Goal: Task Accomplishment & Management: Manage account settings

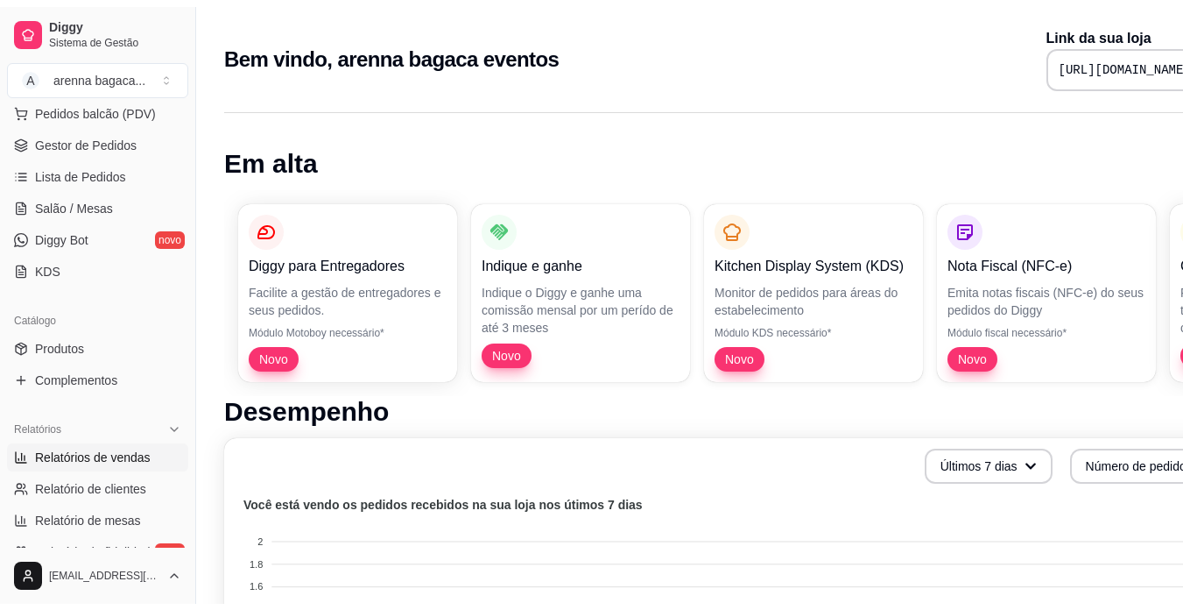
scroll to position [263, 0]
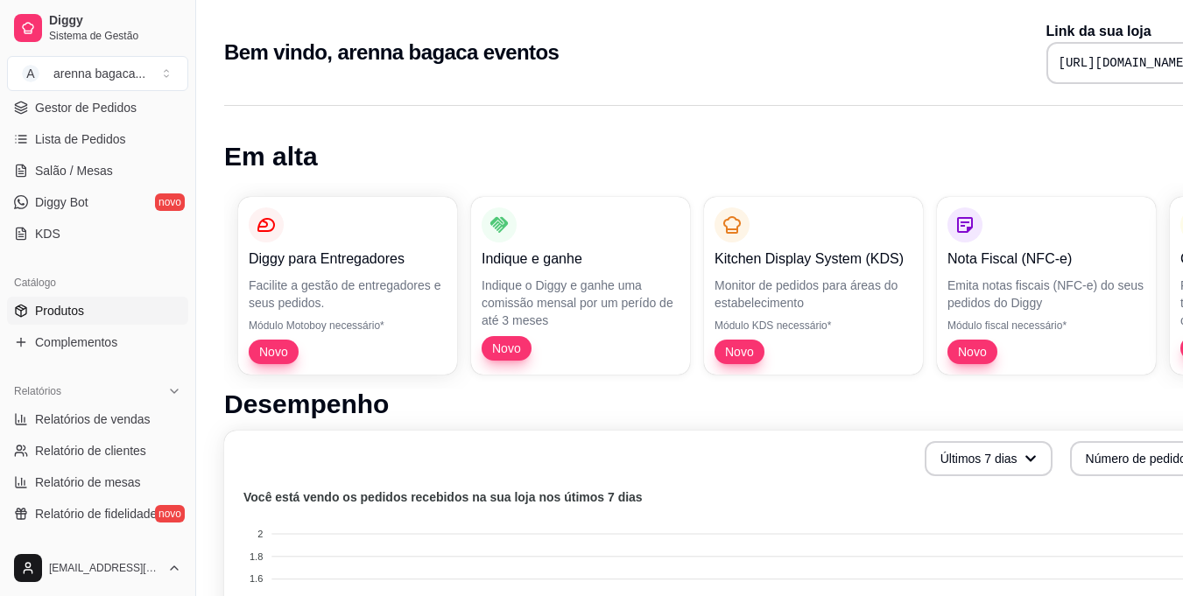
click at [83, 302] on span "Produtos" at bounding box center [59, 311] width 49 height 18
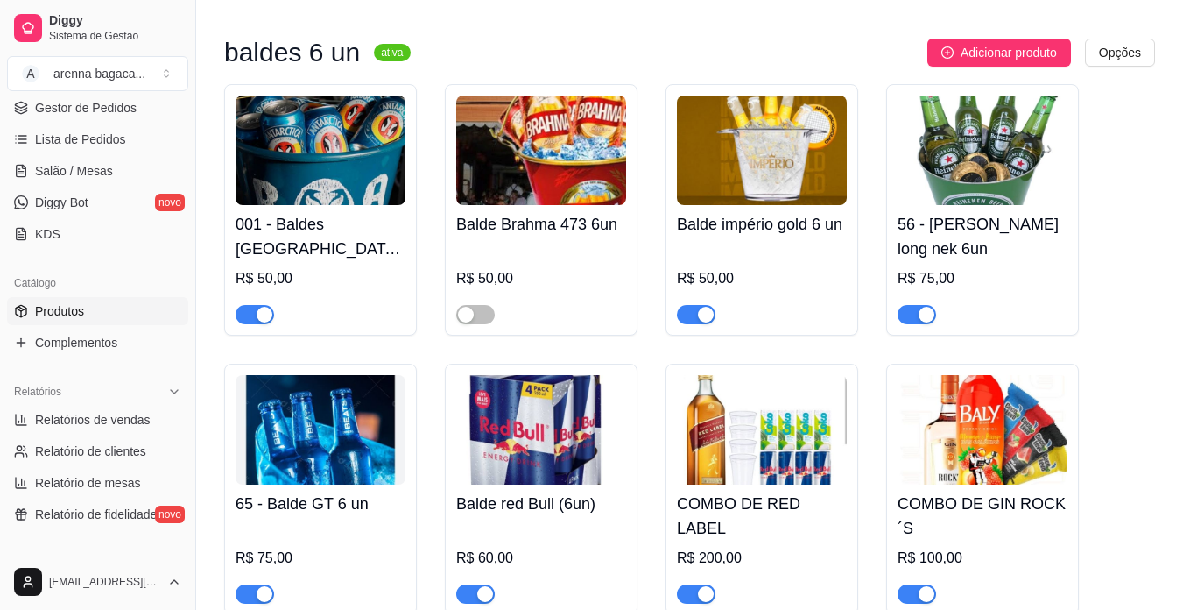
scroll to position [175, 0]
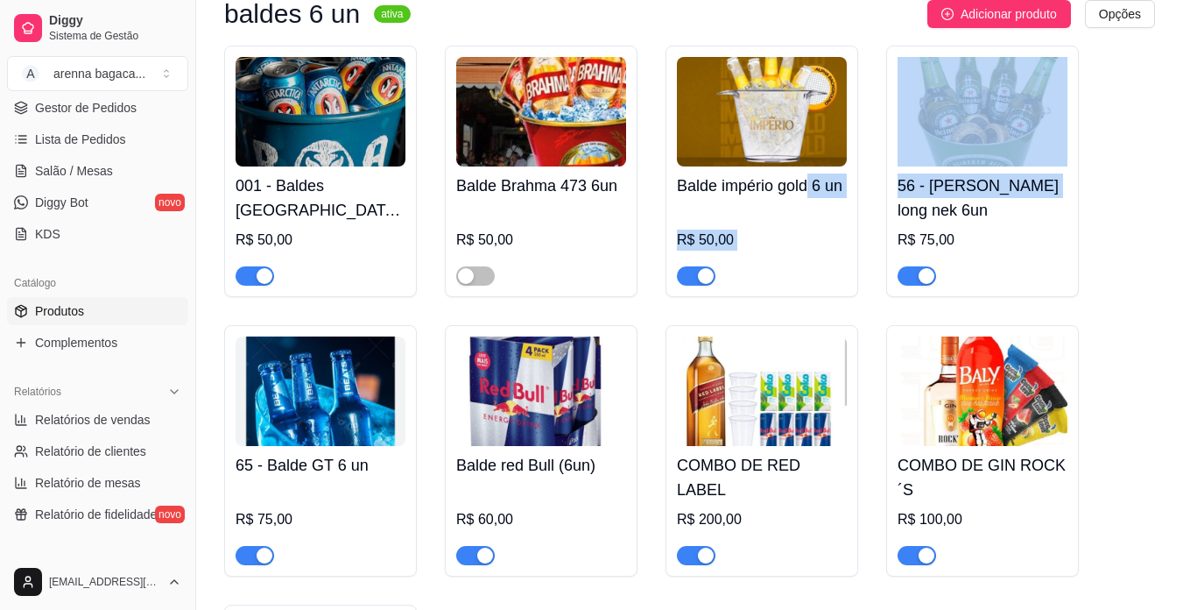
drag, startPoint x: 815, startPoint y: 179, endPoint x: 1196, endPoint y: 234, distance: 384.1
click at [1183, 234] on html "Diggy Sistema de Gestão A arenna bagaca ... Loja aberta Período gratuito até 03…" at bounding box center [591, 130] width 1183 height 610
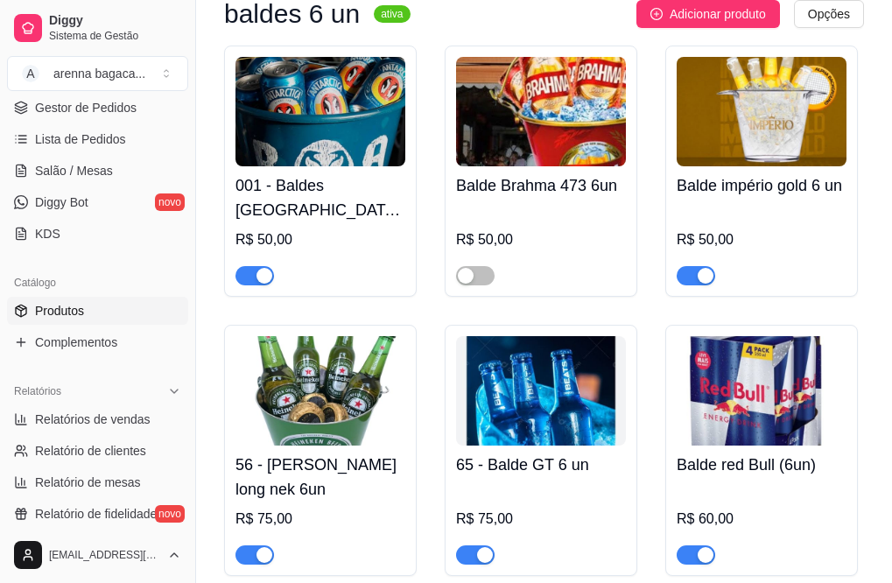
drag, startPoint x: 667, startPoint y: 541, endPoint x: 327, endPoint y: 410, distance: 364.3
click at [327, 410] on img at bounding box center [321, 390] width 170 height 109
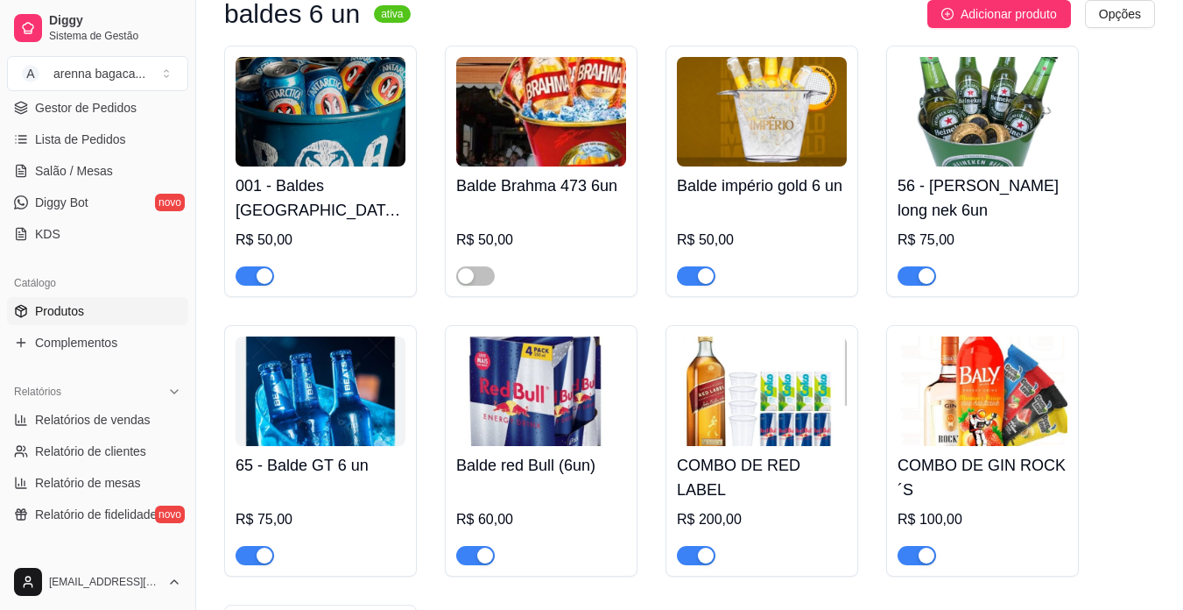
click at [839, 180] on h4 "Balde império gold 6 un" at bounding box center [762, 185] width 170 height 25
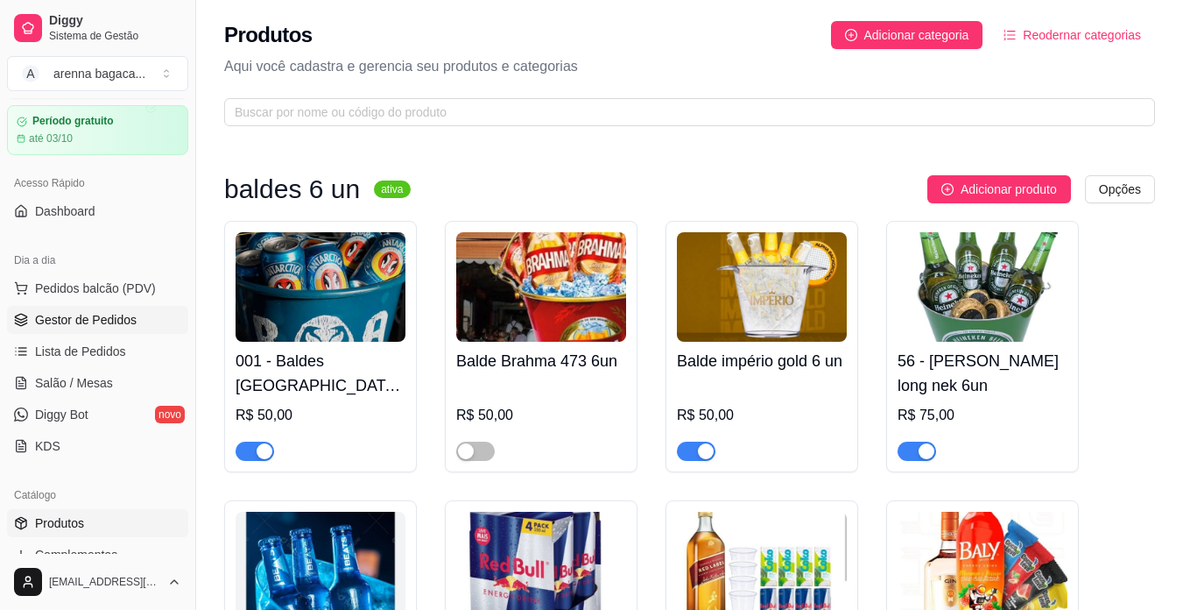
scroll to position [0, 0]
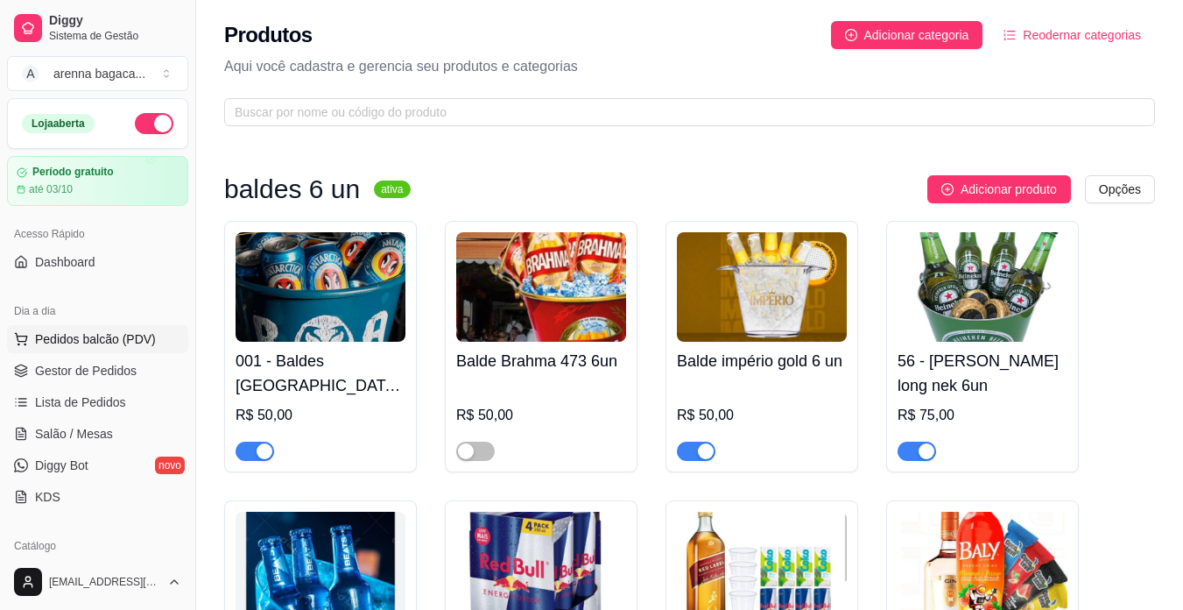
click at [107, 334] on span "Pedidos balcão (PDV)" at bounding box center [95, 339] width 121 height 18
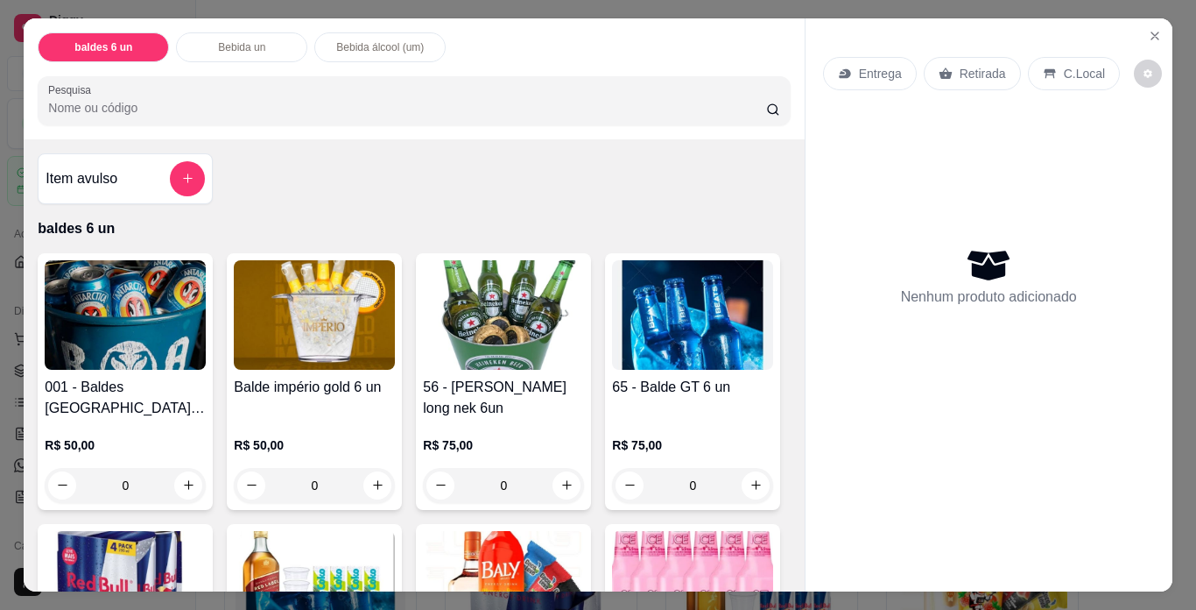
click at [117, 330] on img at bounding box center [125, 314] width 161 height 109
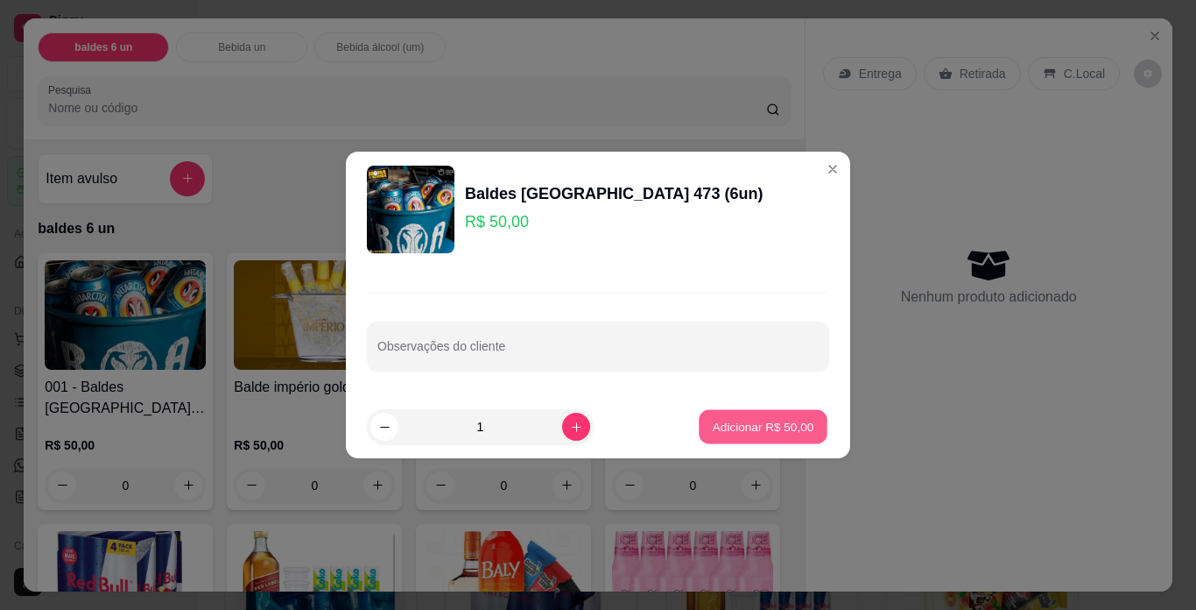
click at [743, 427] on p "Adicionar R$ 50,00" at bounding box center [764, 426] width 102 height 17
type input "1"
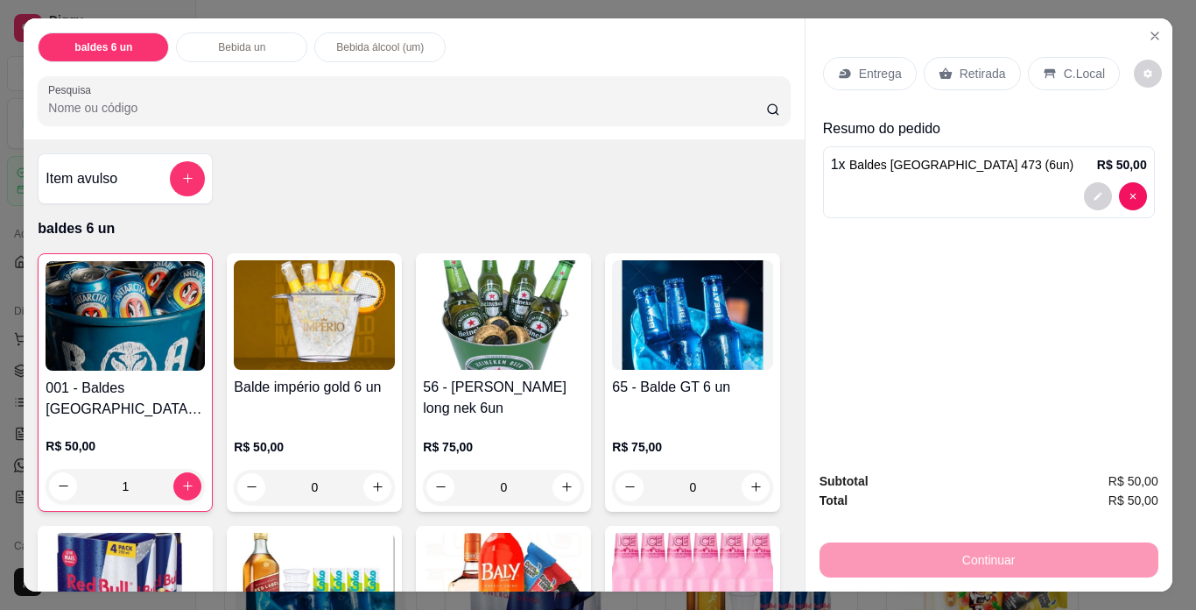
click at [977, 66] on p "Retirada" at bounding box center [983, 74] width 46 height 18
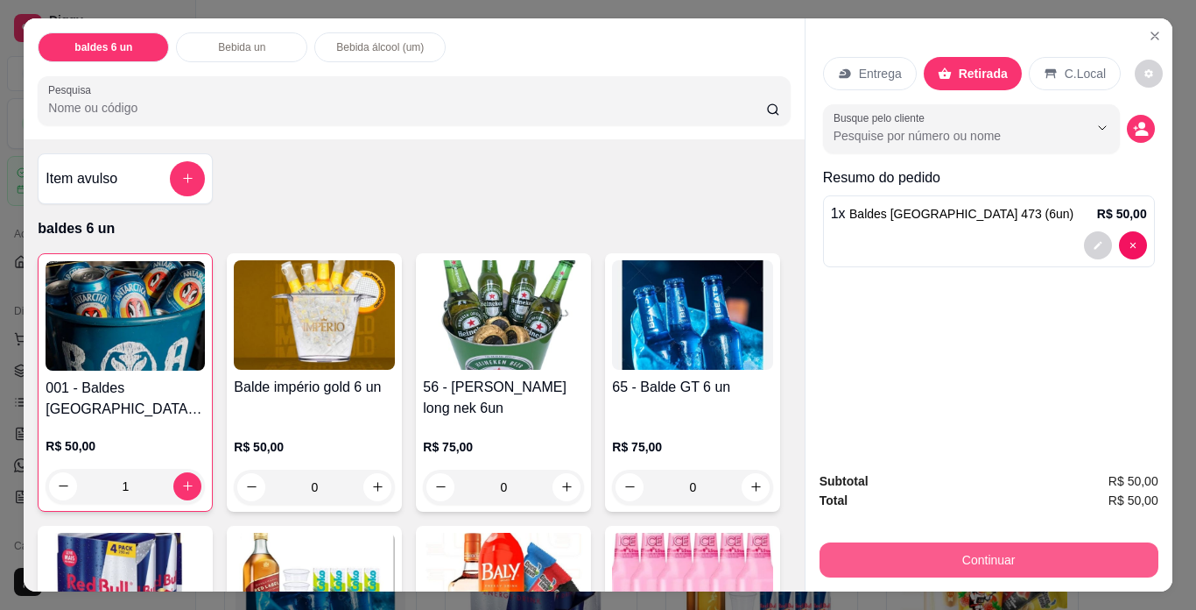
click at [949, 553] on button "Continuar" at bounding box center [989, 559] width 339 height 35
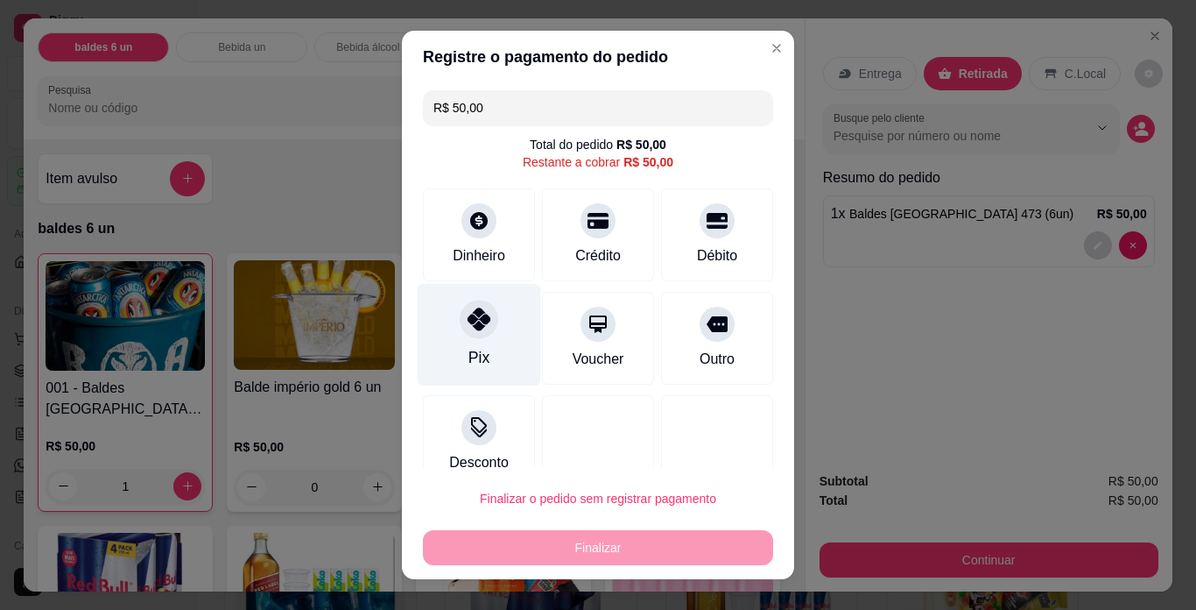
click at [457, 357] on div "Pix" at bounding box center [479, 335] width 123 height 102
type input "R$ 0,00"
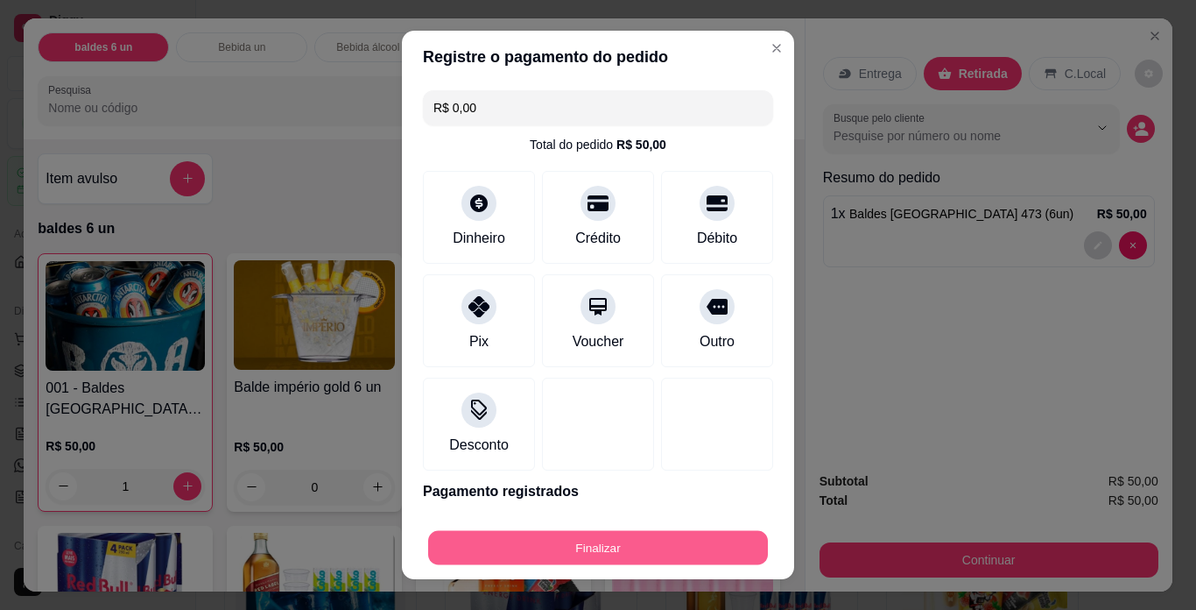
click at [596, 541] on button "Finalizar" at bounding box center [598, 548] width 340 height 34
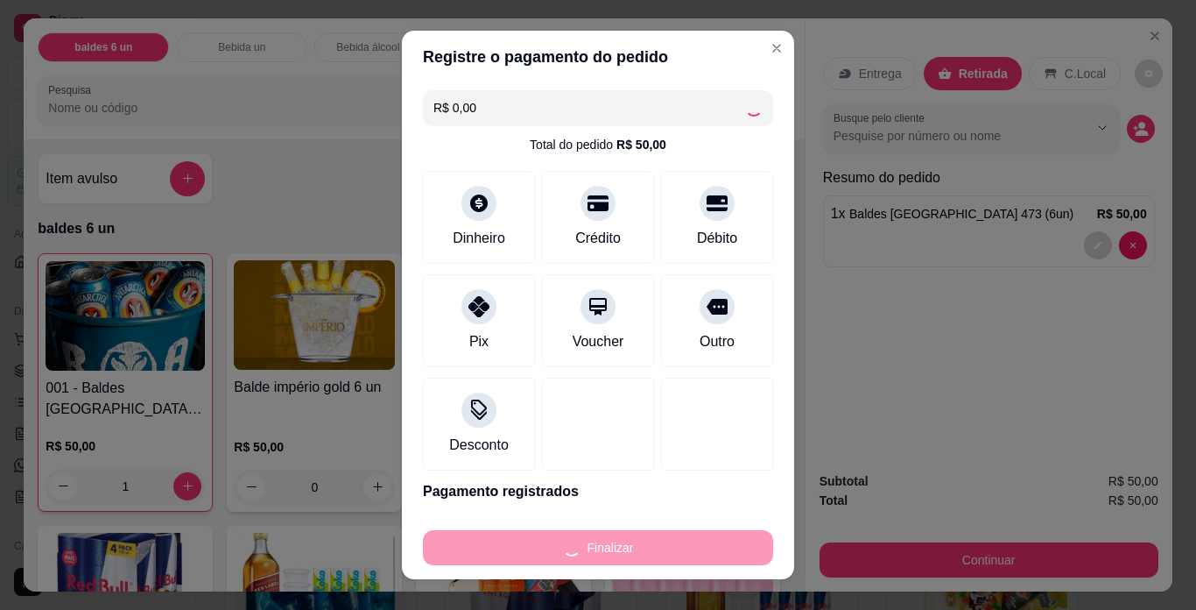
type input "0"
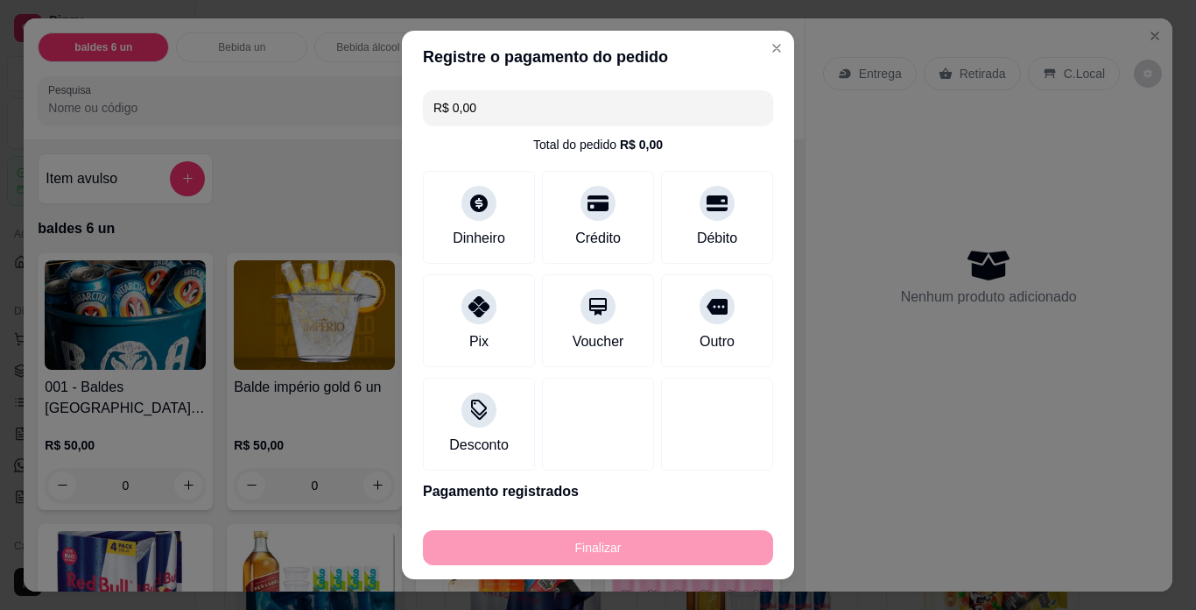
type input "-R$ 50,00"
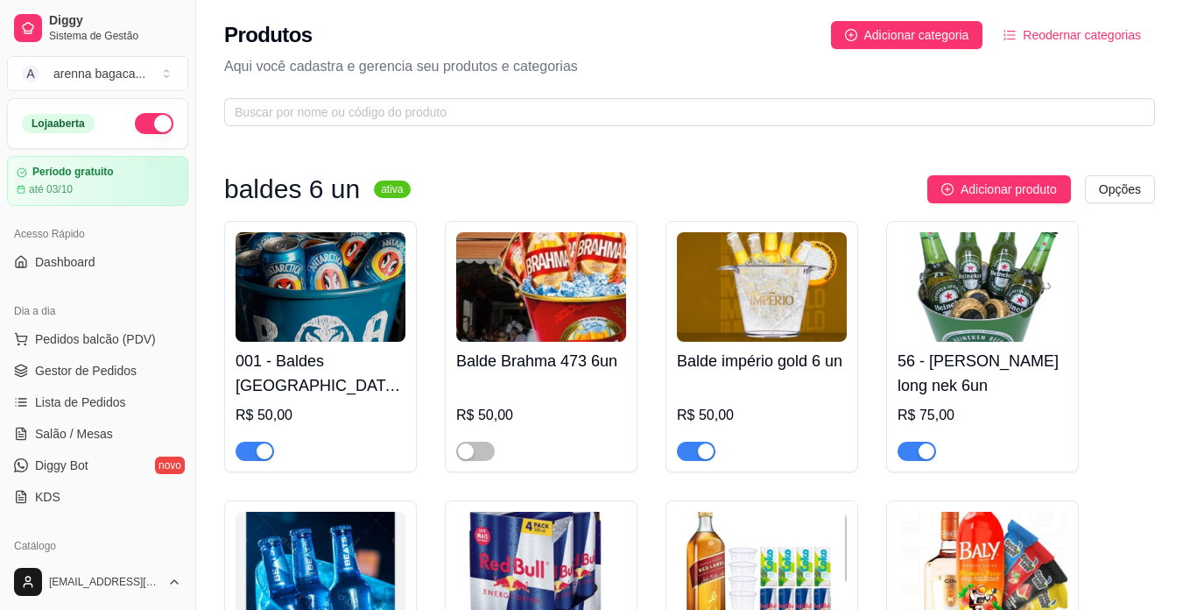
click at [1017, 286] on img at bounding box center [983, 286] width 170 height 109
click at [994, 350] on h4 "56 - Balde Heineken long nek 6un" at bounding box center [983, 373] width 170 height 49
click at [85, 339] on span "Pedidos balcão (PDV)" at bounding box center [95, 339] width 121 height 18
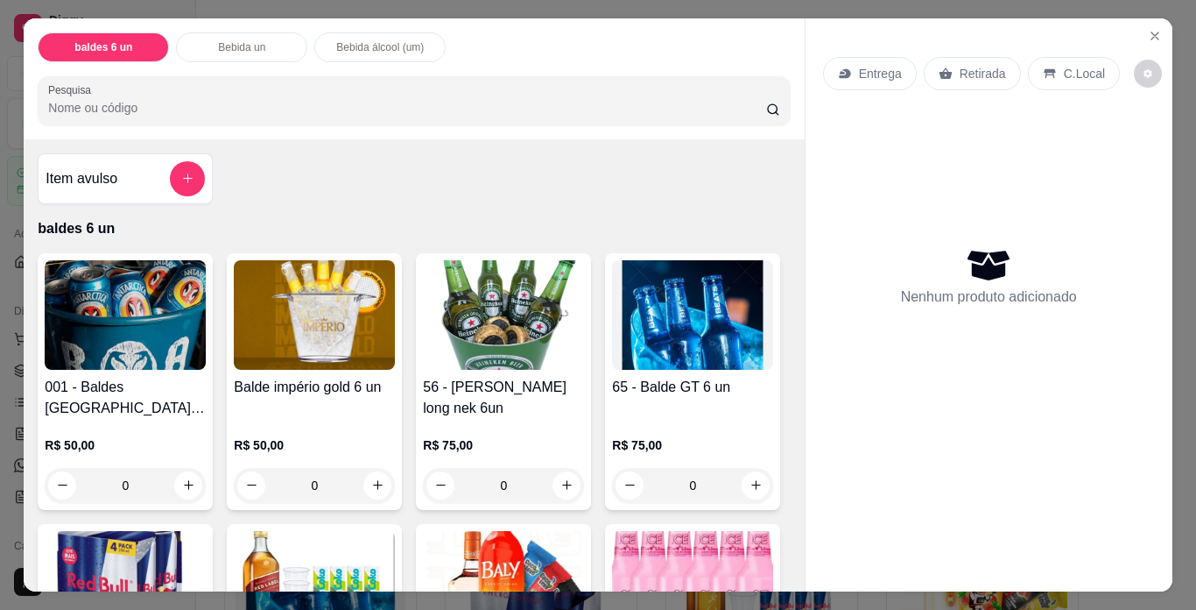
click at [131, 304] on img at bounding box center [125, 314] width 161 height 109
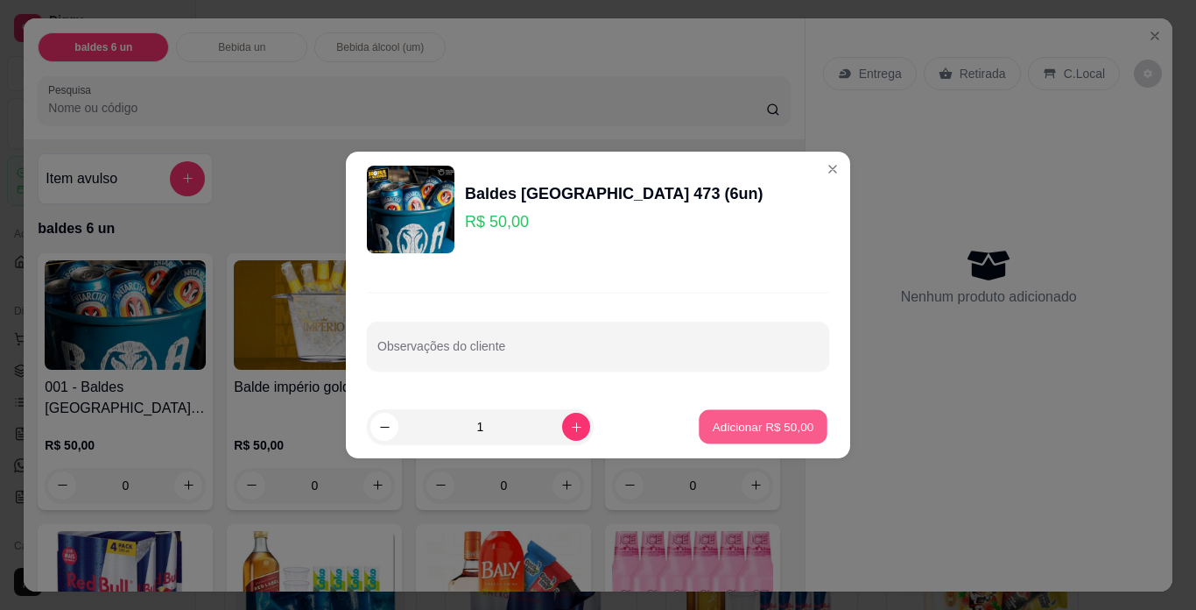
click at [740, 431] on p "Adicionar R$ 50,00" at bounding box center [764, 426] width 102 height 17
type input "1"
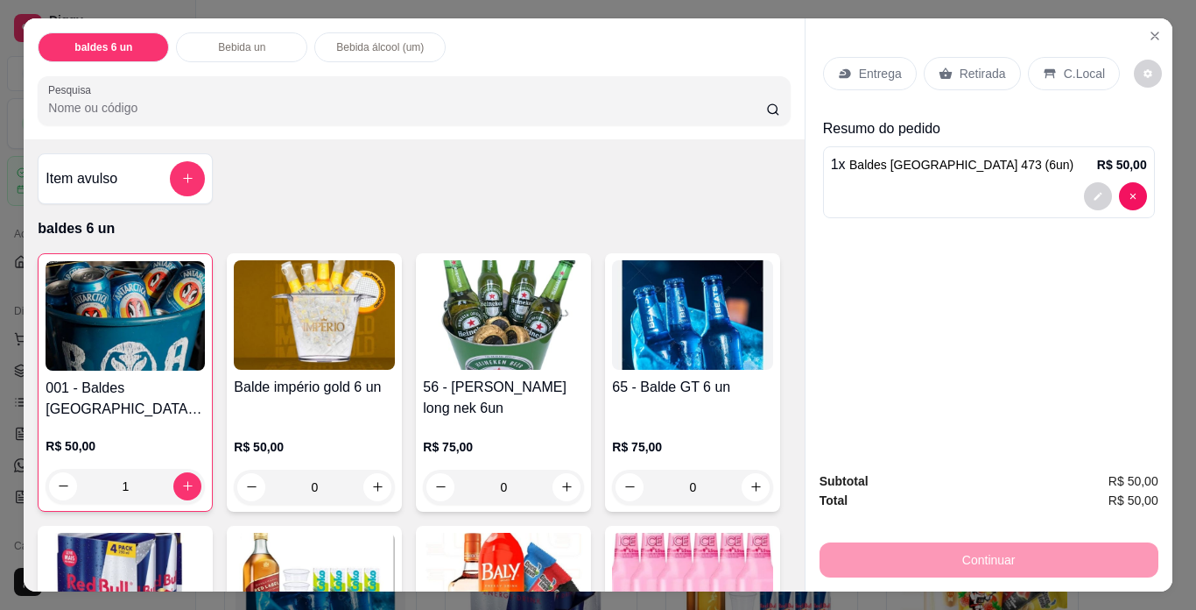
click at [975, 67] on p "Retirada" at bounding box center [983, 74] width 46 height 18
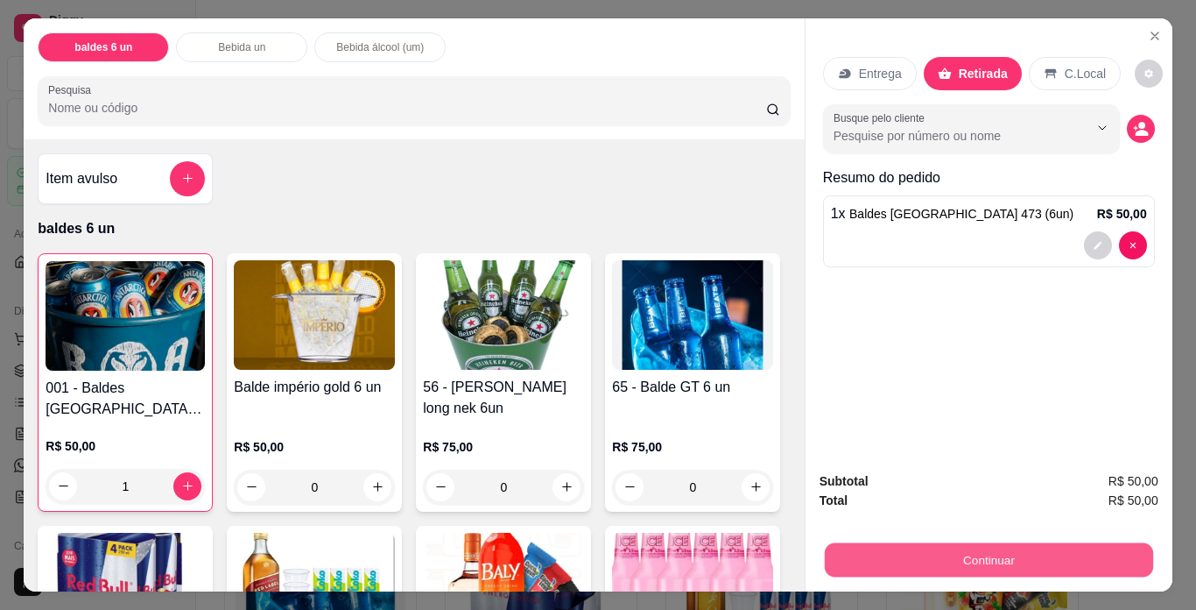
click at [944, 551] on button "Continuar" at bounding box center [988, 560] width 328 height 34
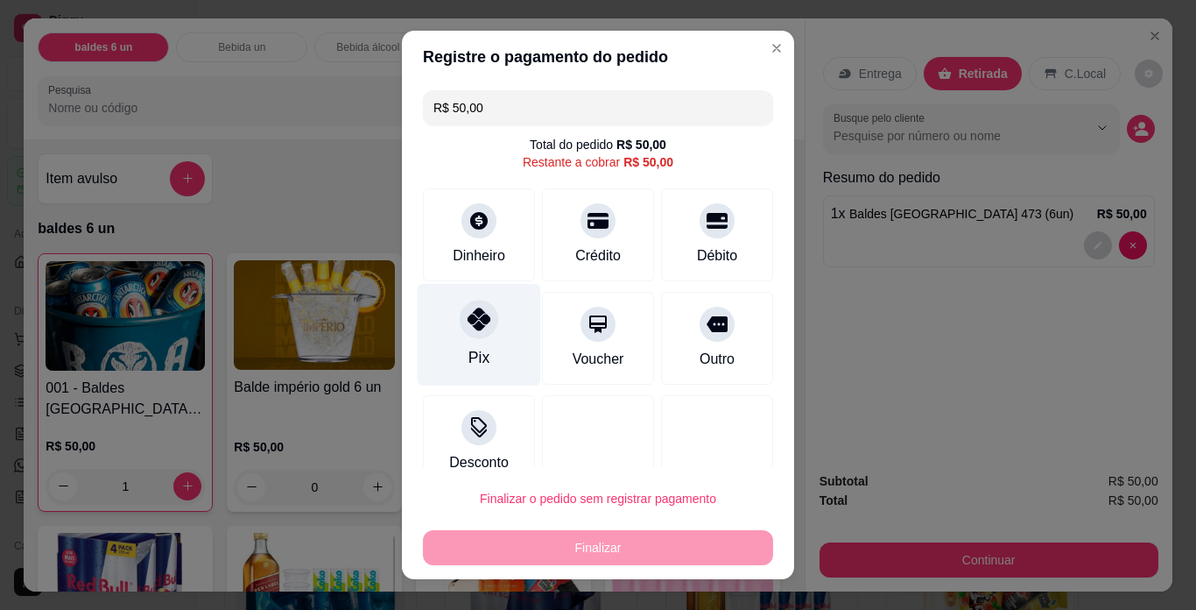
click at [490, 329] on div "Pix" at bounding box center [479, 335] width 123 height 102
type input "R$ 0,00"
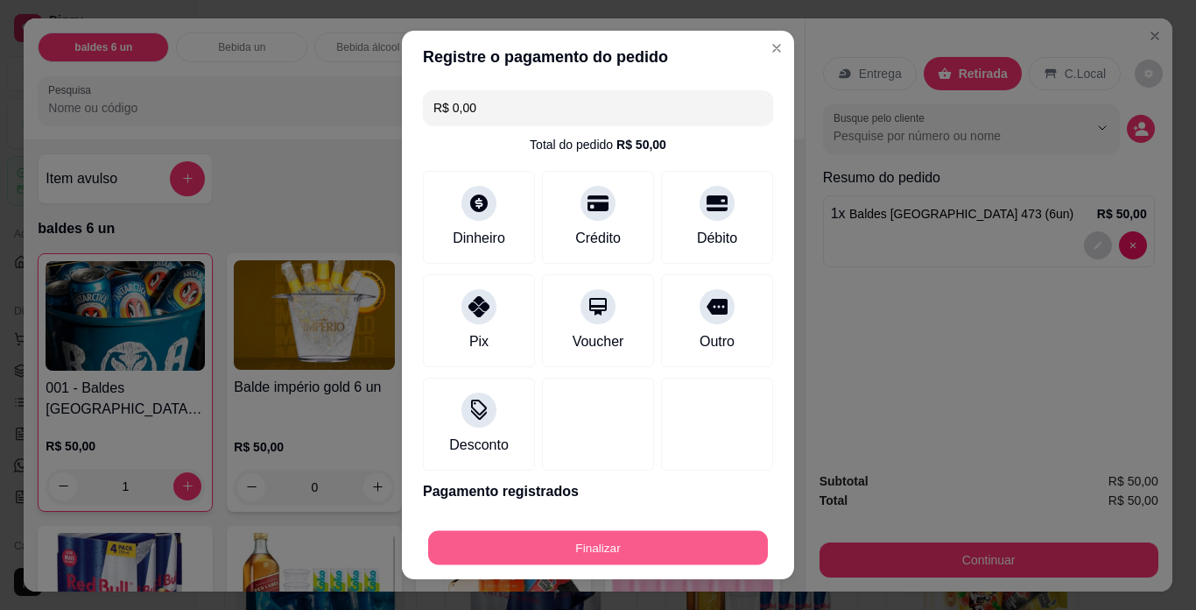
click at [576, 545] on button "Finalizar" at bounding box center [598, 548] width 340 height 34
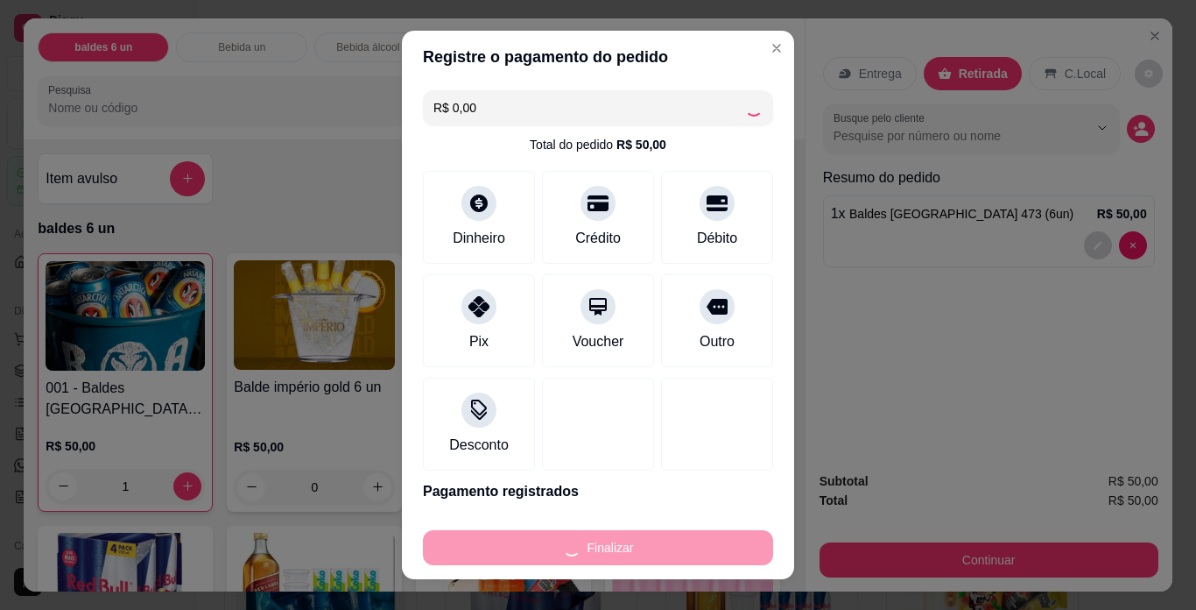
type input "0"
type input "-R$ 50,00"
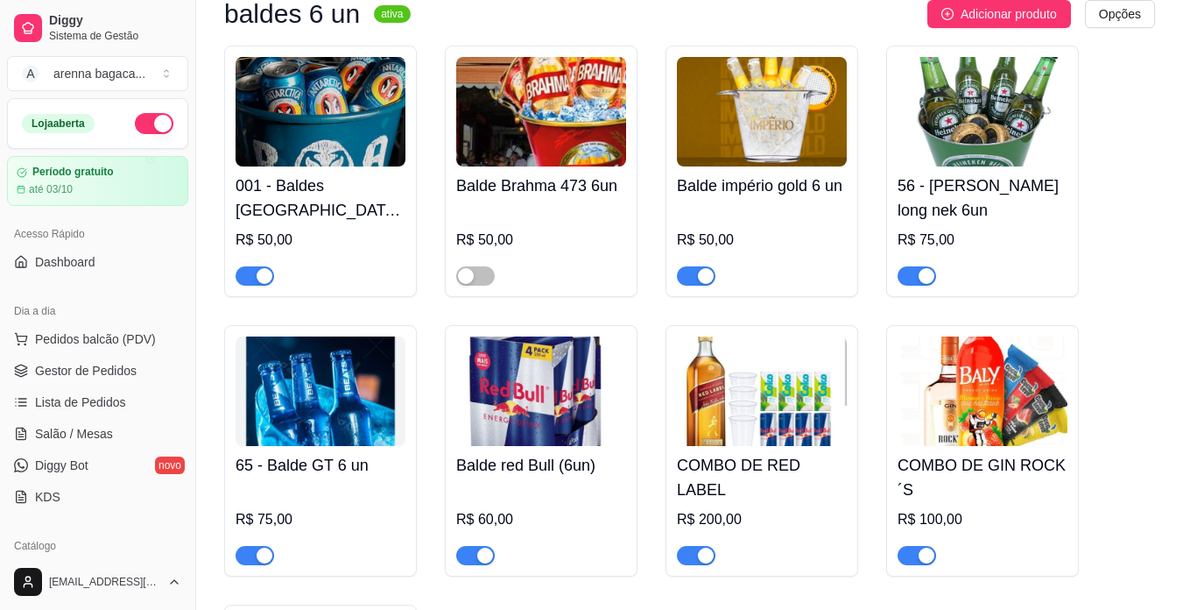
scroll to position [88, 0]
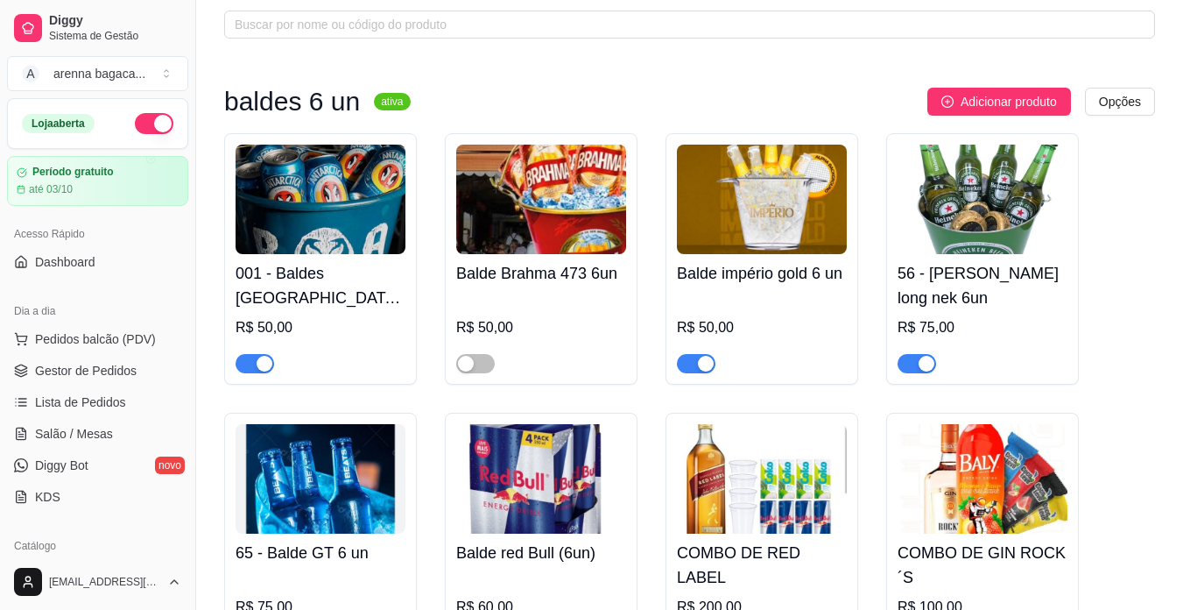
click at [1024, 196] on img at bounding box center [983, 199] width 170 height 109
click at [123, 358] on link "Gestor de Pedidos" at bounding box center [97, 370] width 181 height 28
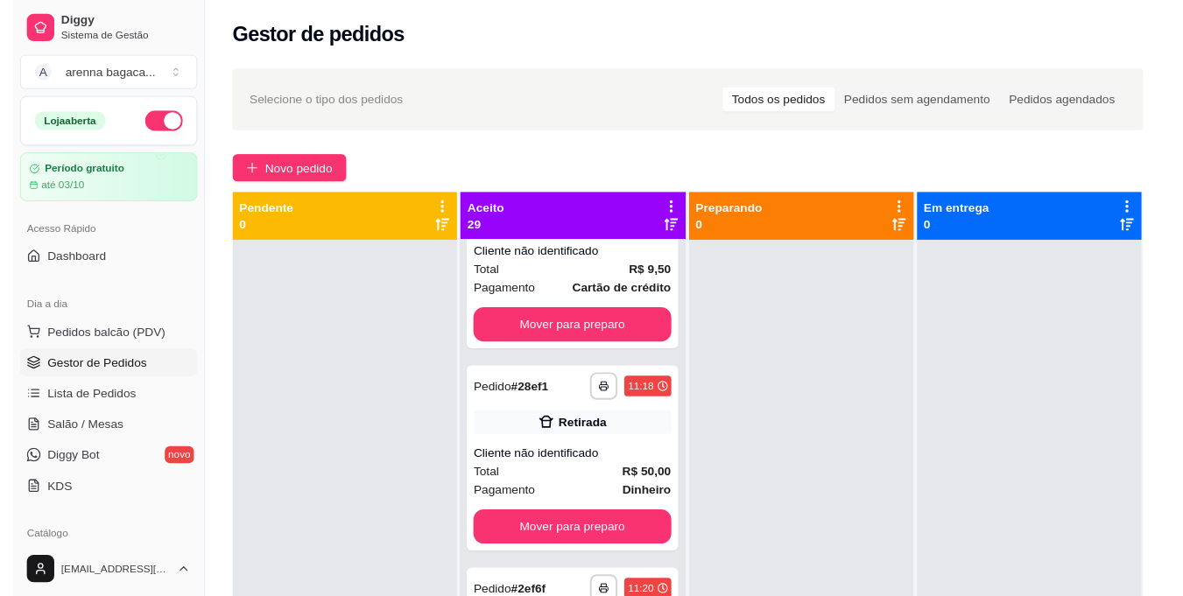
scroll to position [263, 0]
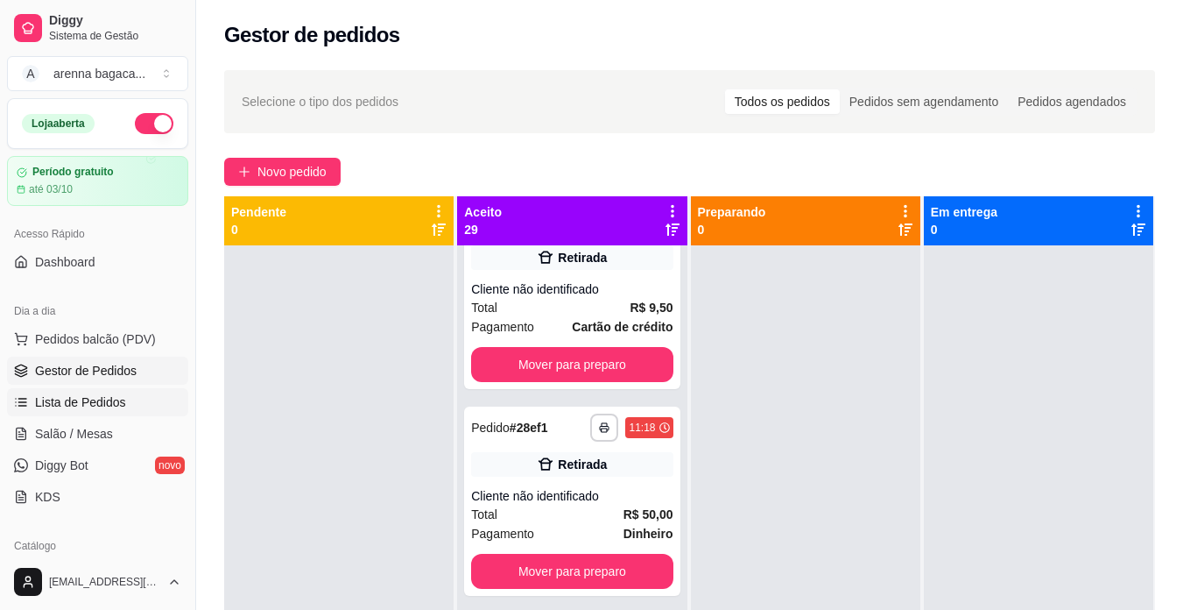
click at [165, 409] on link "Lista de Pedidos" at bounding box center [97, 402] width 181 height 28
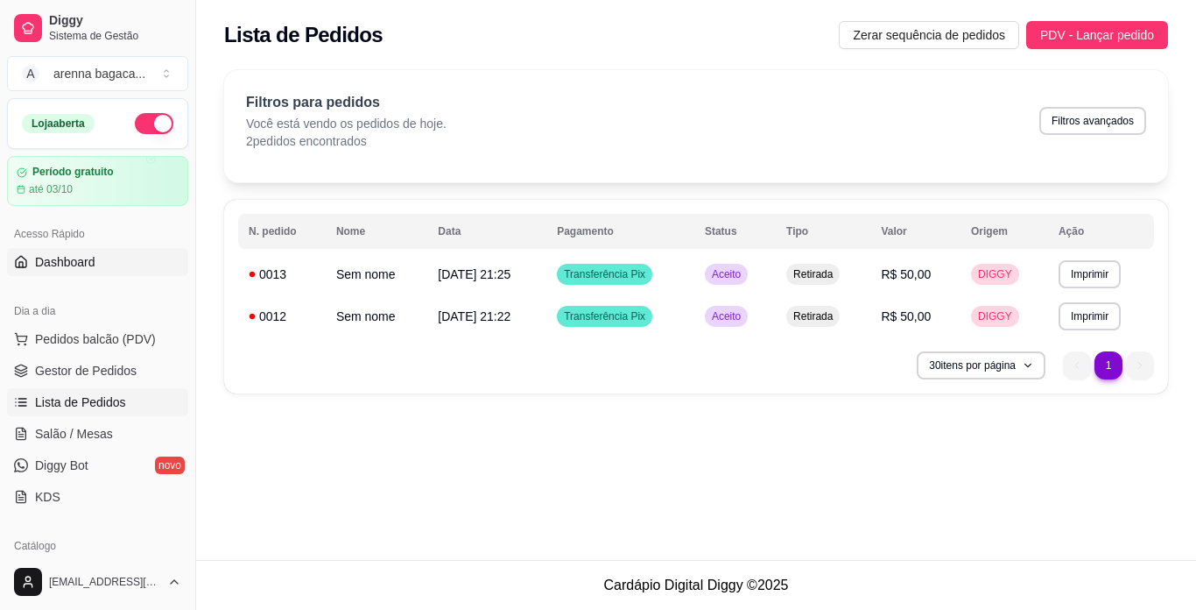
click at [137, 265] on link "Dashboard" at bounding box center [97, 262] width 181 height 28
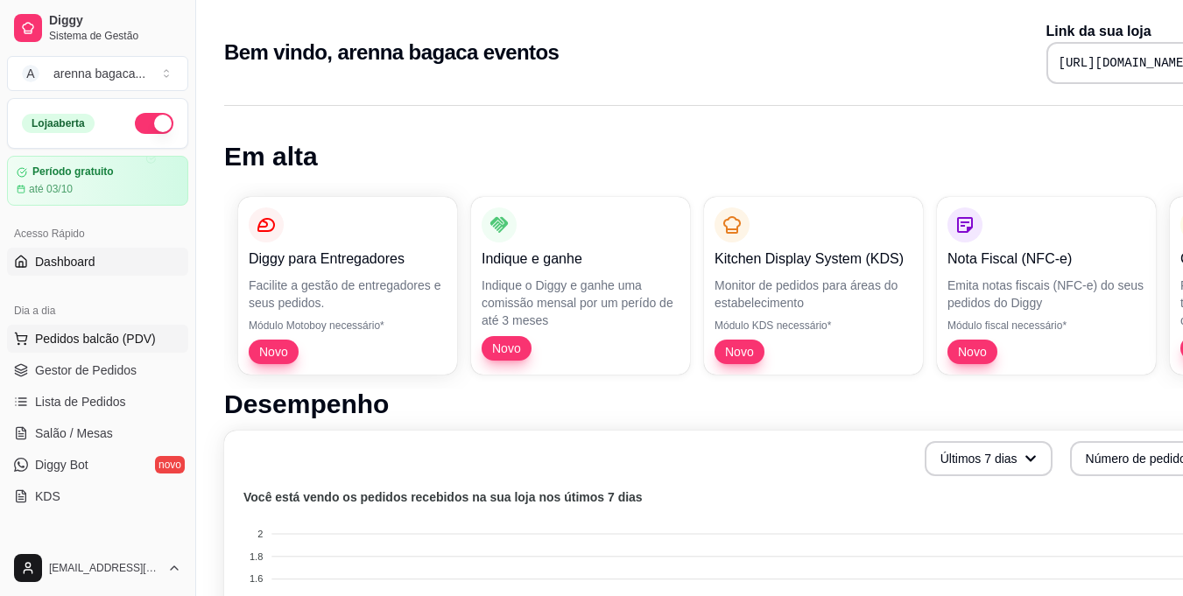
click at [138, 335] on span "Pedidos balcão (PDV)" at bounding box center [95, 339] width 121 height 18
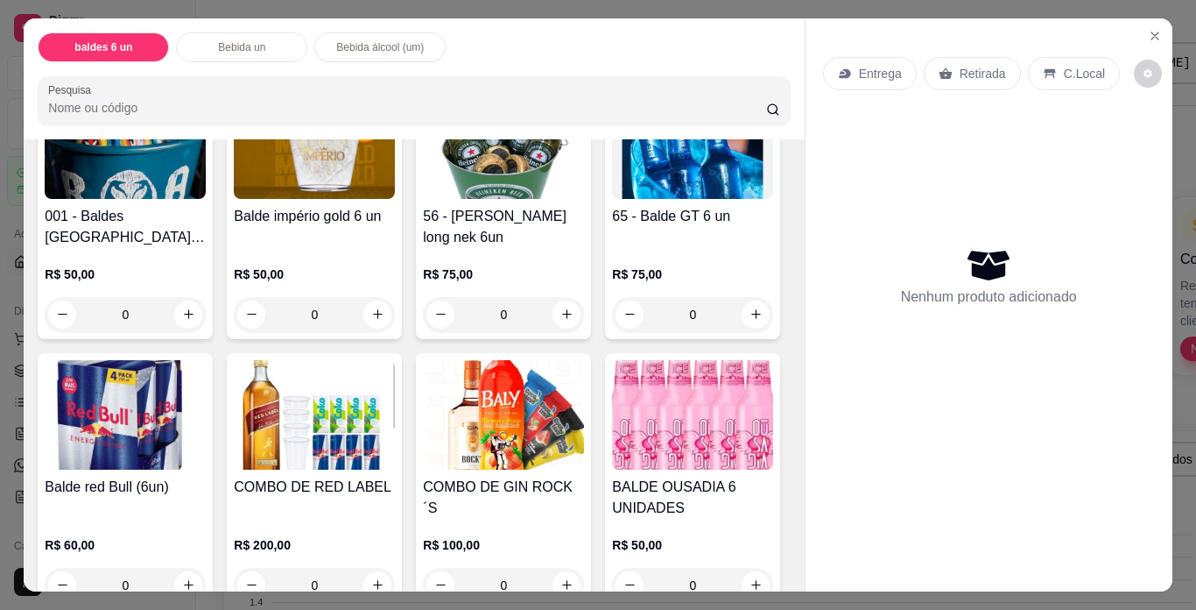
scroll to position [526, 0]
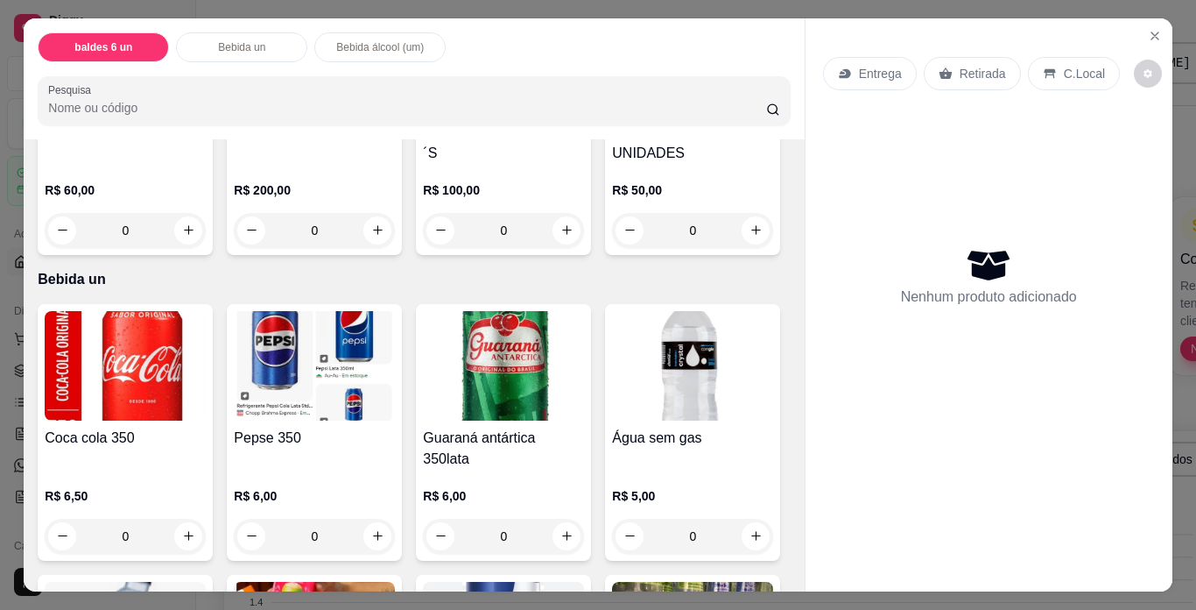
click at [612, 115] on img at bounding box center [692, 59] width 161 height 109
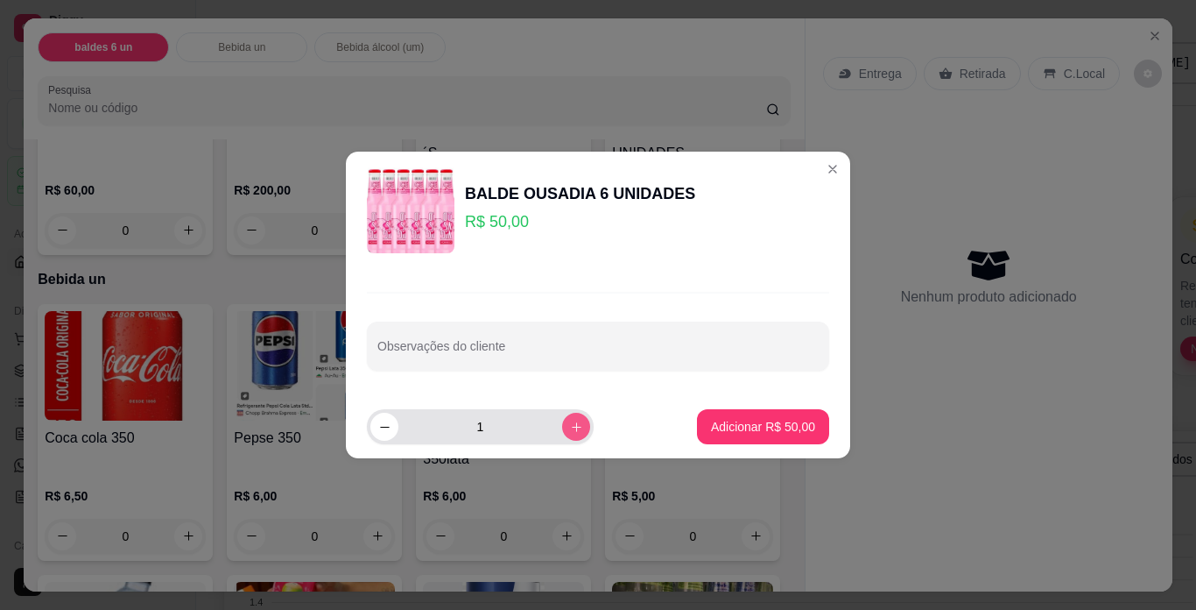
click at [572, 425] on button "increase-product-quantity" at bounding box center [576, 427] width 28 height 28
type input "2"
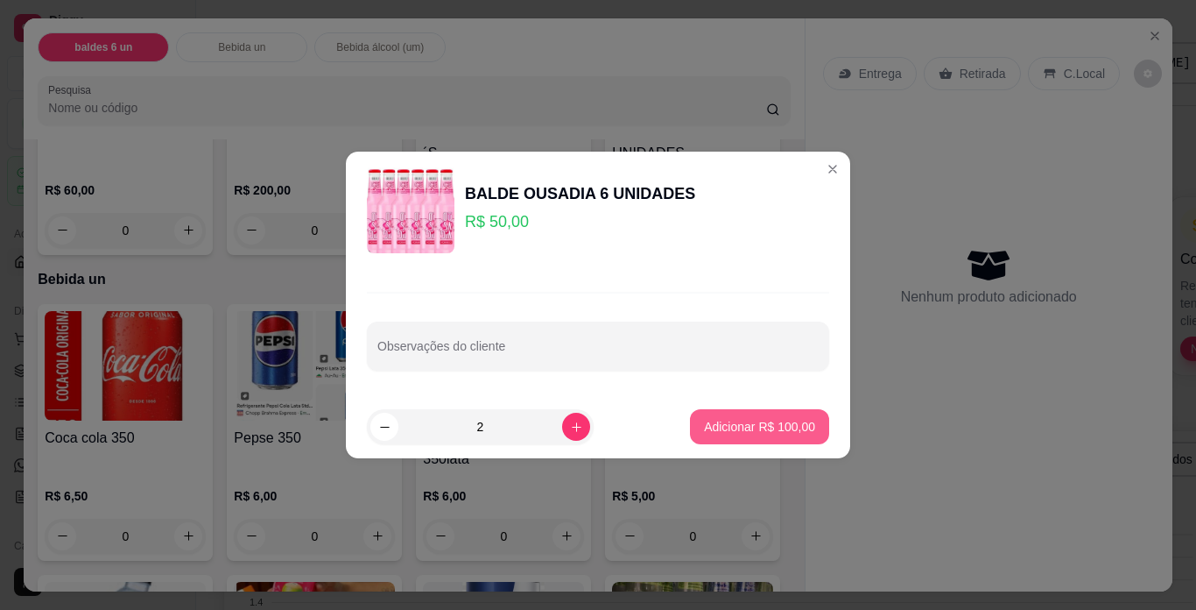
click at [801, 420] on button "Adicionar R$ 100,00" at bounding box center [759, 426] width 139 height 35
type input "2"
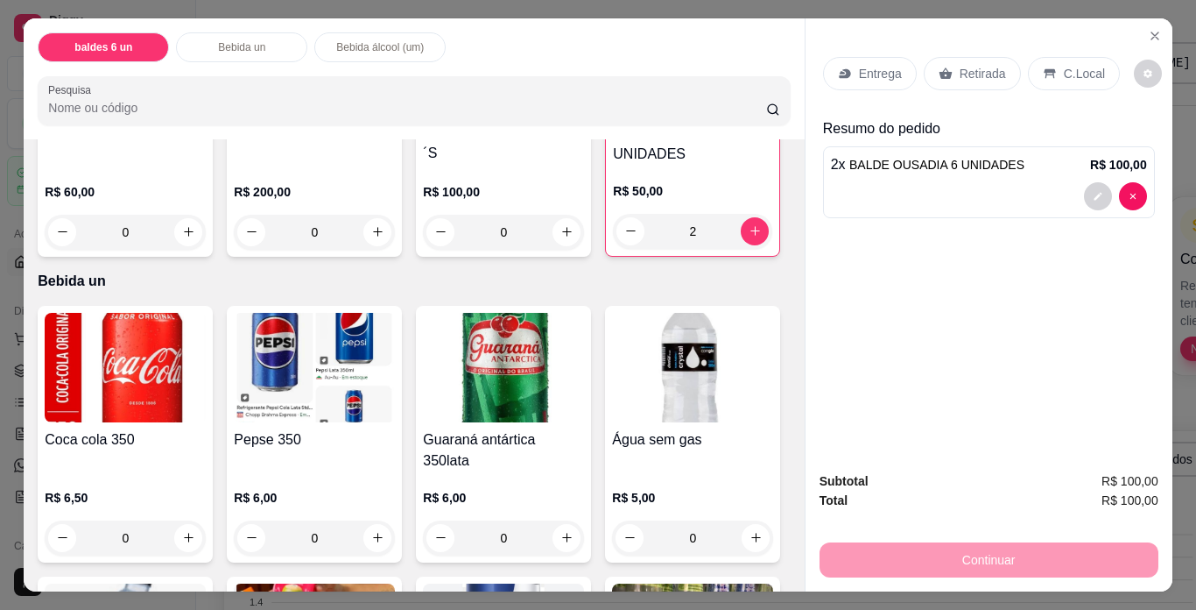
click at [986, 57] on div "Retirada" at bounding box center [972, 73] width 97 height 33
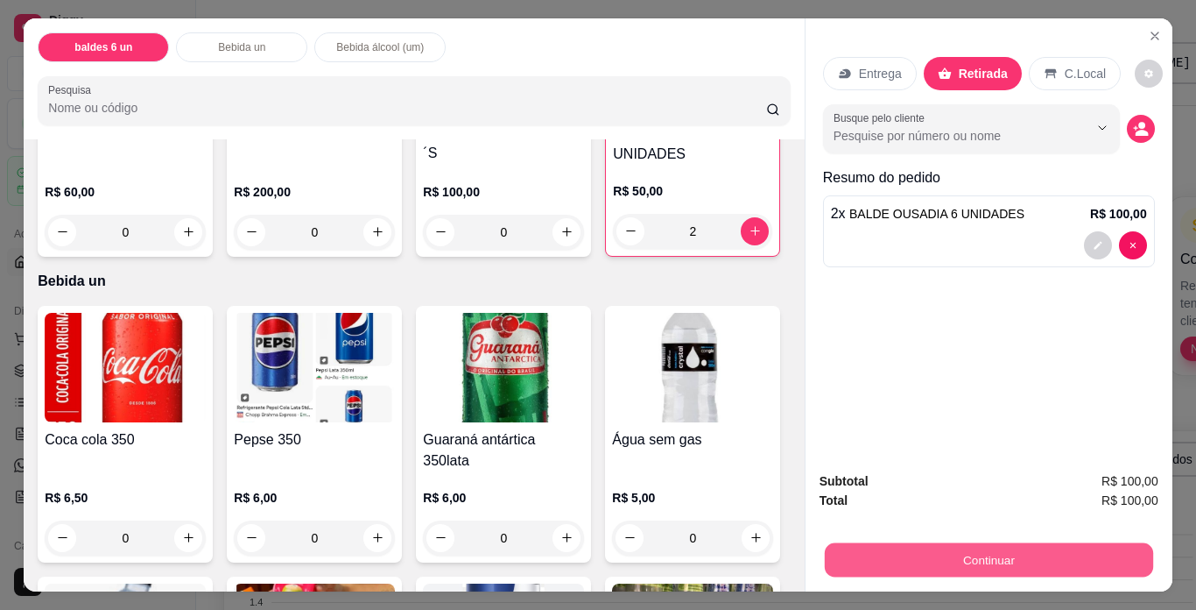
click at [1033, 547] on button "Continuar" at bounding box center [988, 560] width 328 height 34
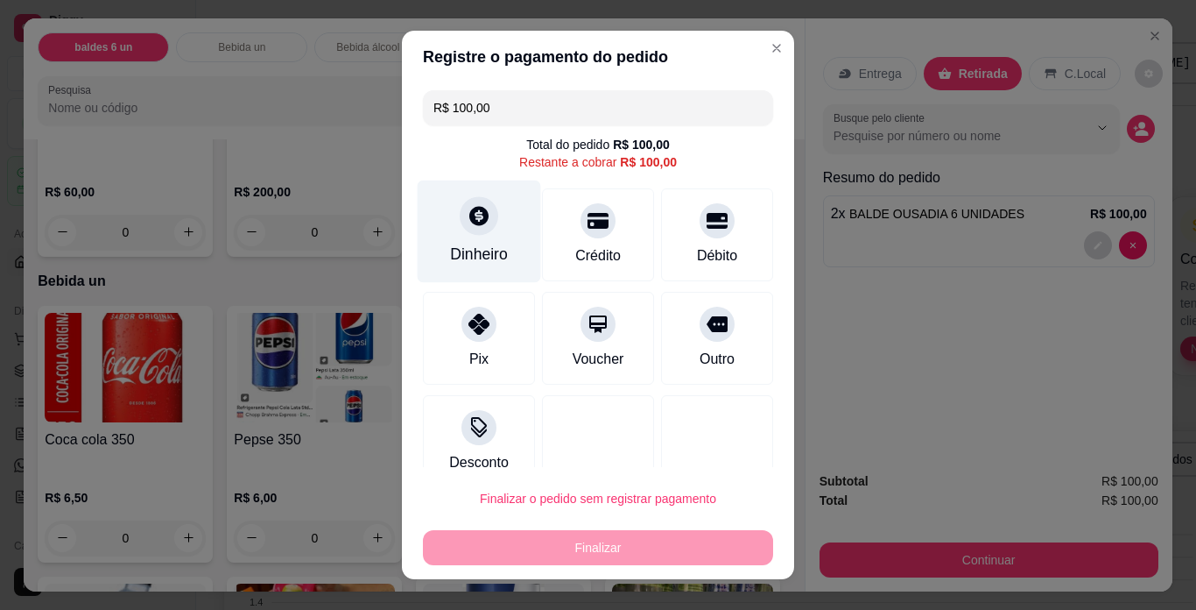
click at [481, 257] on div "Dinheiro" at bounding box center [479, 254] width 58 height 23
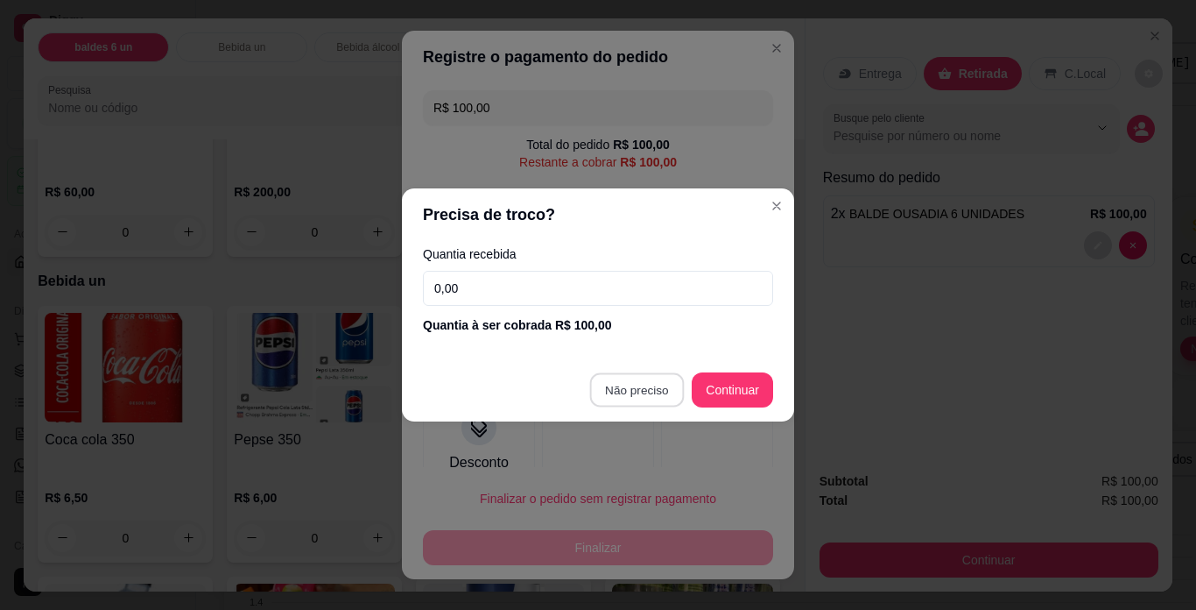
type input "R$ 0,00"
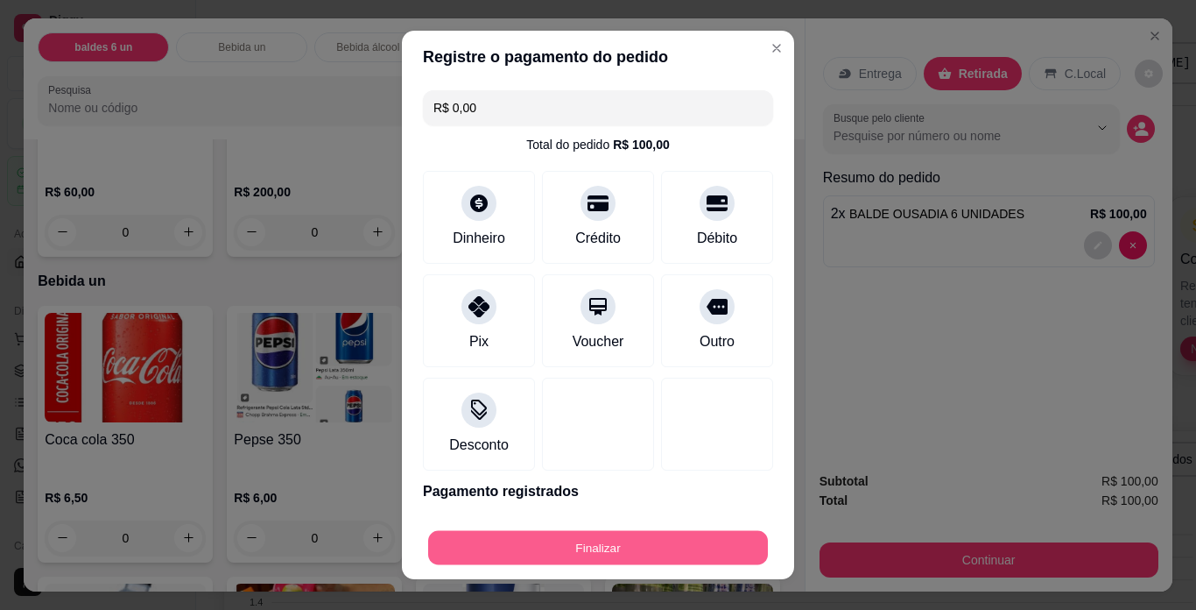
click at [657, 543] on button "Finalizar" at bounding box center [598, 548] width 340 height 34
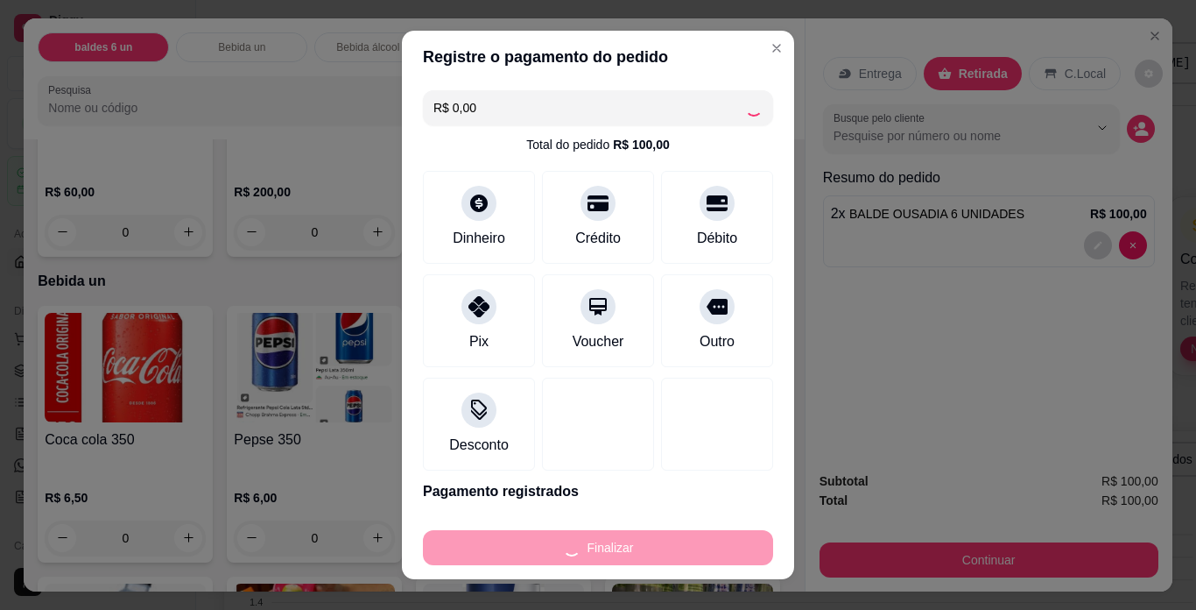
type input "0"
type input "-R$ 100,00"
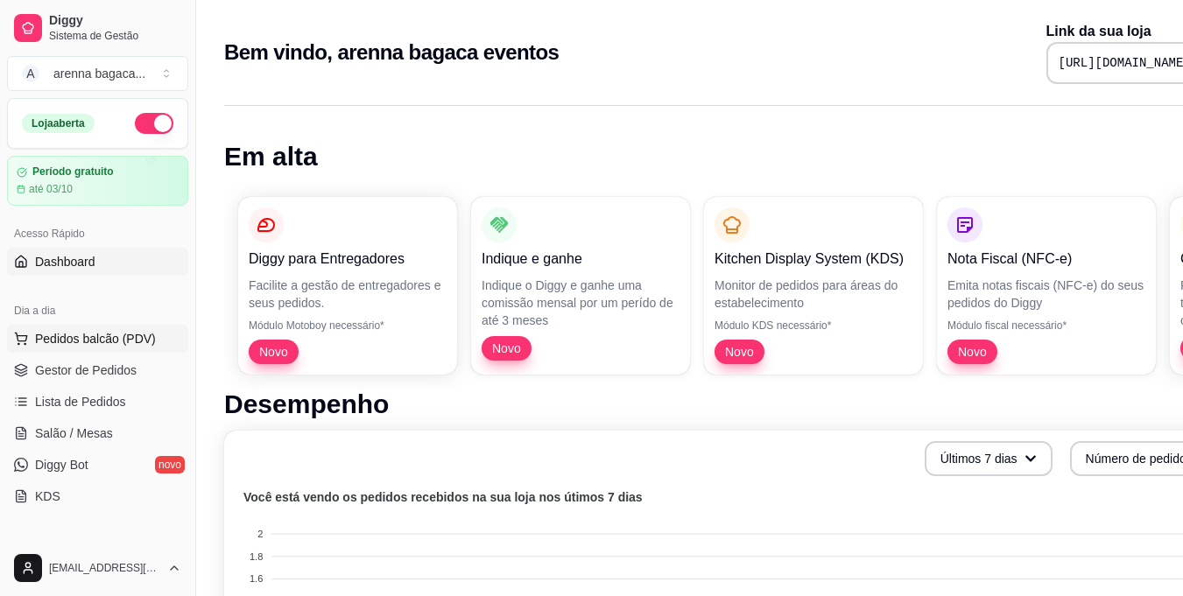
click at [155, 344] on button "Pedidos balcão (PDV)" at bounding box center [97, 339] width 181 height 28
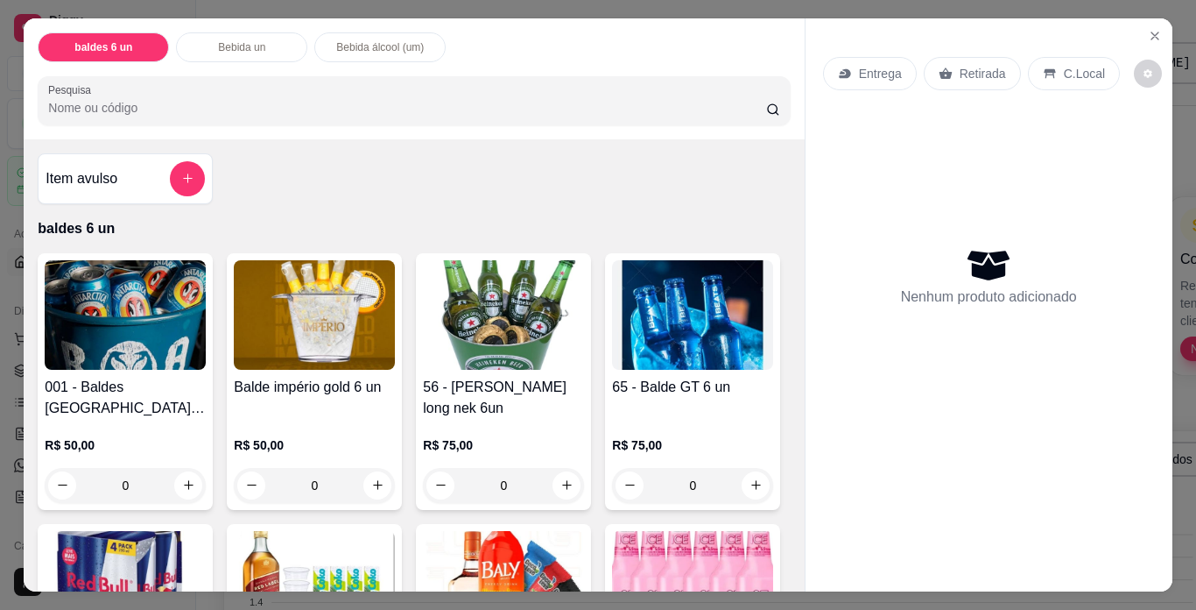
click at [267, 321] on img at bounding box center [314, 314] width 161 height 109
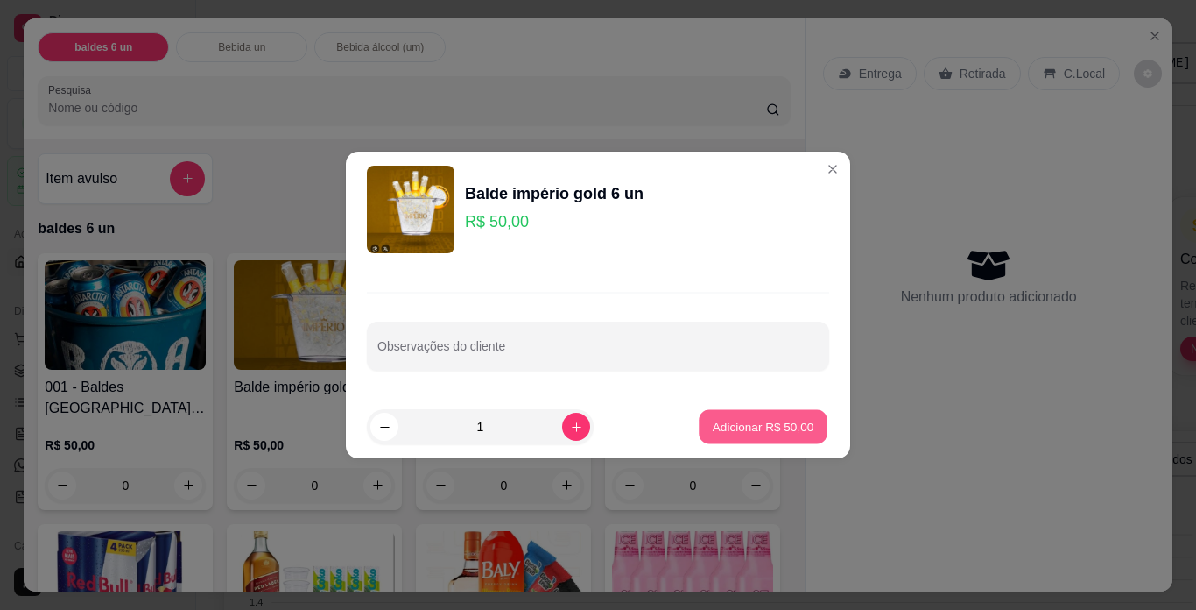
click at [796, 416] on button "Adicionar R$ 50,00" at bounding box center [763, 427] width 129 height 34
type input "1"
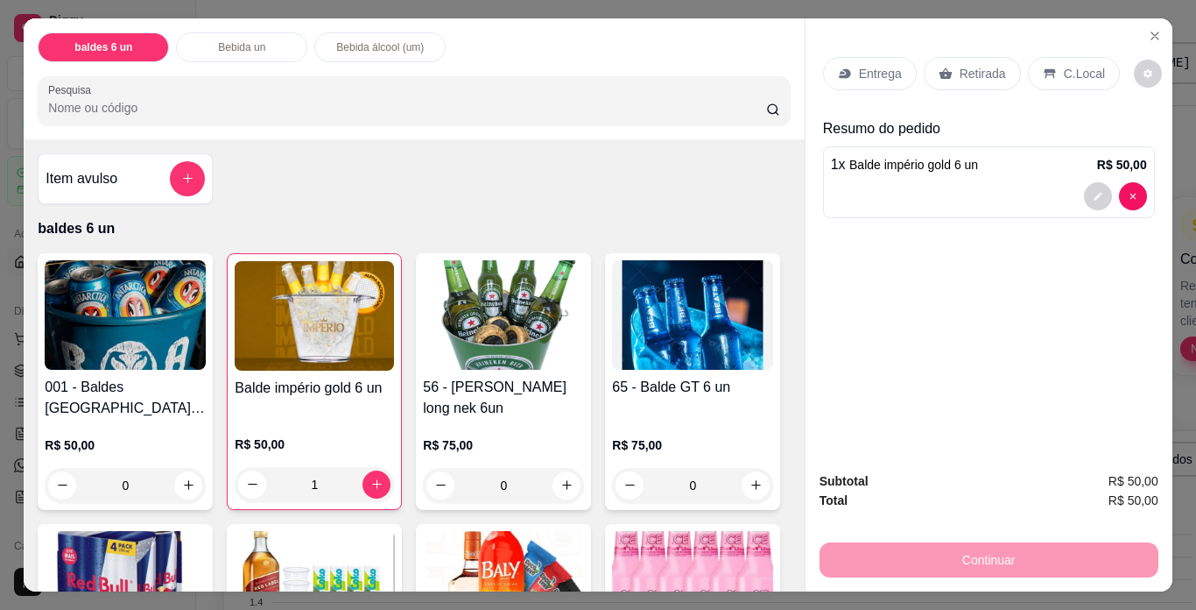
click at [960, 67] on p "Retirada" at bounding box center [983, 74] width 46 height 18
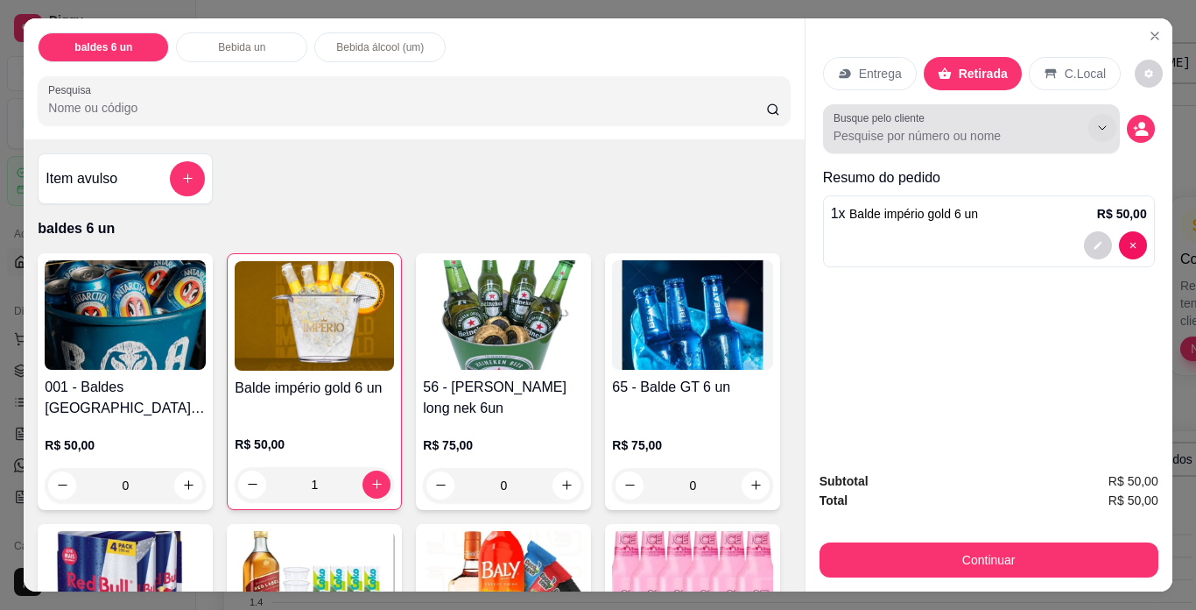
click at [1101, 121] on icon "Show suggestions" at bounding box center [1103, 128] width 14 height 14
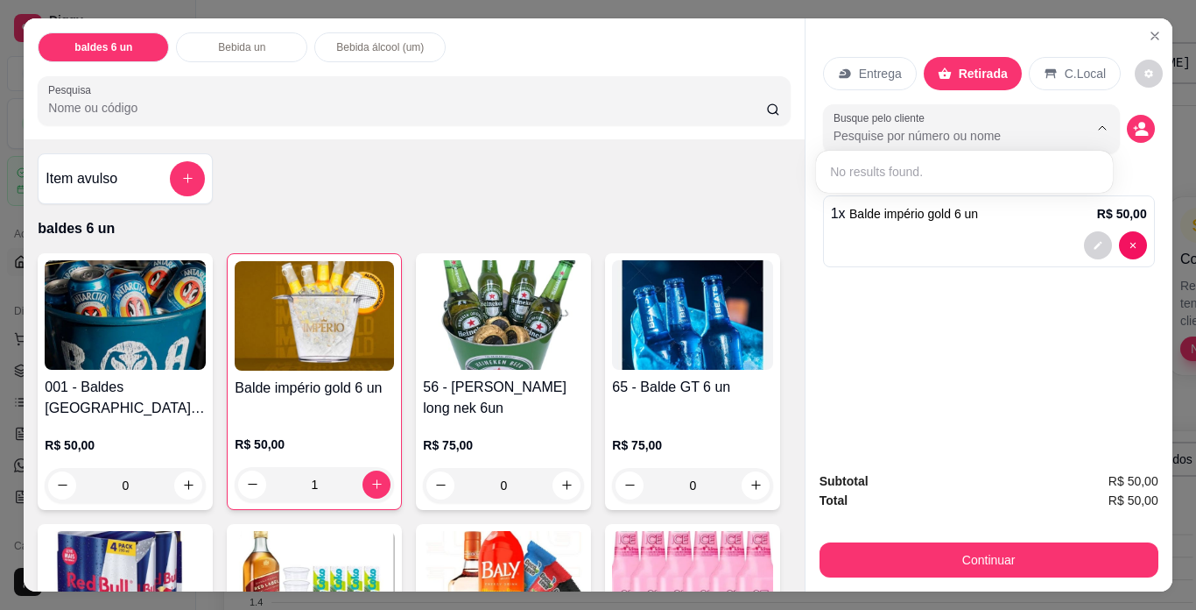
click at [865, 78] on div "Entrega" at bounding box center [870, 73] width 94 height 33
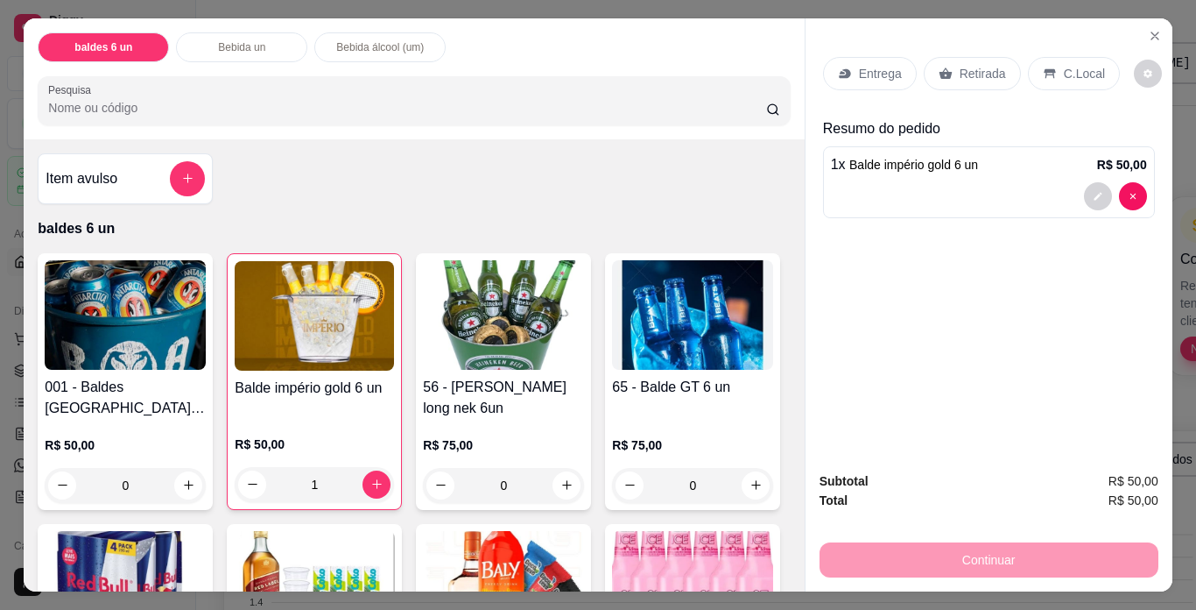
click at [865, 74] on p "Entrega" at bounding box center [880, 74] width 43 height 18
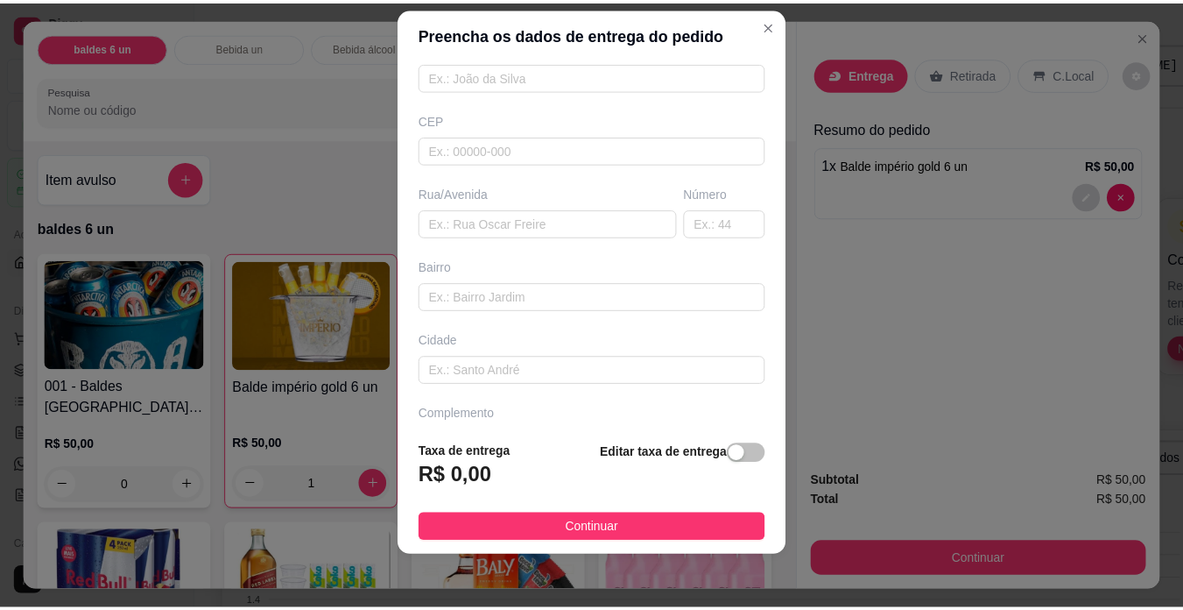
scroll to position [25, 0]
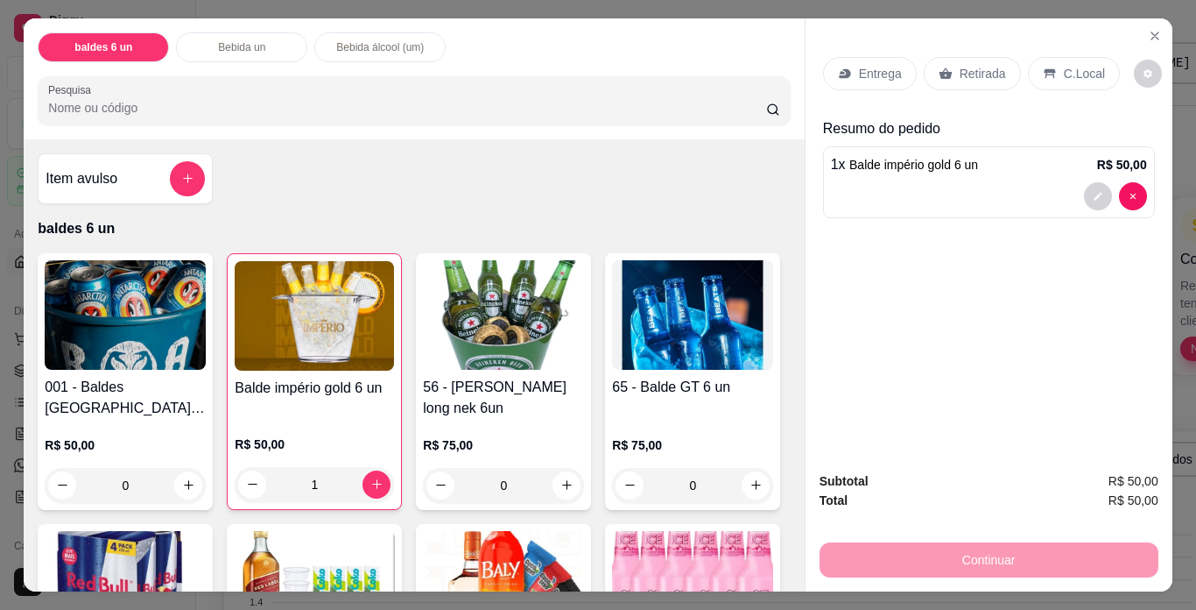
click at [1044, 69] on icon at bounding box center [1049, 74] width 11 height 10
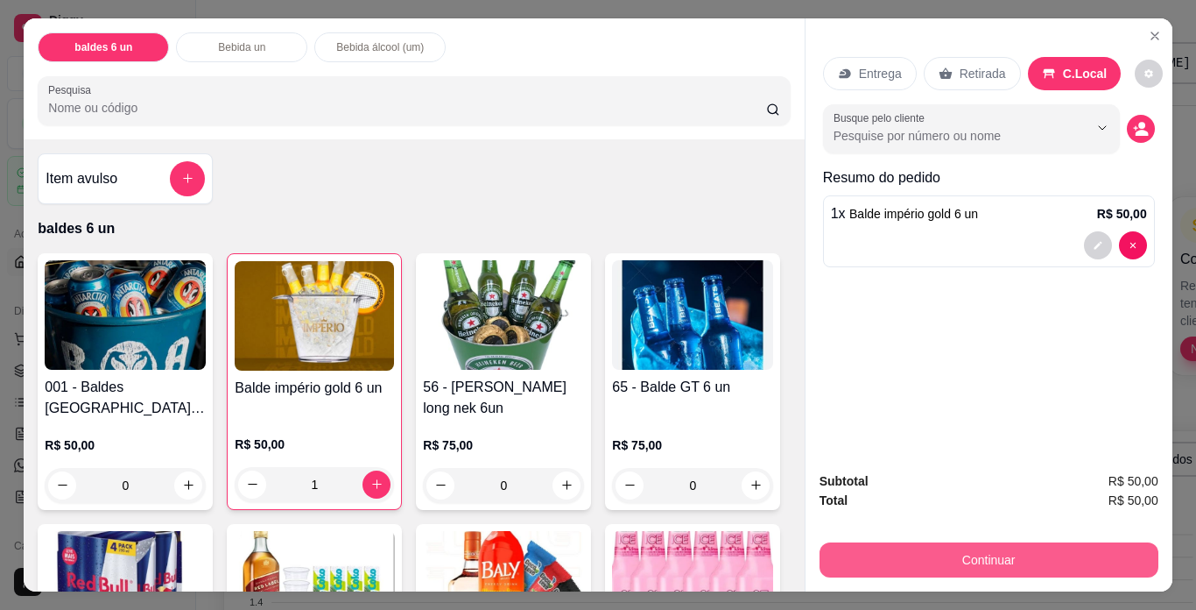
click at [914, 557] on button "Continuar" at bounding box center [989, 559] width 339 height 35
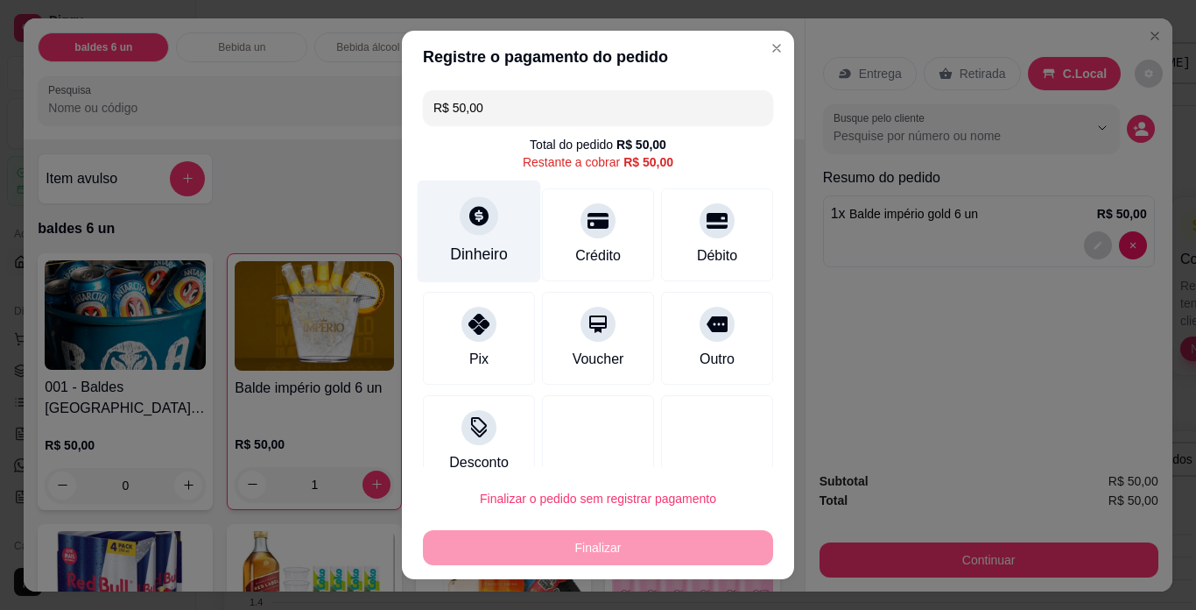
click at [491, 244] on div "Dinheiro" at bounding box center [479, 254] width 58 height 23
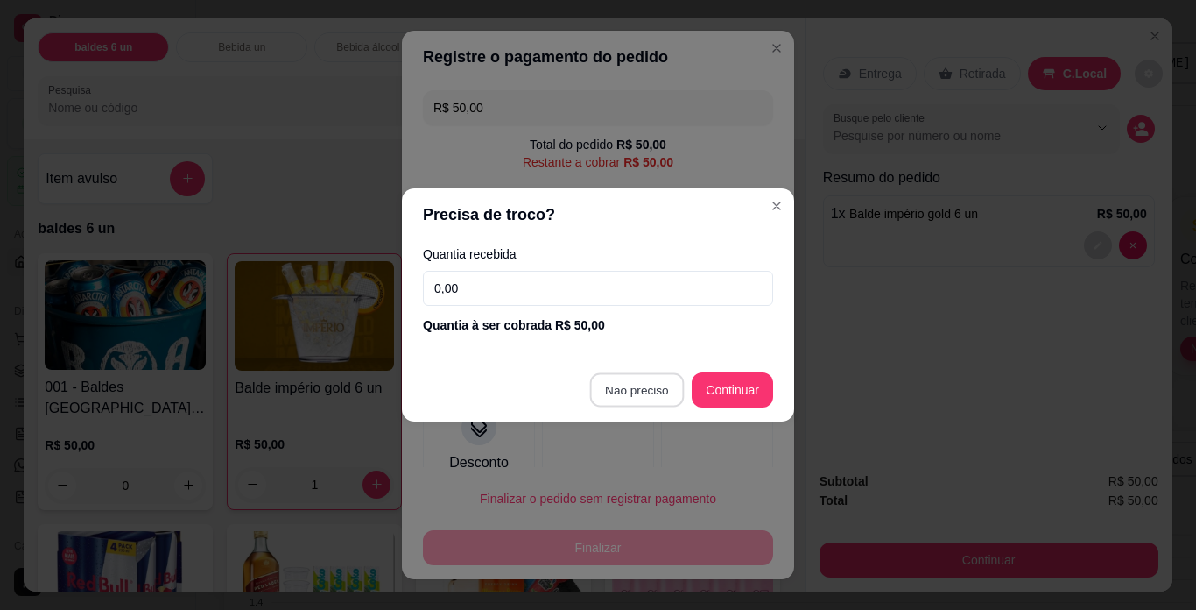
type input "R$ 0,00"
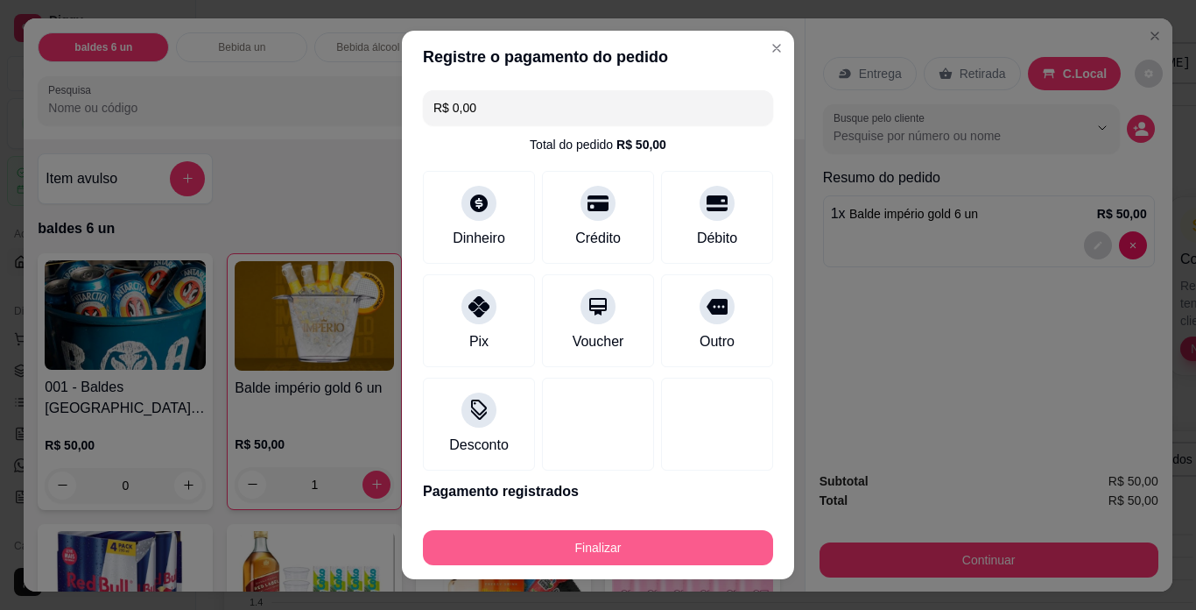
click at [647, 547] on button "Finalizar" at bounding box center [598, 547] width 350 height 35
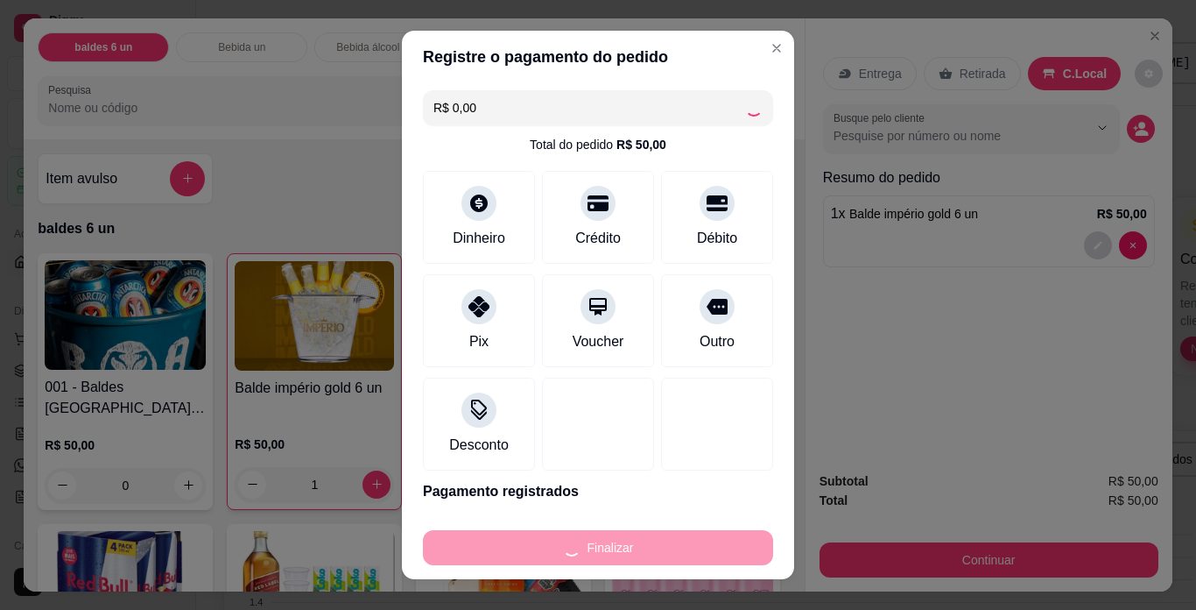
type input "0"
type input "-R$ 50,00"
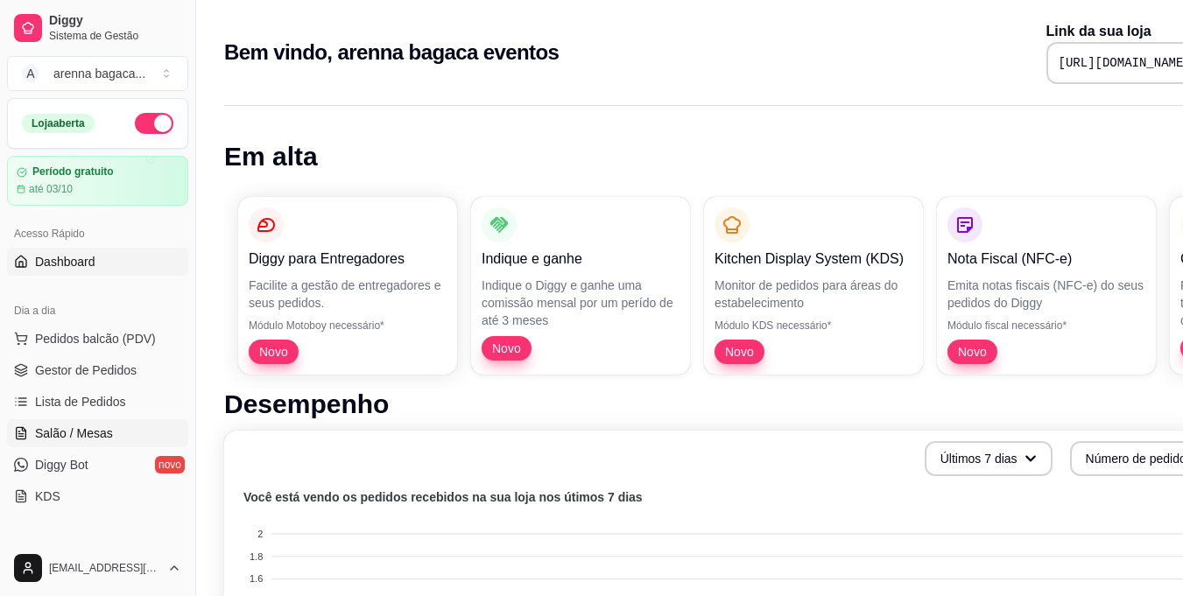
click at [107, 423] on link "Salão / Mesas" at bounding box center [97, 434] width 181 height 28
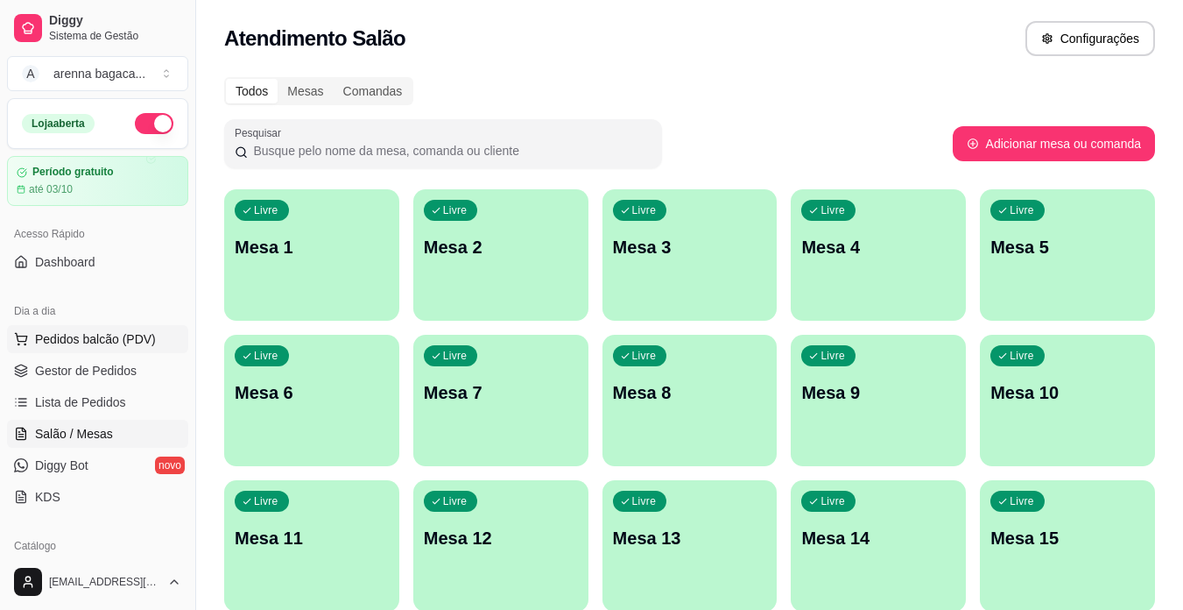
click at [86, 341] on span "Pedidos balcão (PDV)" at bounding box center [95, 339] width 121 height 18
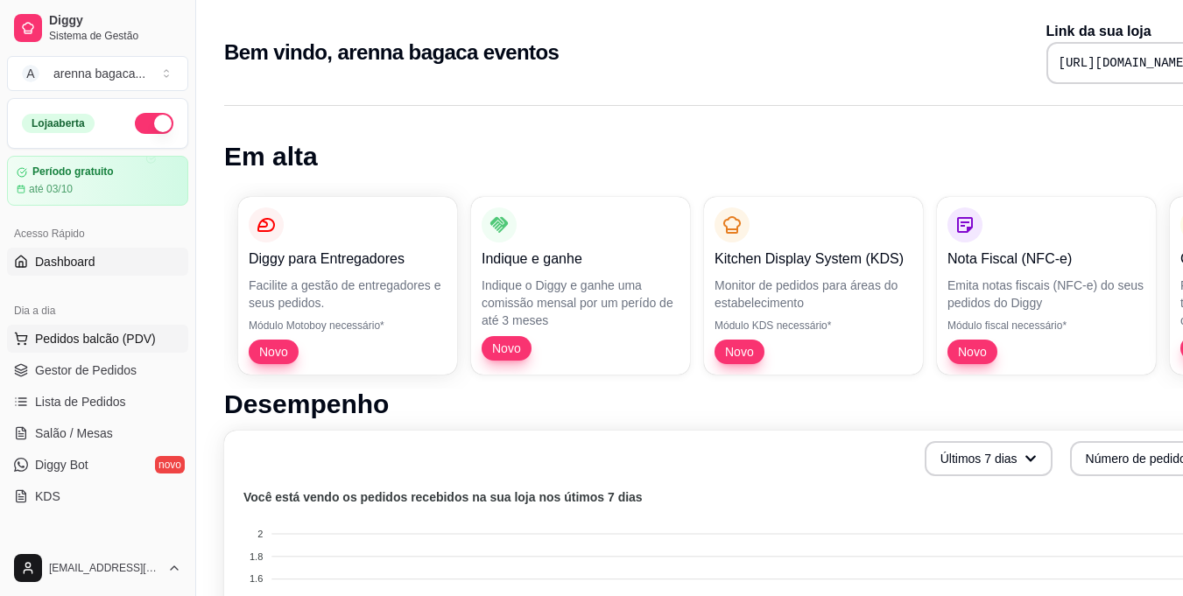
click at [91, 339] on span "Pedidos balcão (PDV)" at bounding box center [95, 339] width 121 height 18
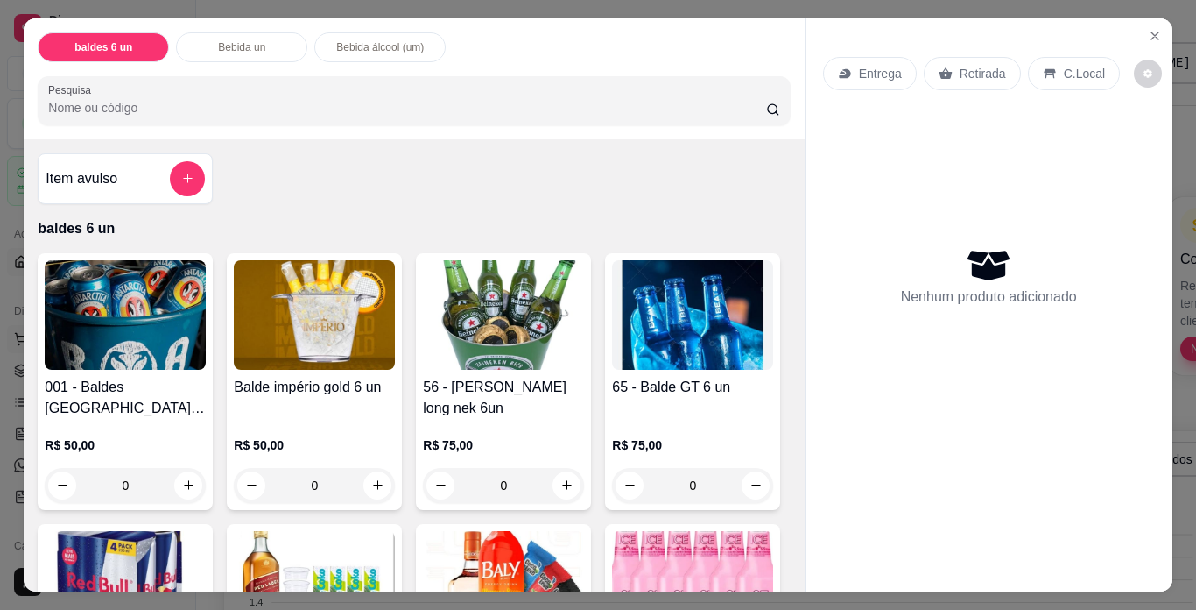
click at [91, 339] on img at bounding box center [125, 314] width 161 height 109
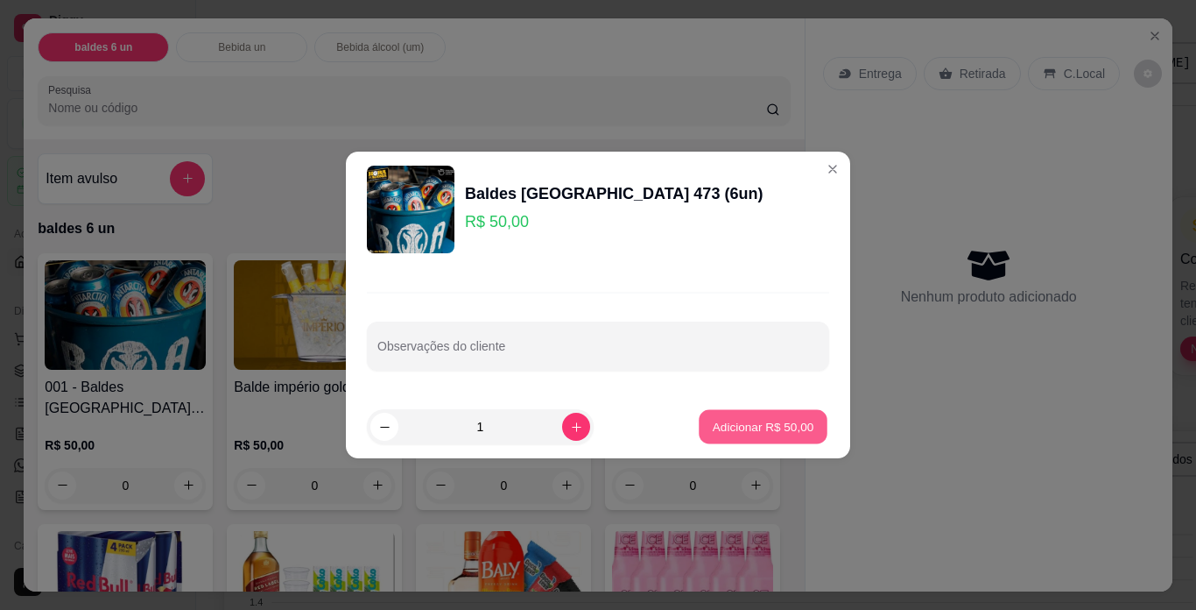
click at [763, 427] on p "Adicionar R$ 50,00" at bounding box center [764, 426] width 102 height 17
type input "1"
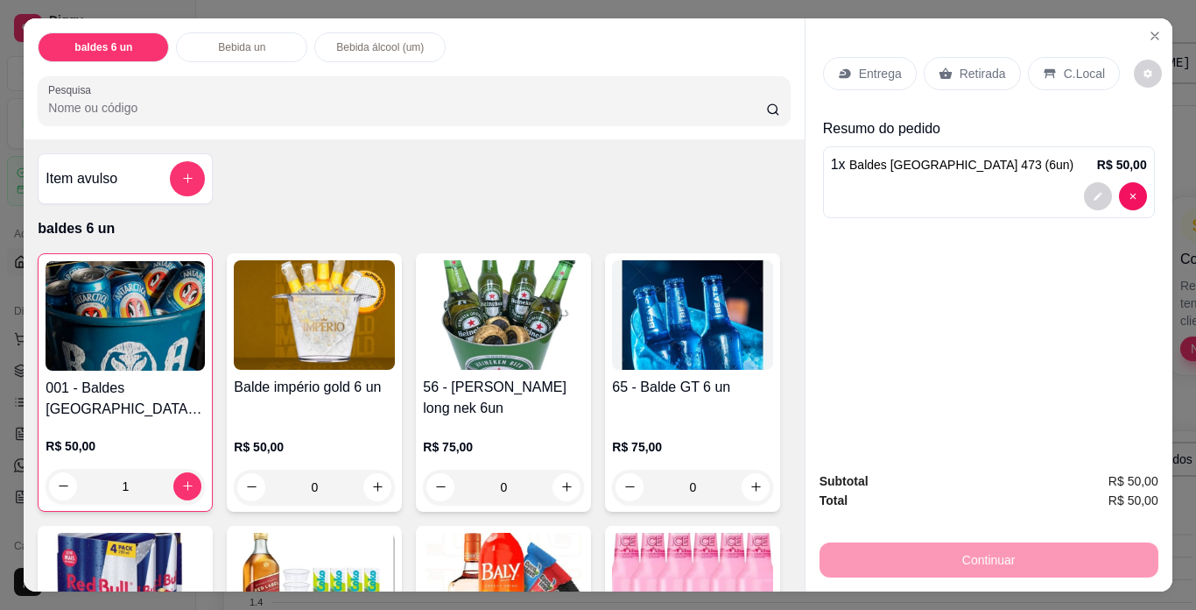
click at [972, 69] on p "Retirada" at bounding box center [983, 74] width 46 height 18
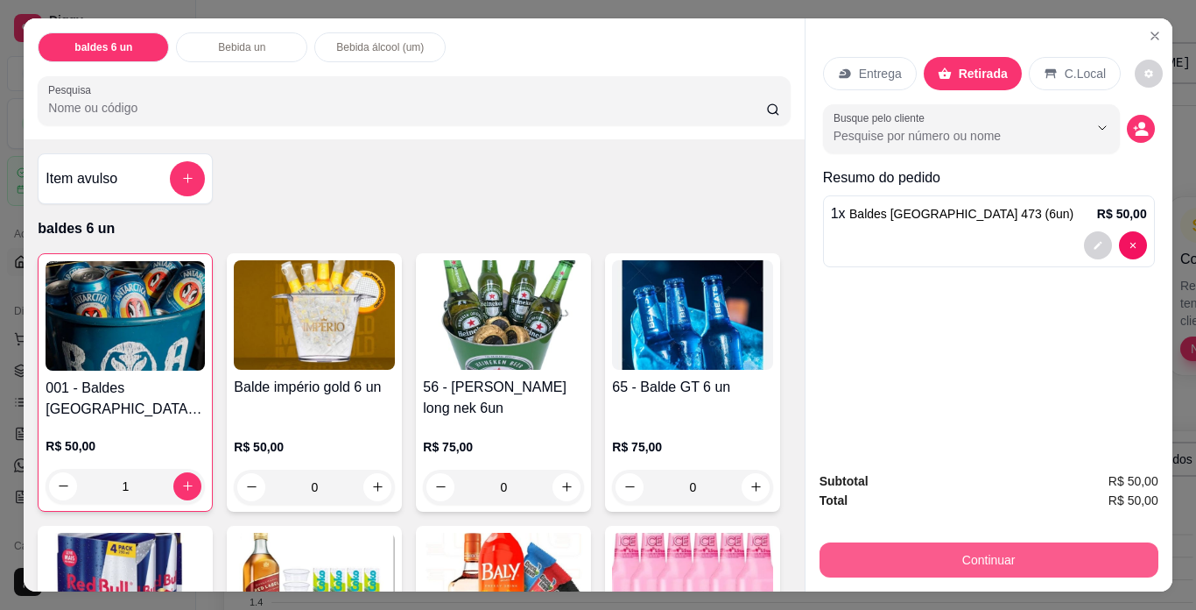
click at [1001, 548] on button "Continuar" at bounding box center [989, 559] width 339 height 35
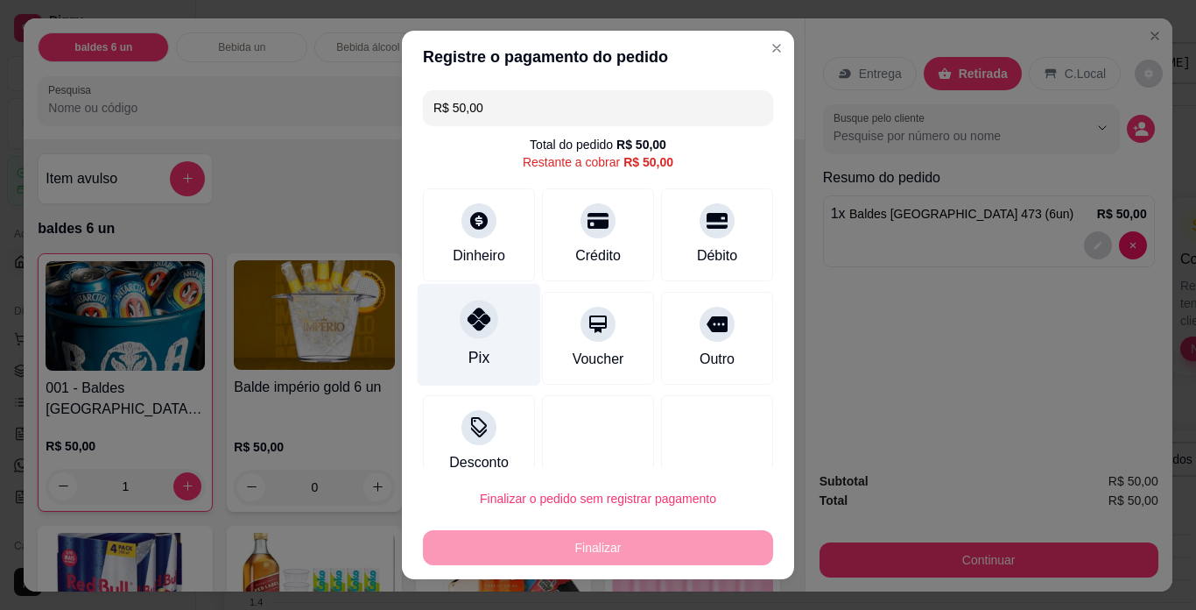
click at [453, 343] on div "Pix" at bounding box center [479, 335] width 123 height 102
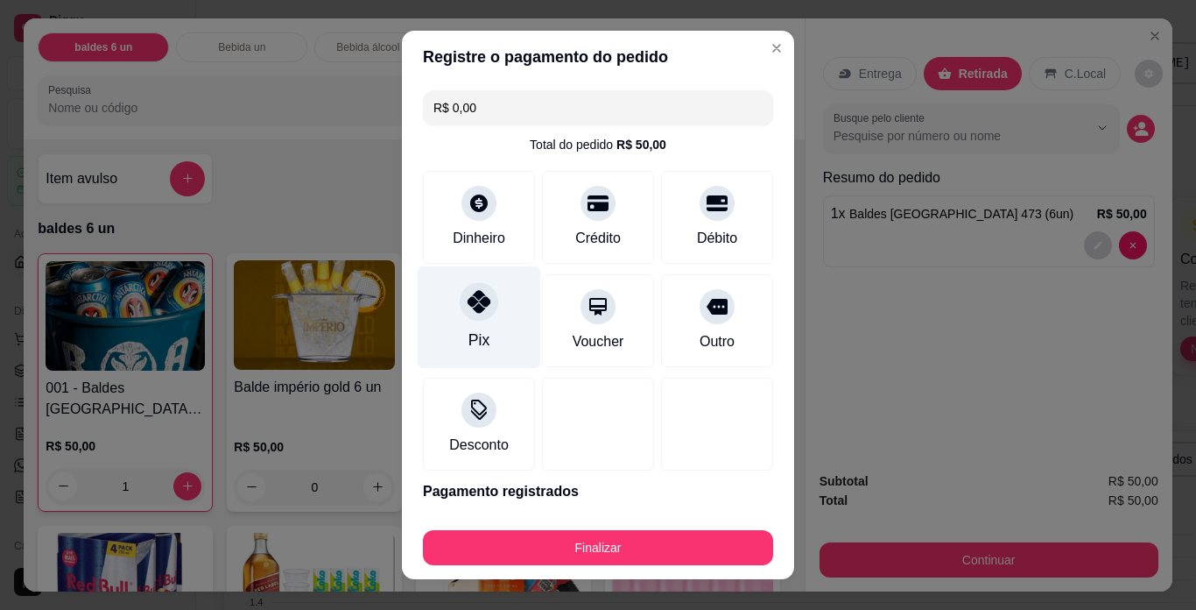
type input "R$ 0,00"
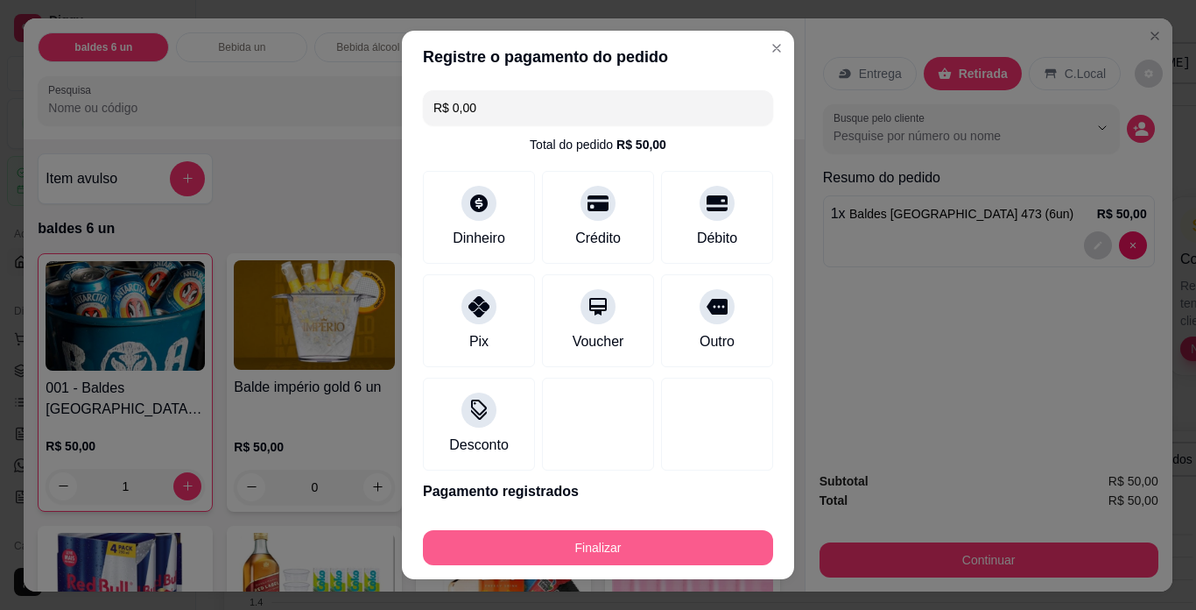
click at [615, 551] on button "Finalizar" at bounding box center [598, 547] width 350 height 35
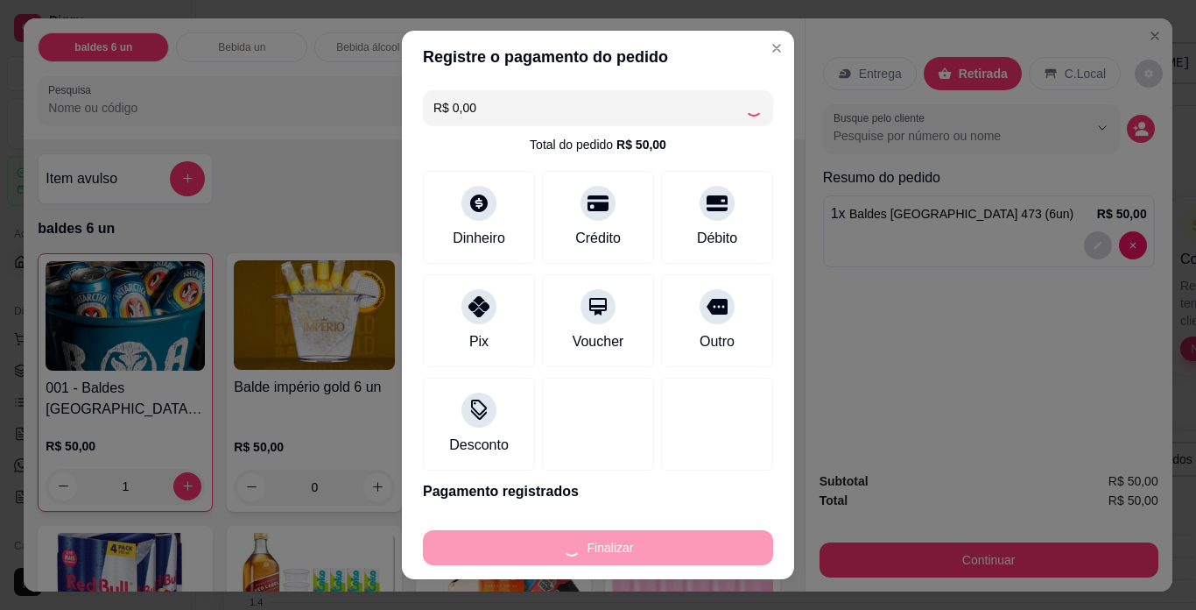
type input "0"
type input "-R$ 50,00"
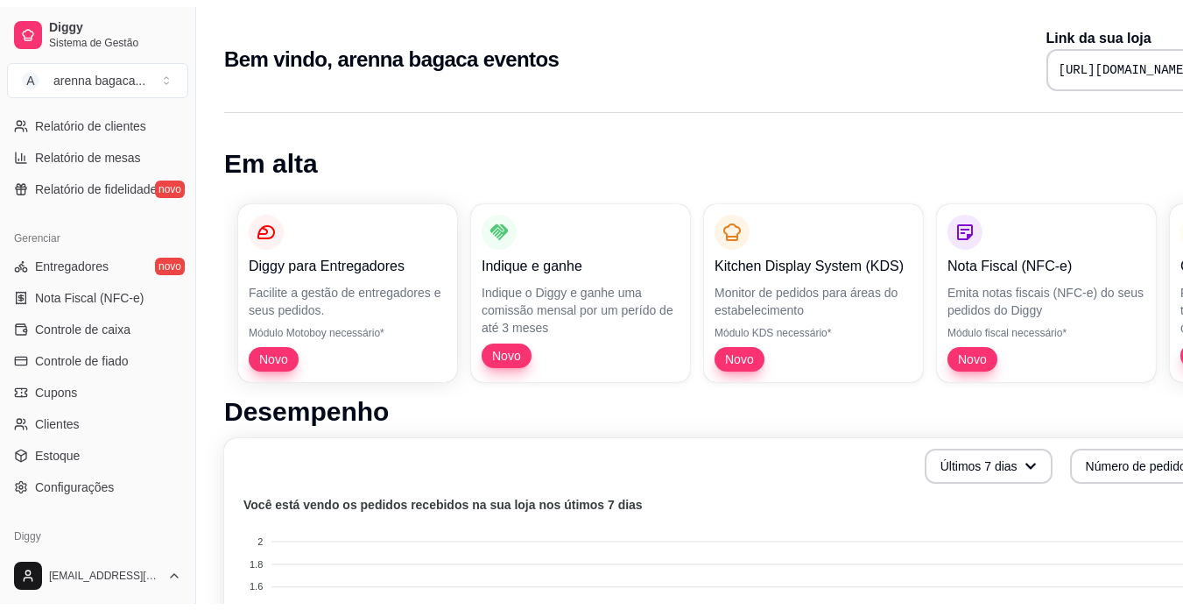
scroll to position [651, 0]
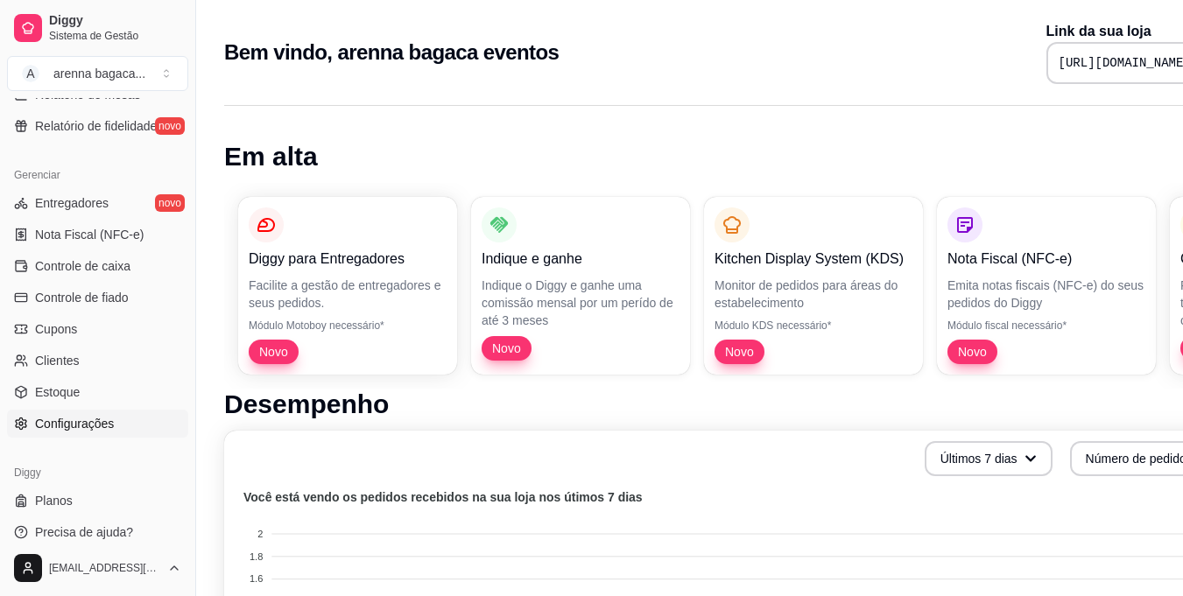
click at [96, 420] on span "Configurações" at bounding box center [74, 424] width 79 height 18
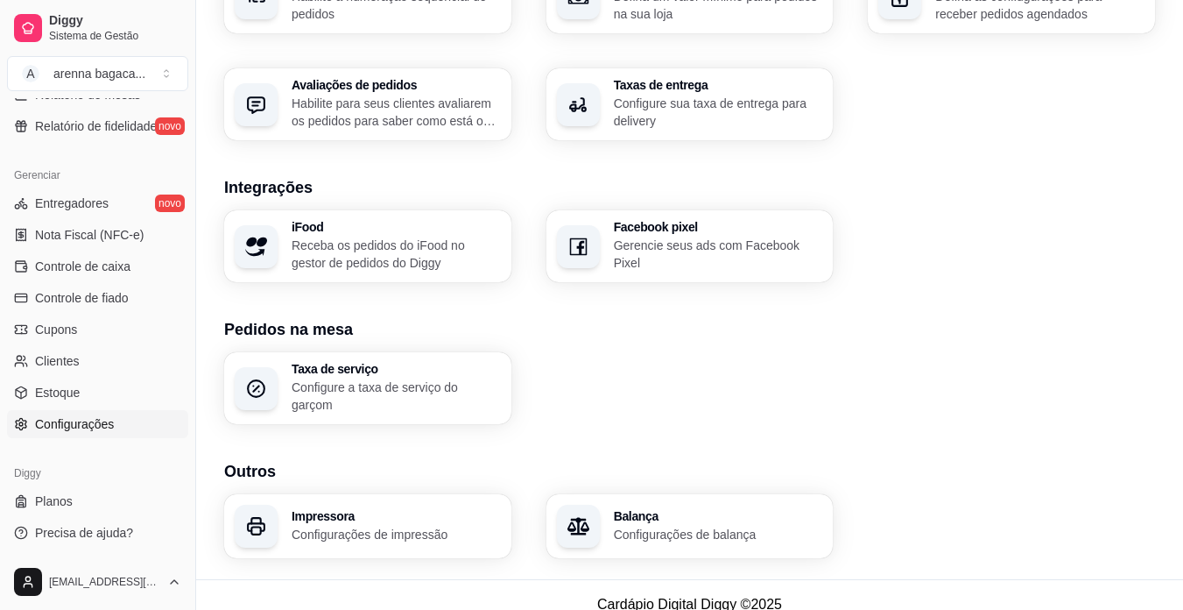
scroll to position [617, 0]
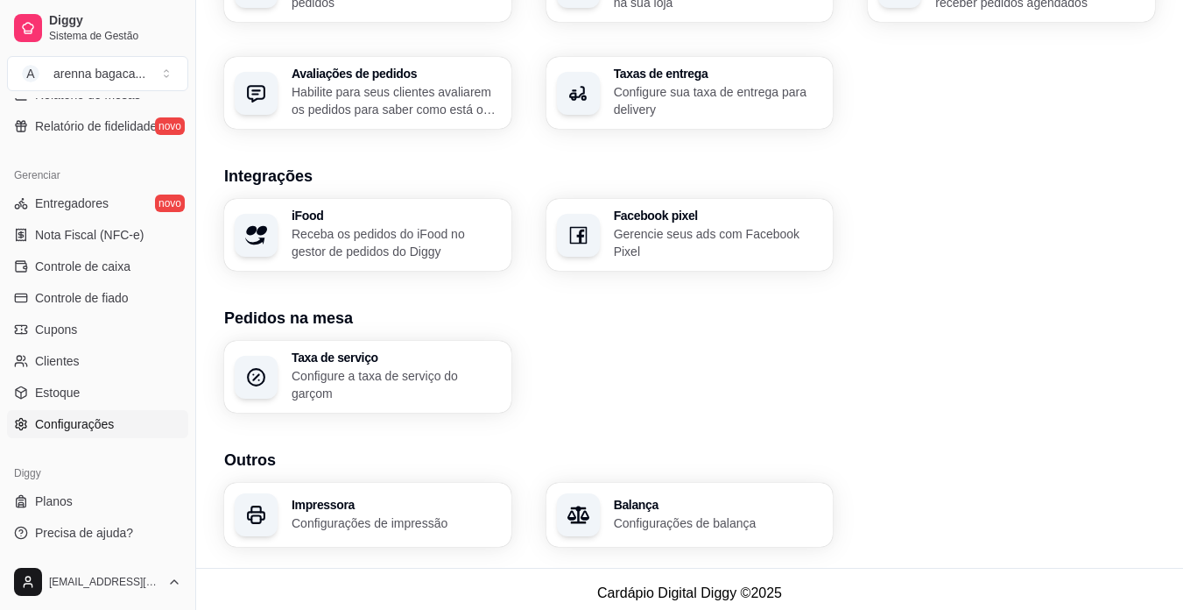
click at [431, 518] on p "Configurações de impressão" at bounding box center [396, 523] width 209 height 18
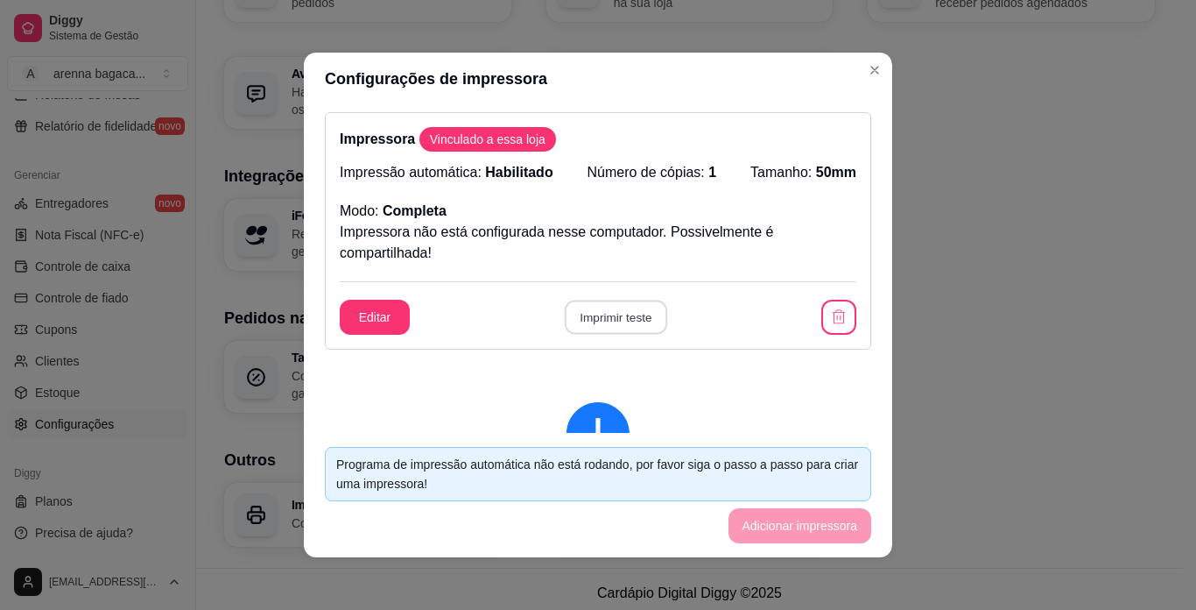
click at [584, 311] on button "Imprimir teste" at bounding box center [615, 317] width 102 height 34
click at [588, 319] on button "Imprimir teste" at bounding box center [615, 317] width 102 height 34
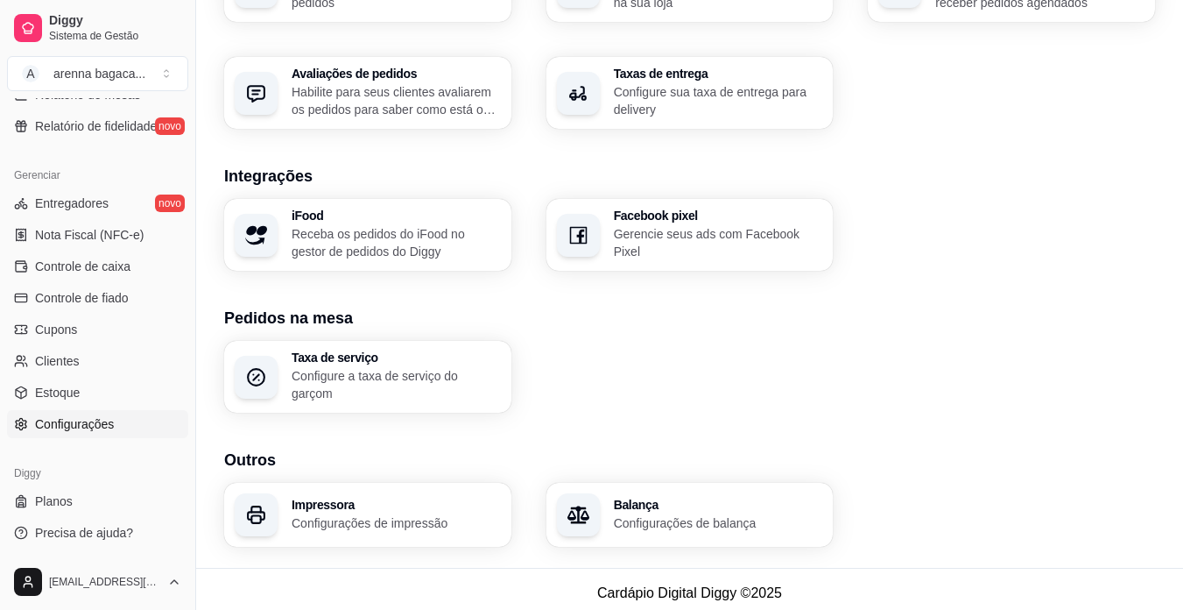
click at [346, 514] on p "Configurações de impressão" at bounding box center [396, 523] width 209 height 18
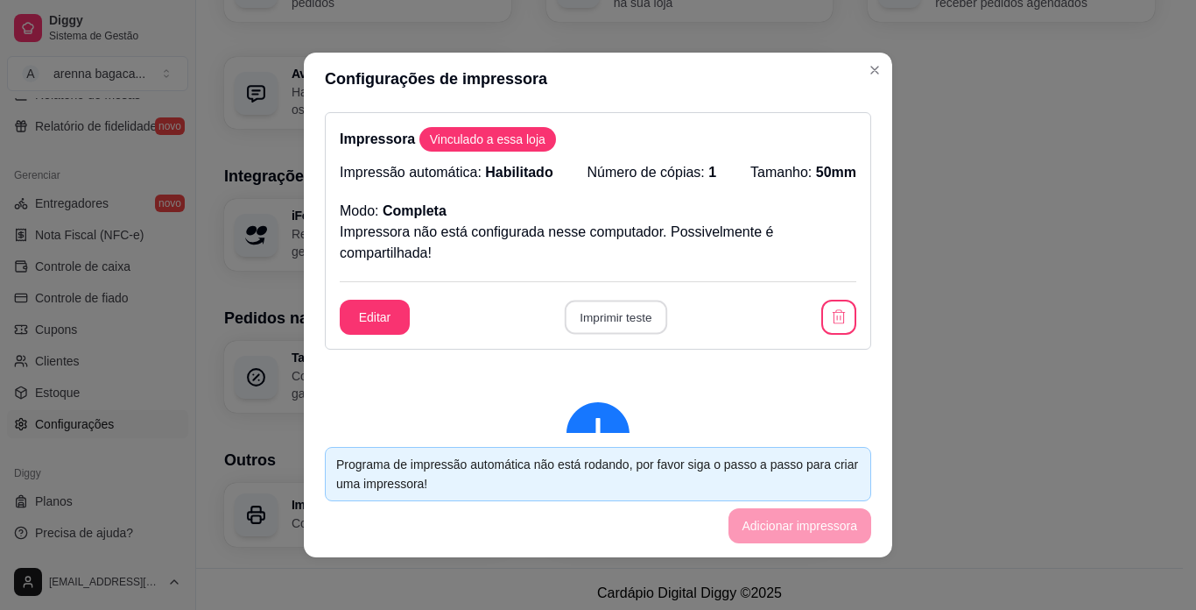
click at [631, 314] on button "Imprimir teste" at bounding box center [615, 317] width 102 height 34
click at [833, 312] on icon "button" at bounding box center [839, 316] width 13 height 14
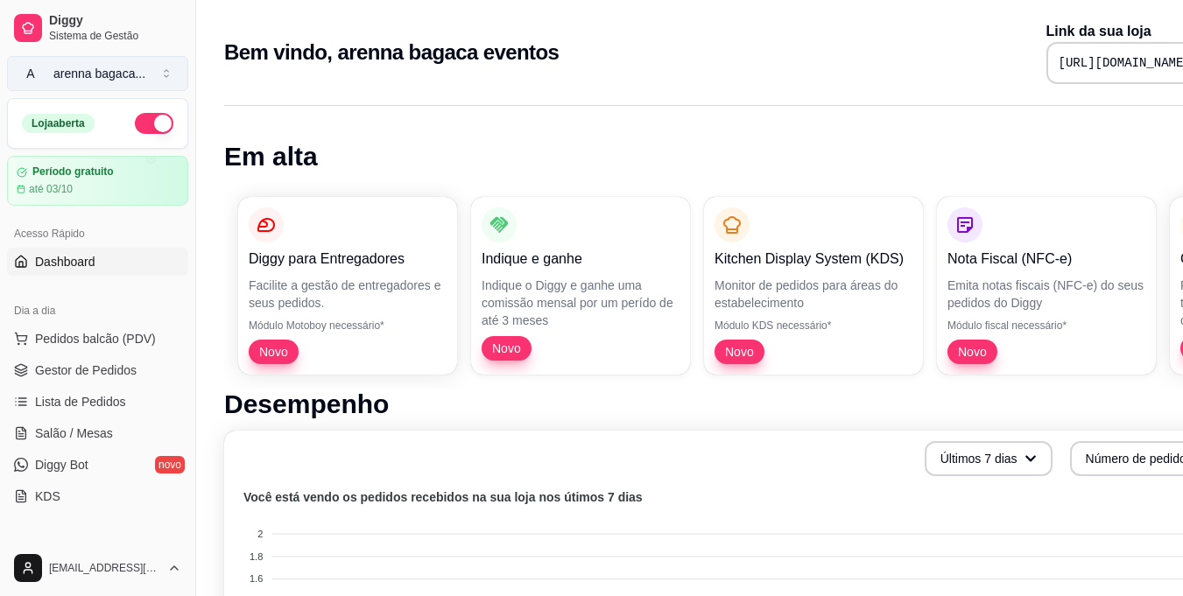
click at [166, 79] on button "A arenna bagaca ..." at bounding box center [97, 73] width 181 height 35
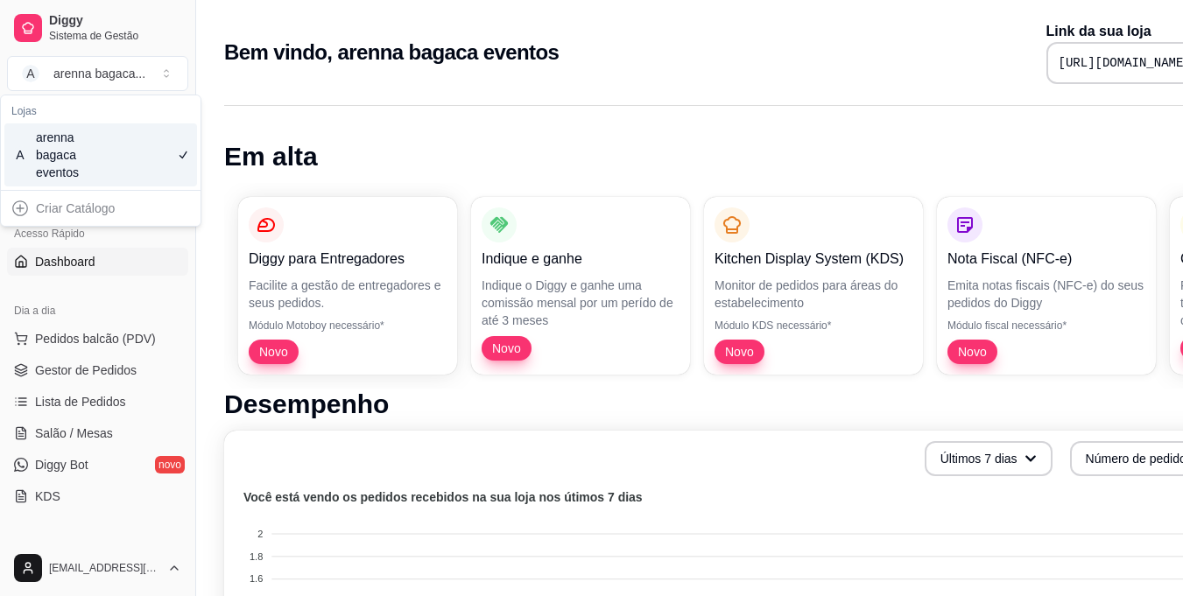
click at [133, 201] on div "Criar Catálogo" at bounding box center [100, 208] width 193 height 28
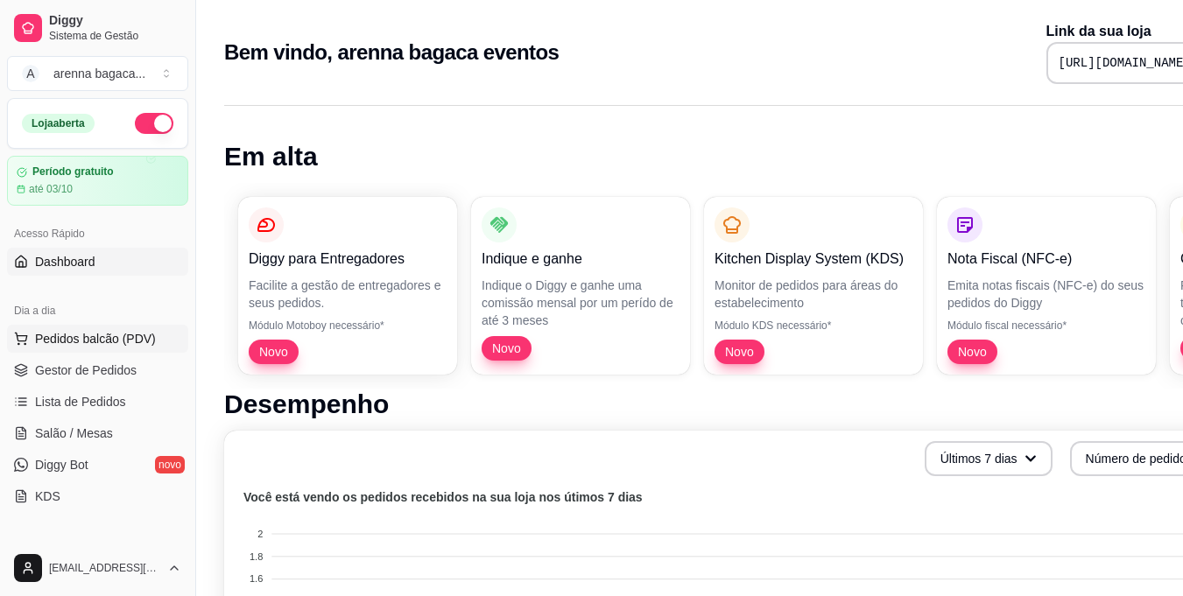
click at [99, 341] on span "Pedidos balcão (PDV)" at bounding box center [95, 339] width 121 height 18
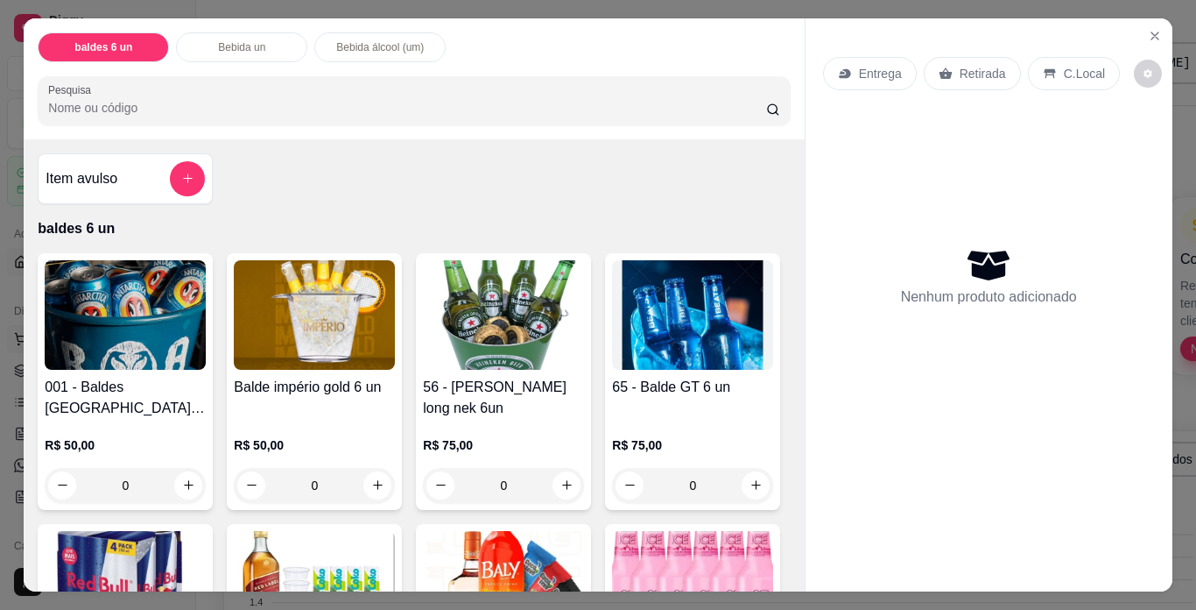
click at [99, 341] on img at bounding box center [125, 314] width 161 height 109
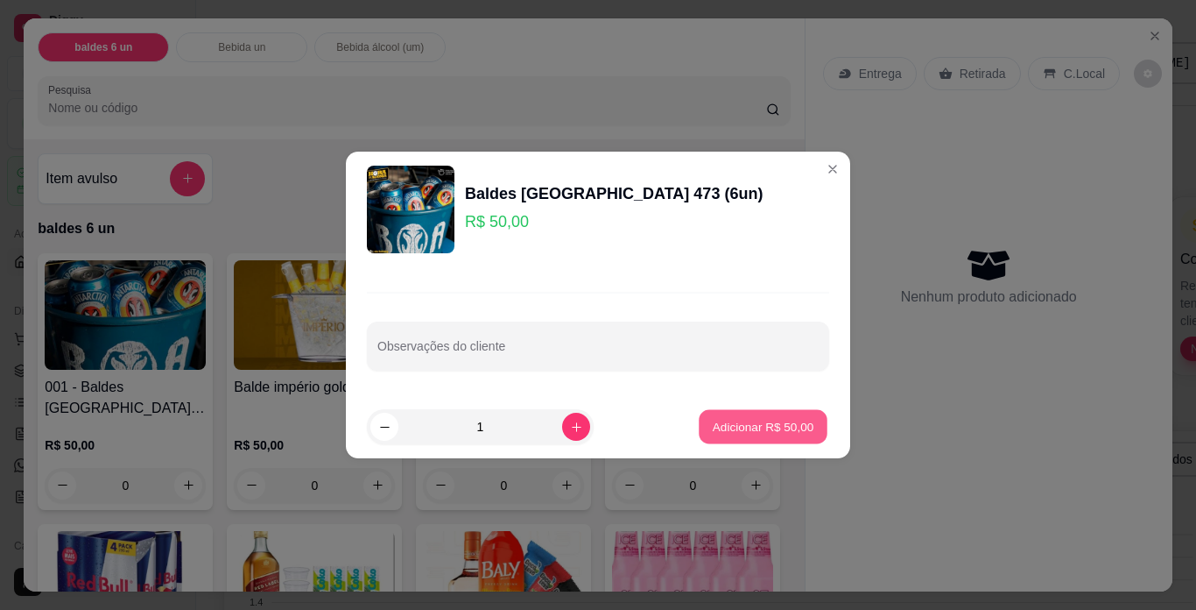
click at [757, 421] on p "Adicionar R$ 50,00" at bounding box center [764, 426] width 102 height 17
type input "1"
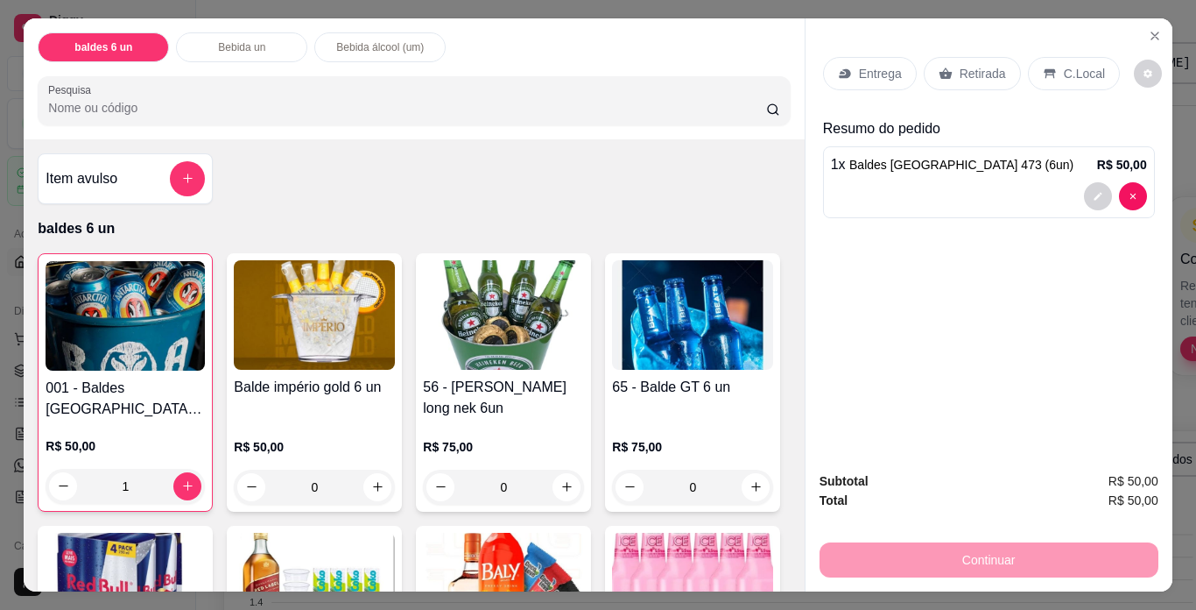
click at [977, 74] on p "Retirada" at bounding box center [983, 74] width 46 height 18
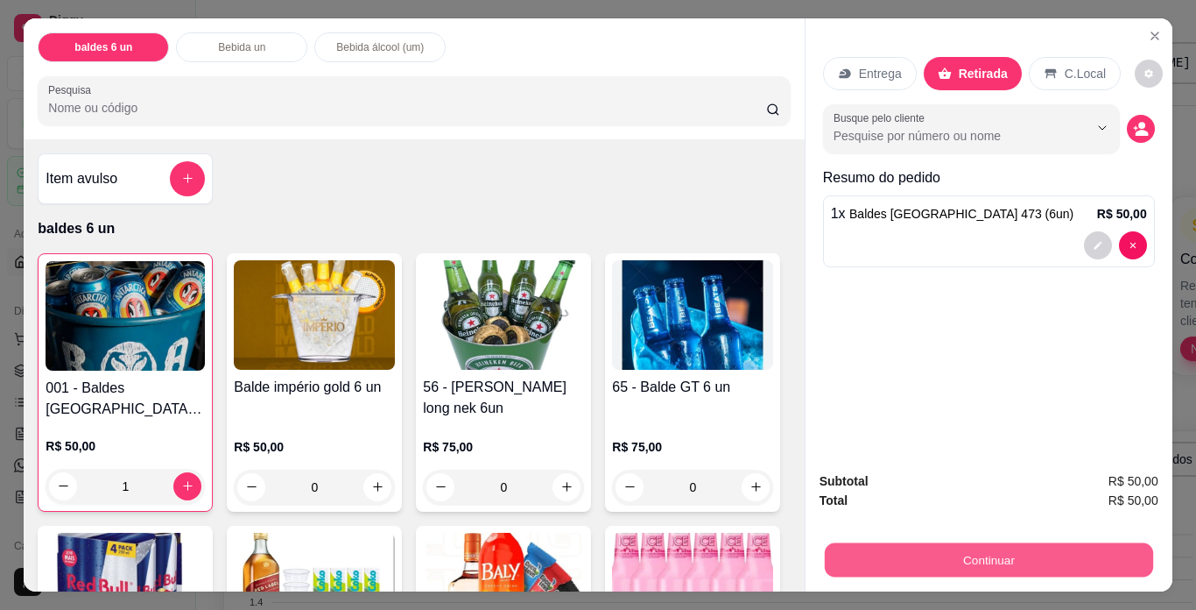
click at [941, 545] on button "Continuar" at bounding box center [988, 560] width 328 height 34
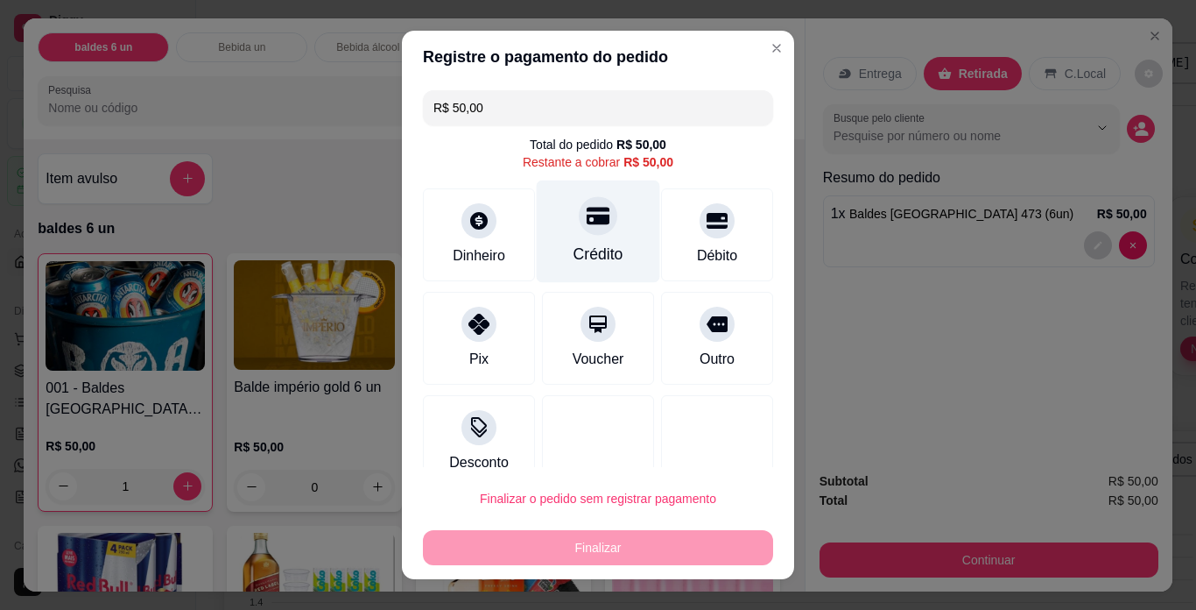
click at [575, 242] on div "Crédito" at bounding box center [598, 231] width 123 height 102
type input "R$ 0,00"
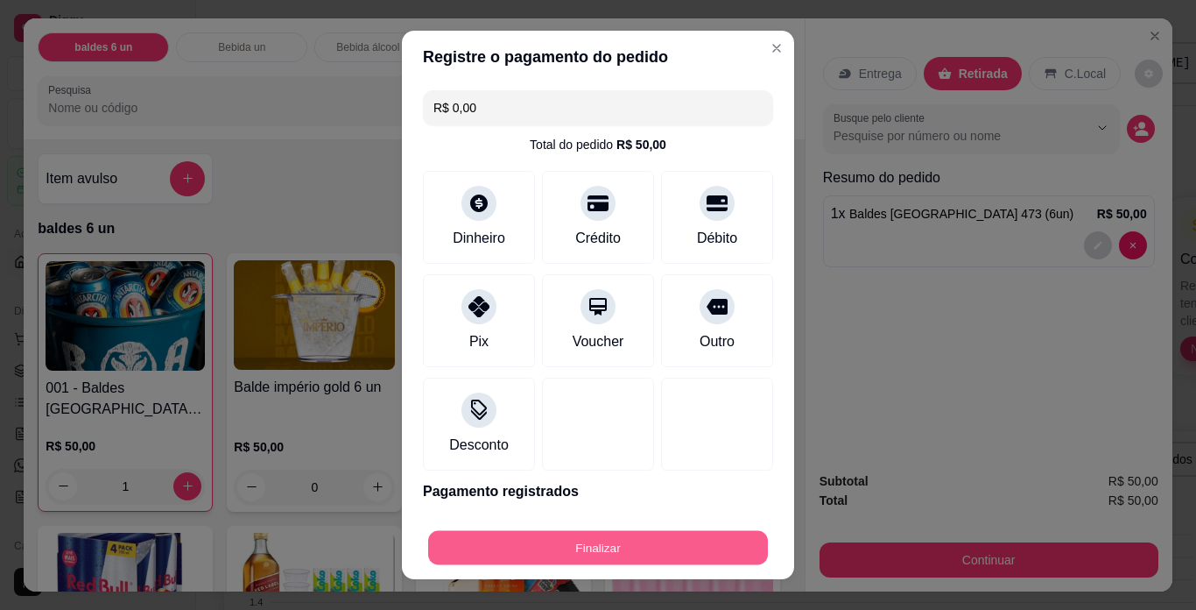
click at [618, 547] on button "Finalizar" at bounding box center [598, 548] width 340 height 34
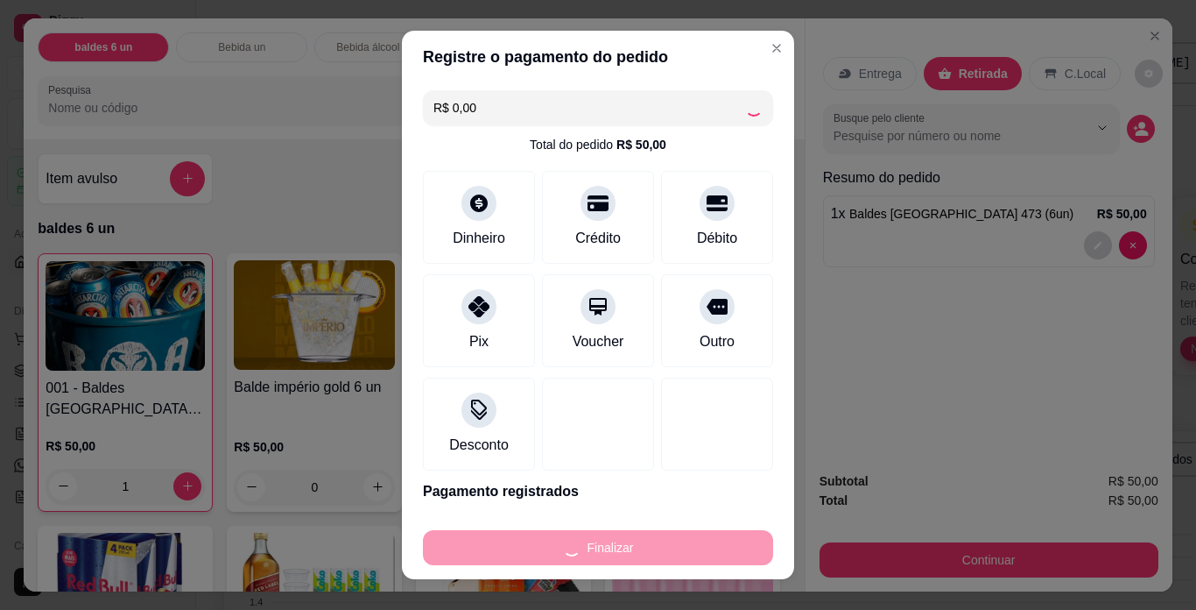
type input "0"
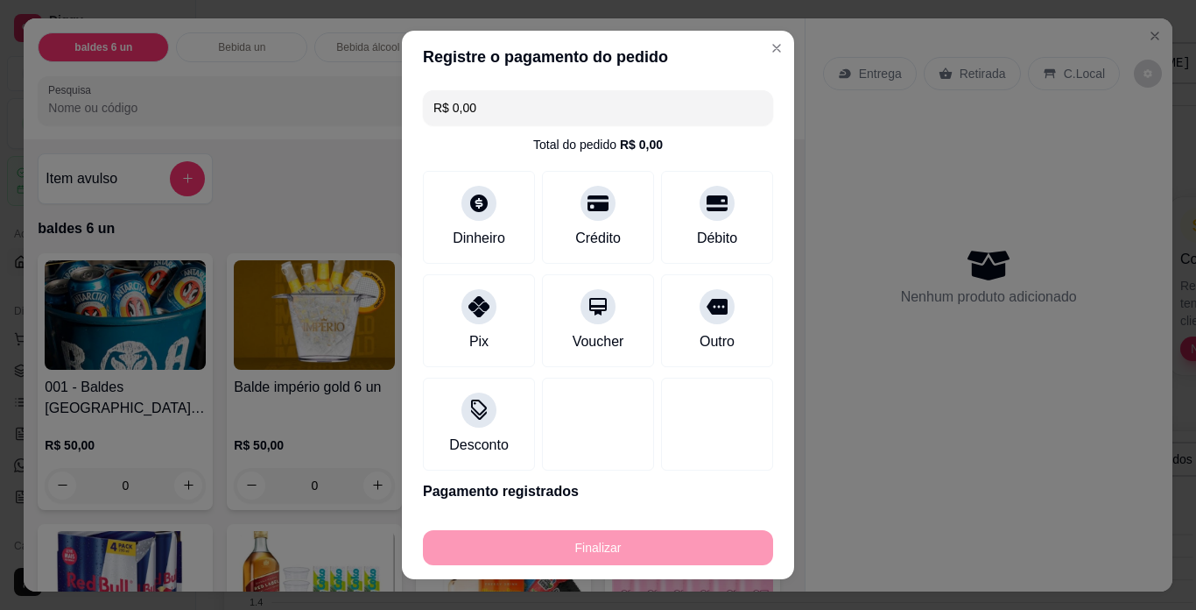
type input "-R$ 50,00"
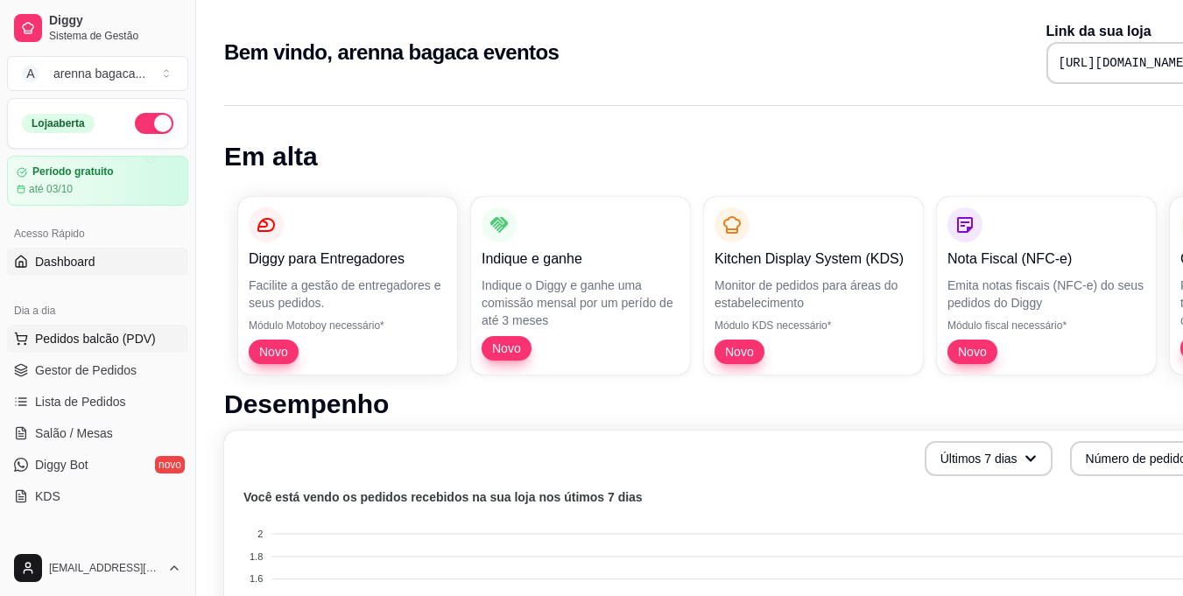
click at [60, 342] on span "Pedidos balcão (PDV)" at bounding box center [95, 339] width 121 height 18
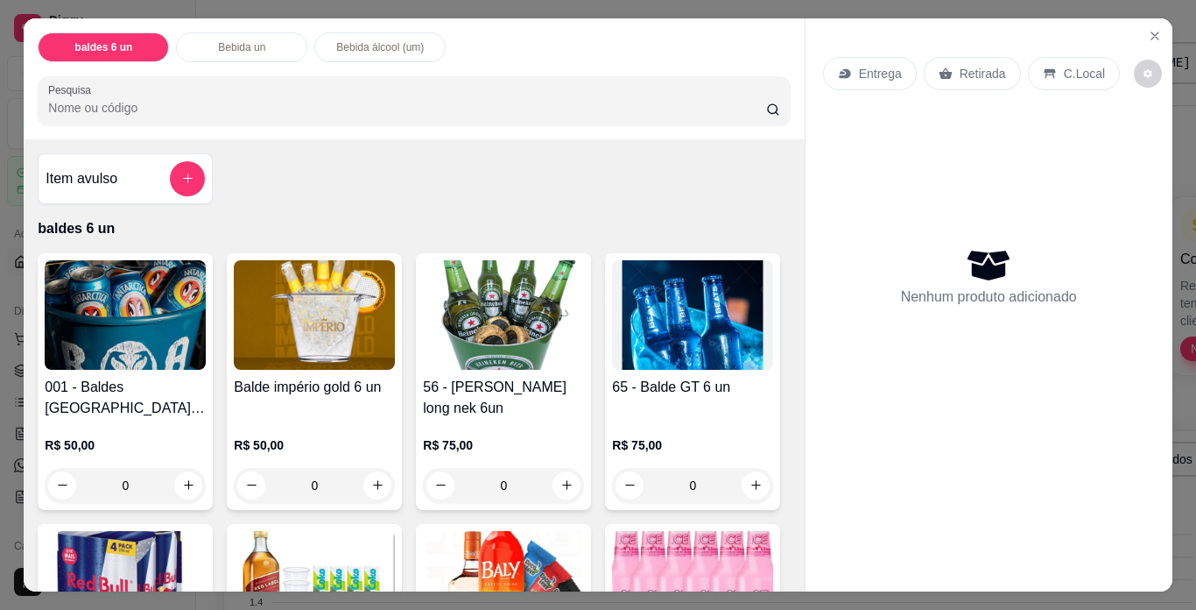
click at [116, 342] on img at bounding box center [125, 314] width 161 height 109
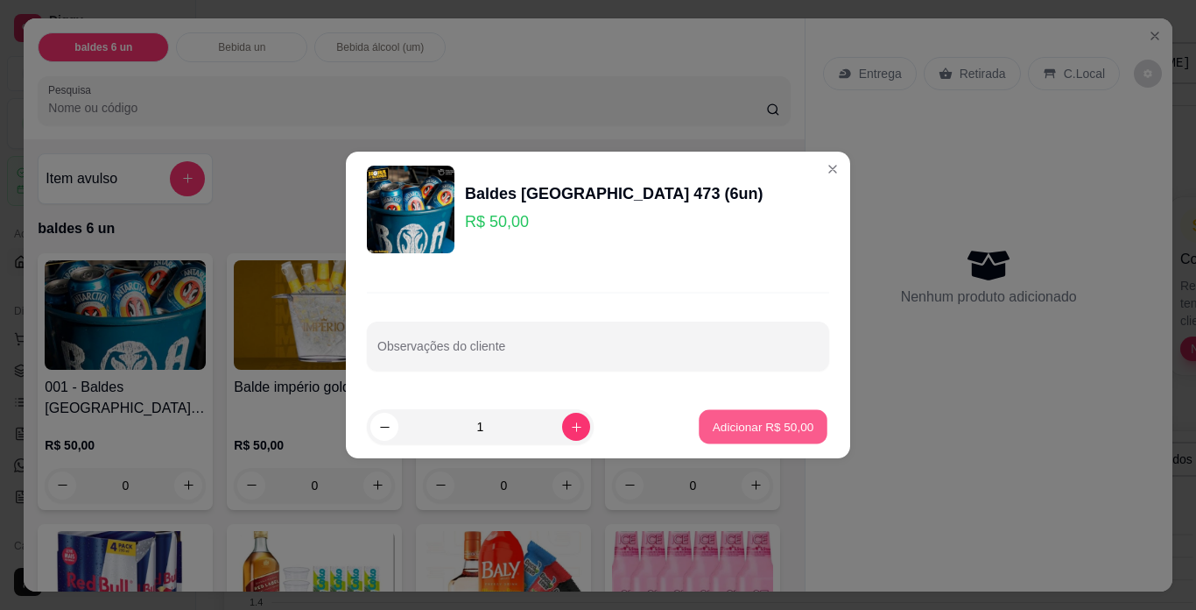
click at [747, 427] on p "Adicionar R$ 50,00" at bounding box center [764, 426] width 102 height 17
type input "1"
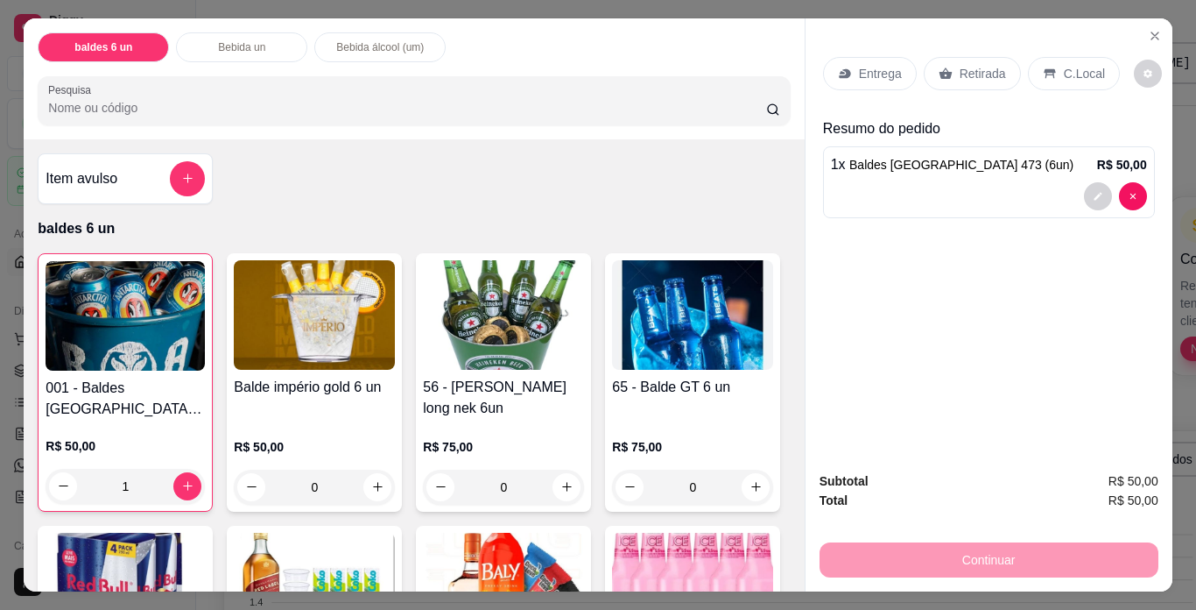
click at [979, 70] on p "Retirada" at bounding box center [983, 74] width 46 height 18
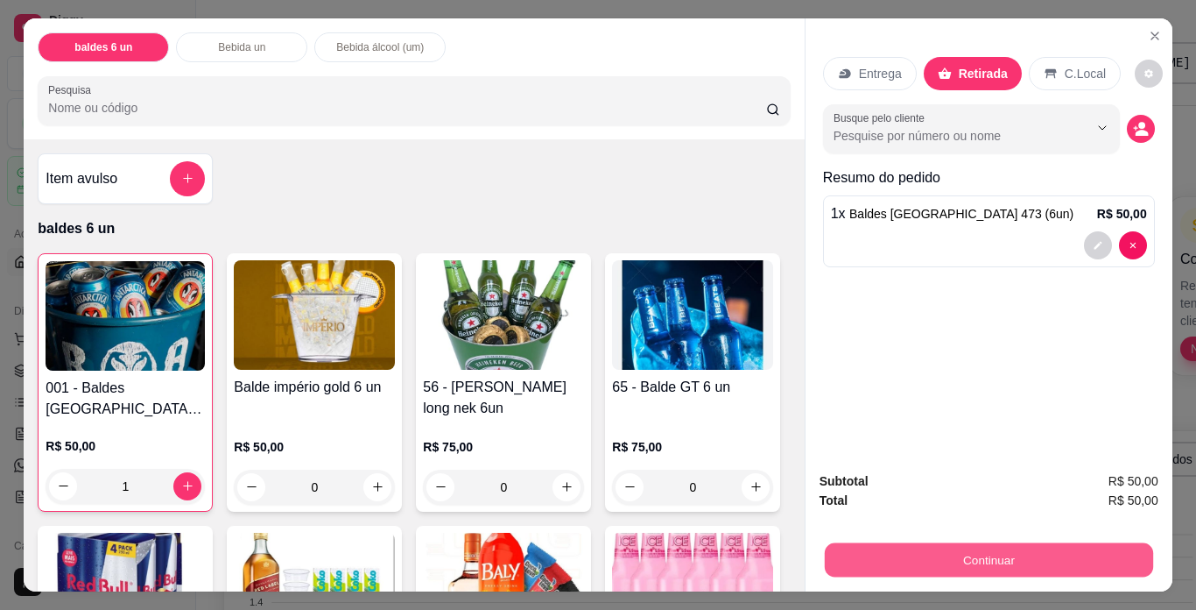
click at [1010, 558] on button "Continuar" at bounding box center [988, 560] width 328 height 34
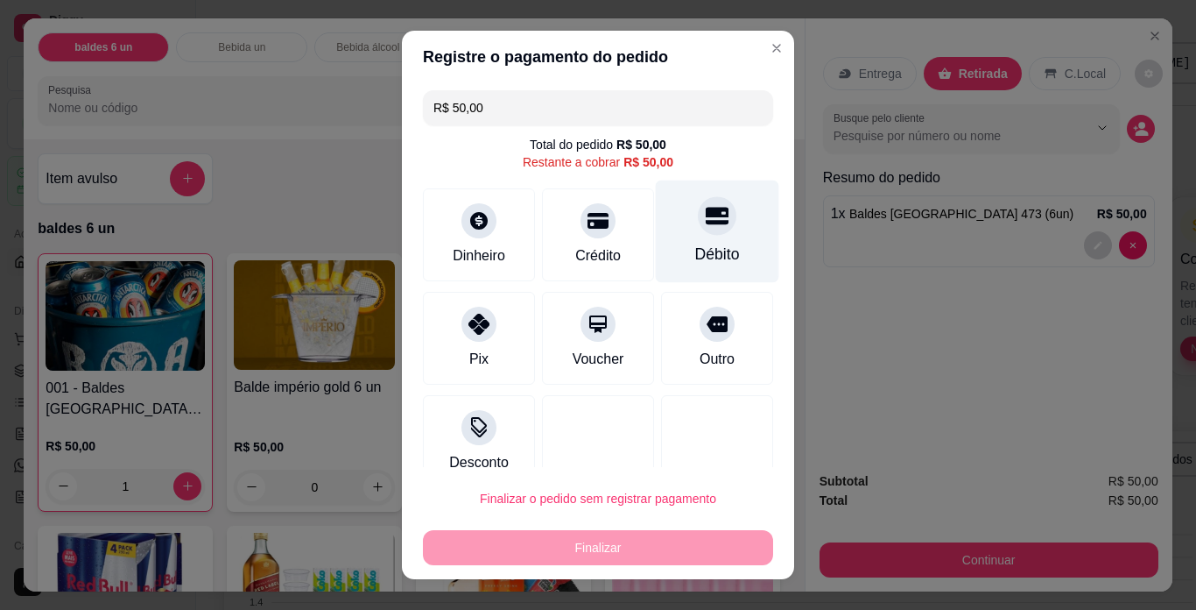
click at [695, 246] on div "Débito" at bounding box center [717, 254] width 45 height 23
type input "R$ 0,00"
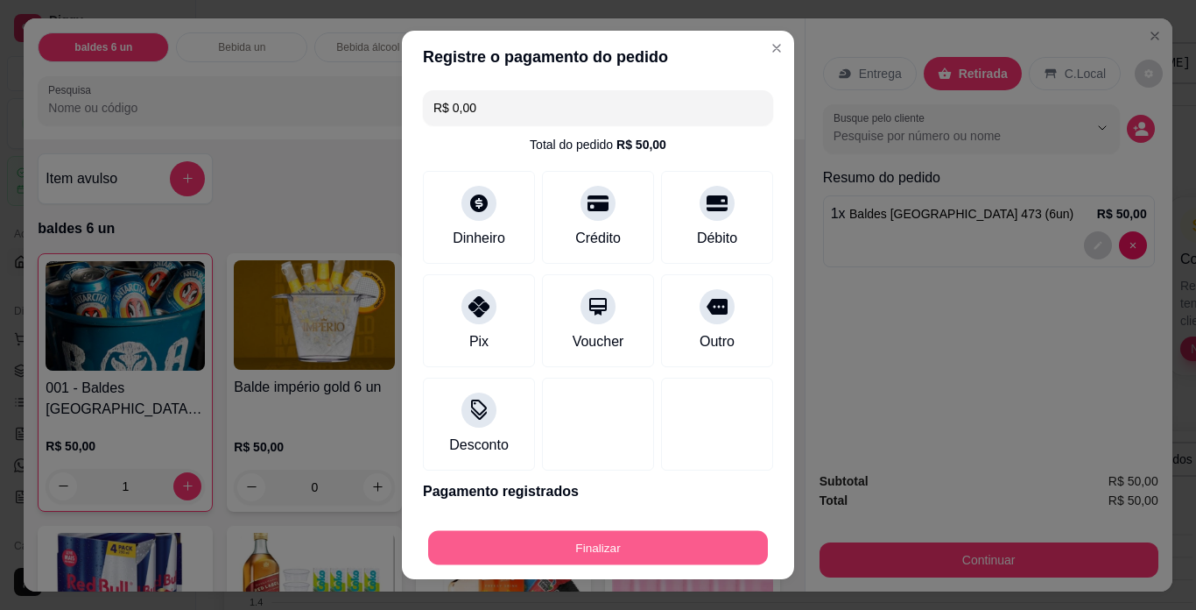
click at [642, 541] on button "Finalizar" at bounding box center [598, 548] width 340 height 34
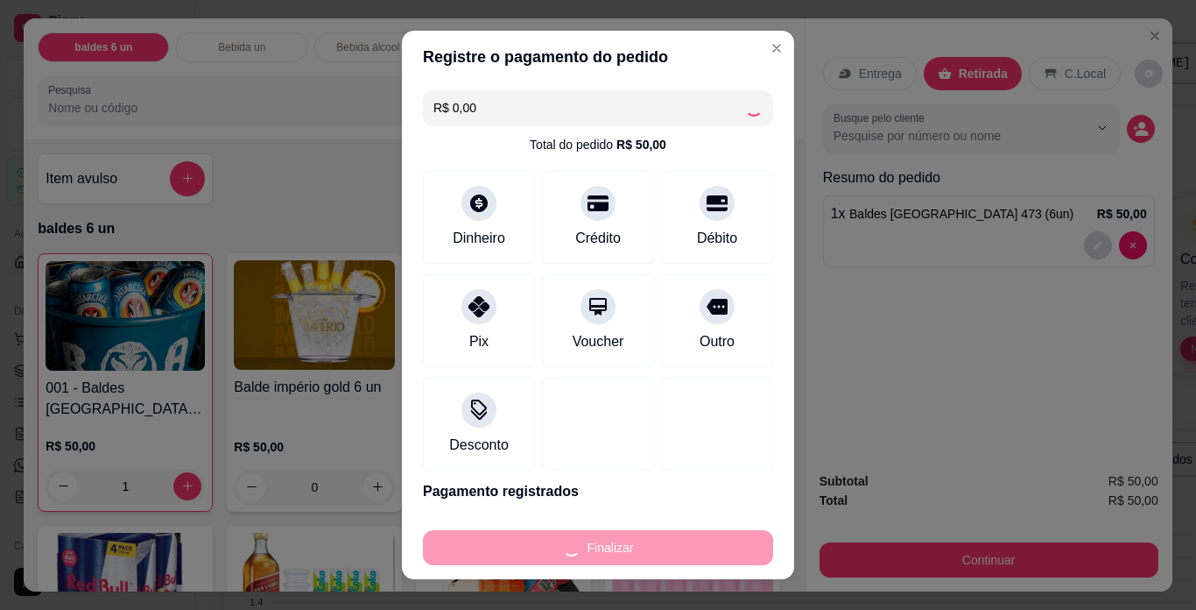
type input "0"
type input "-R$ 50,00"
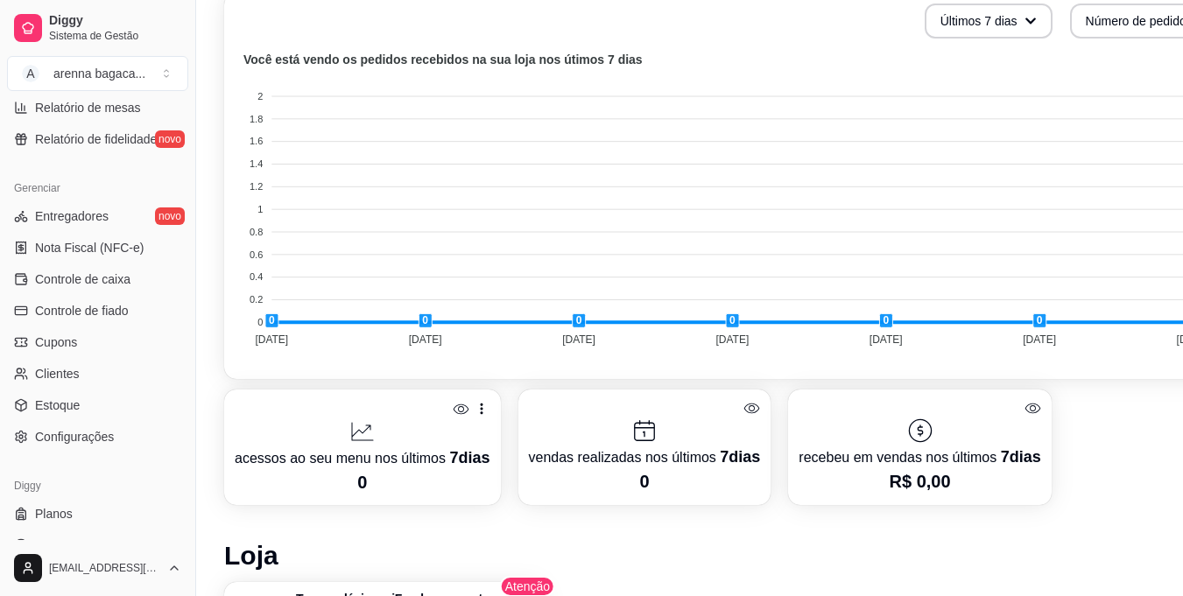
scroll to position [651, 0]
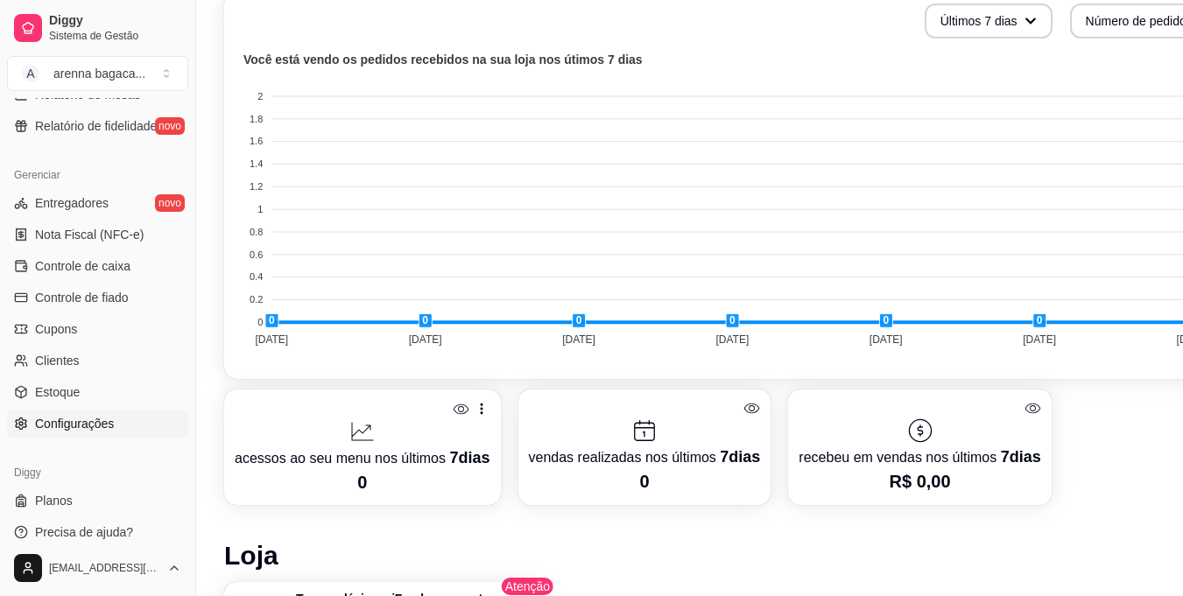
click at [95, 422] on span "Configurações" at bounding box center [74, 424] width 79 height 18
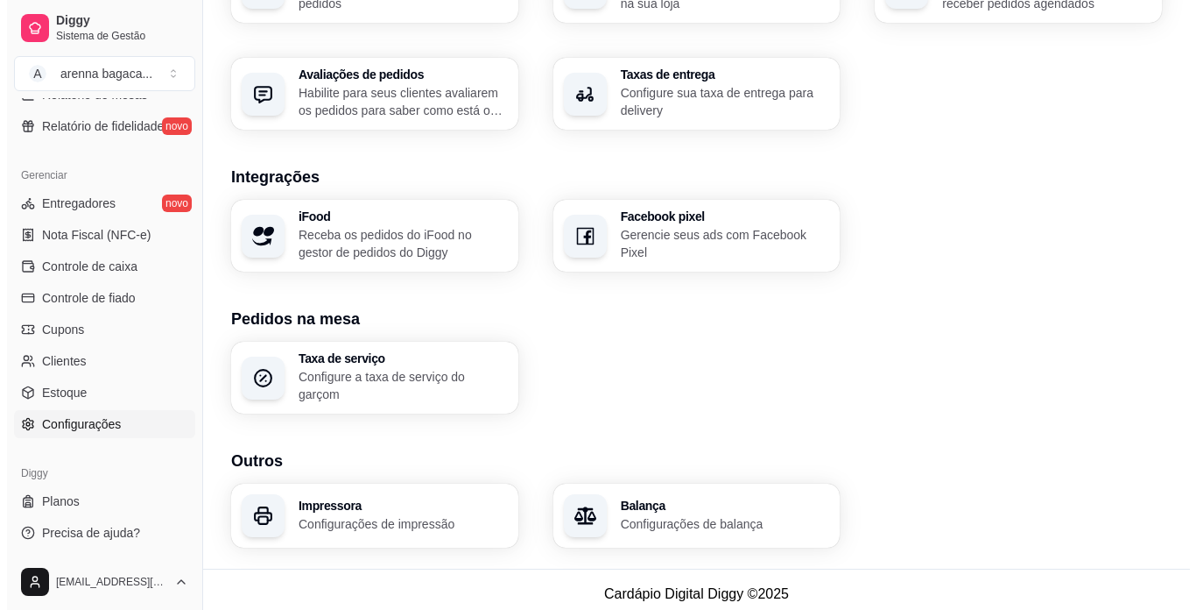
scroll to position [617, 0]
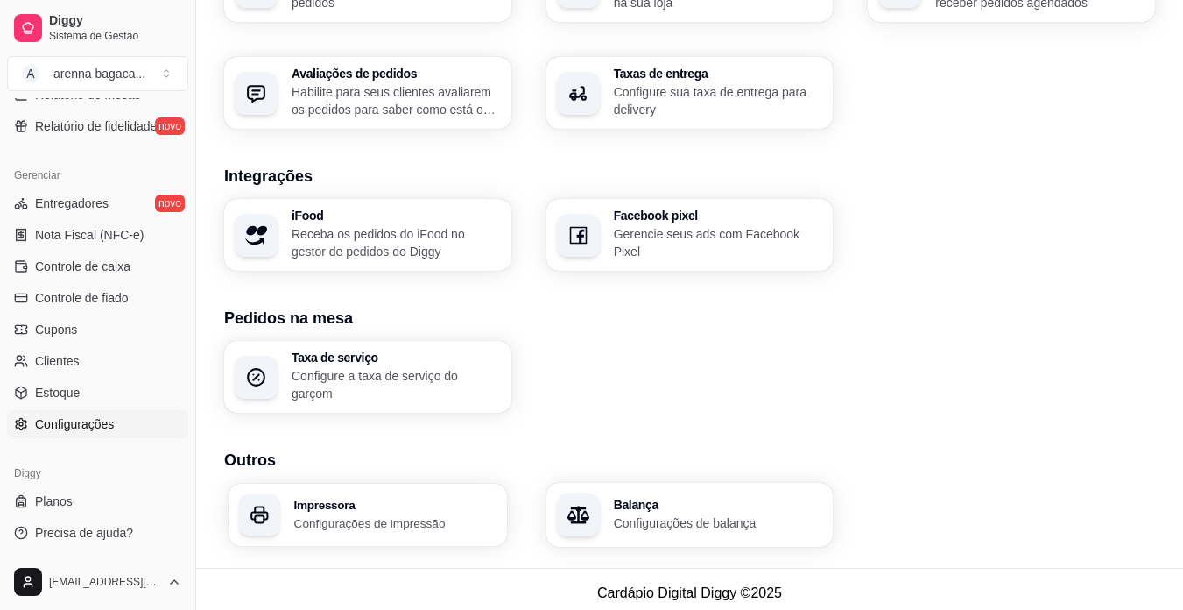
click at [369, 514] on p "Configurações de impressão" at bounding box center [395, 522] width 202 height 17
click at [408, 500] on h3 "Impressora" at bounding box center [395, 504] width 202 height 12
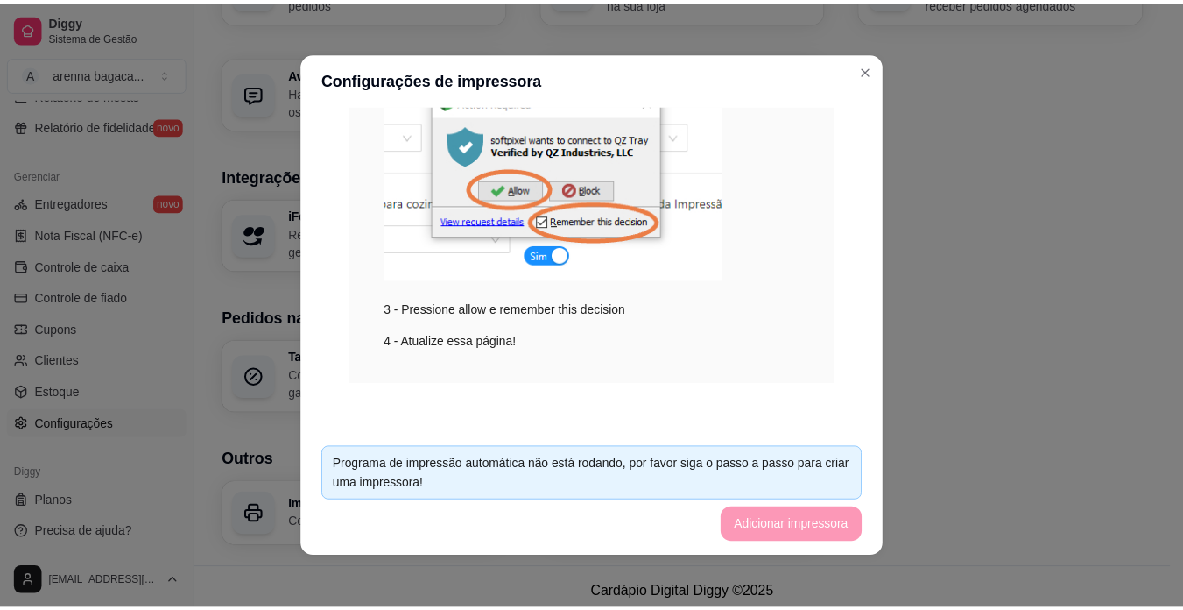
scroll to position [0, 0]
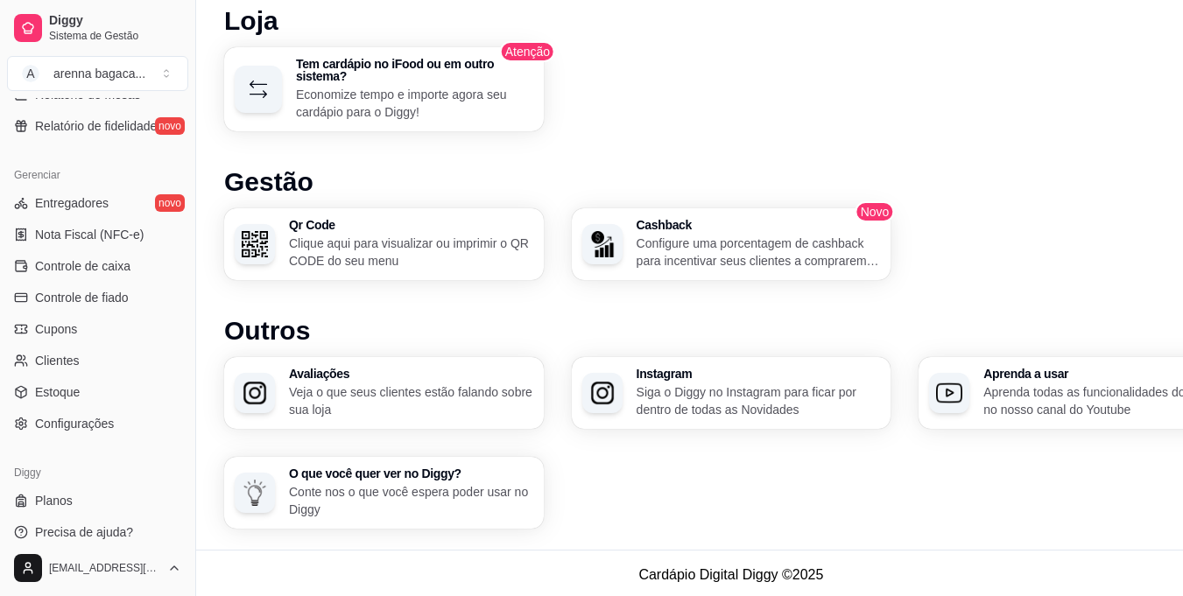
scroll to position [976, 0]
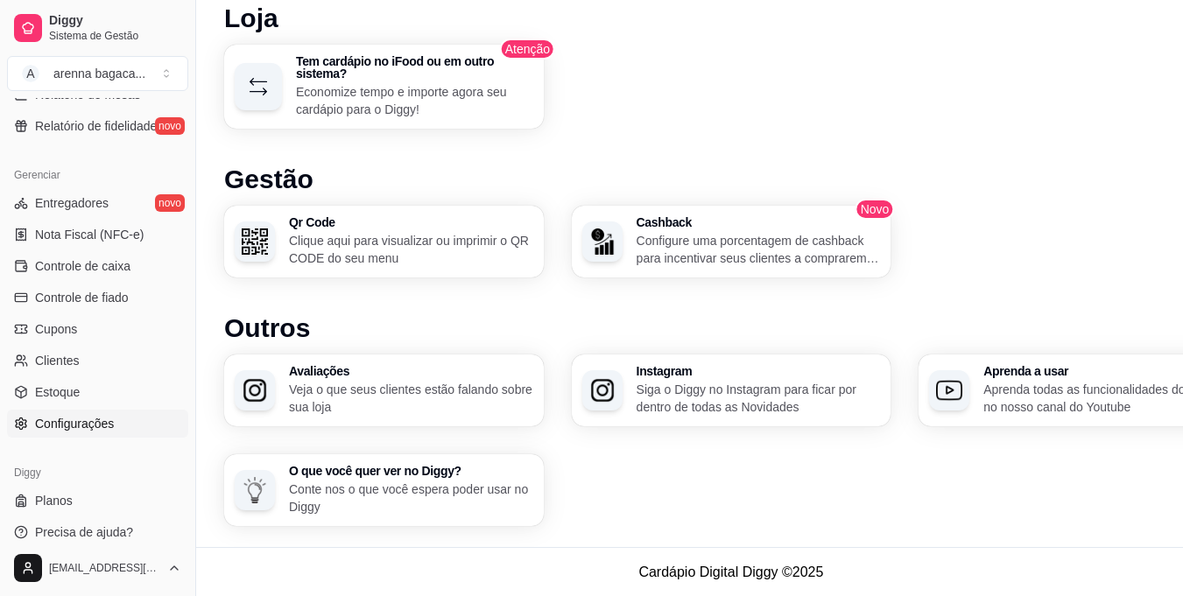
click at [90, 425] on span "Configurações" at bounding box center [74, 424] width 79 height 18
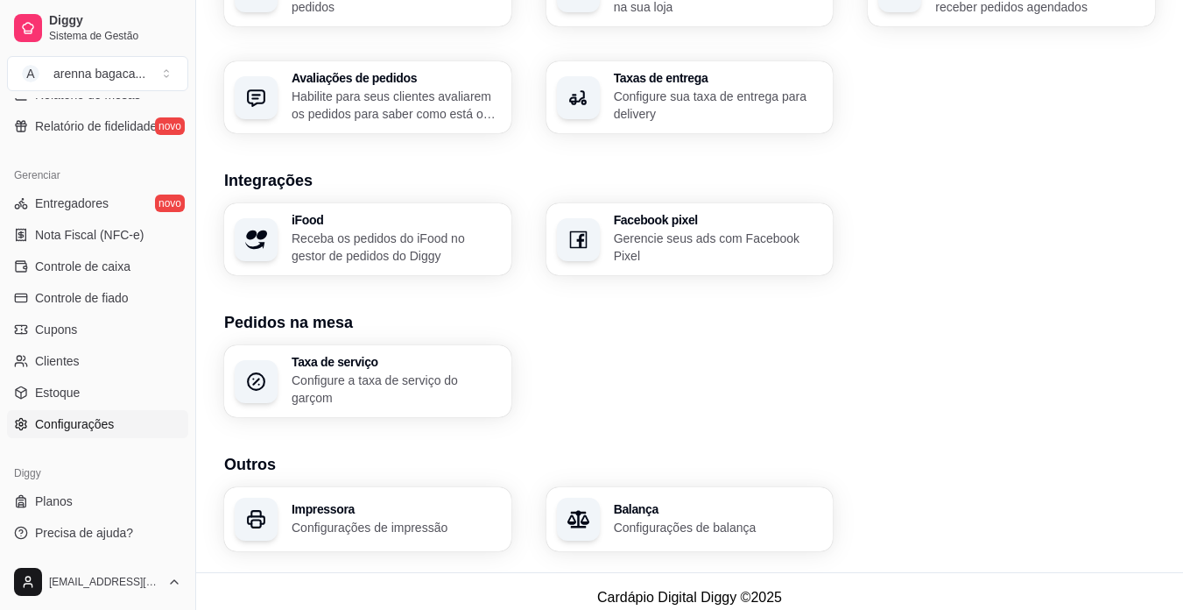
scroll to position [617, 0]
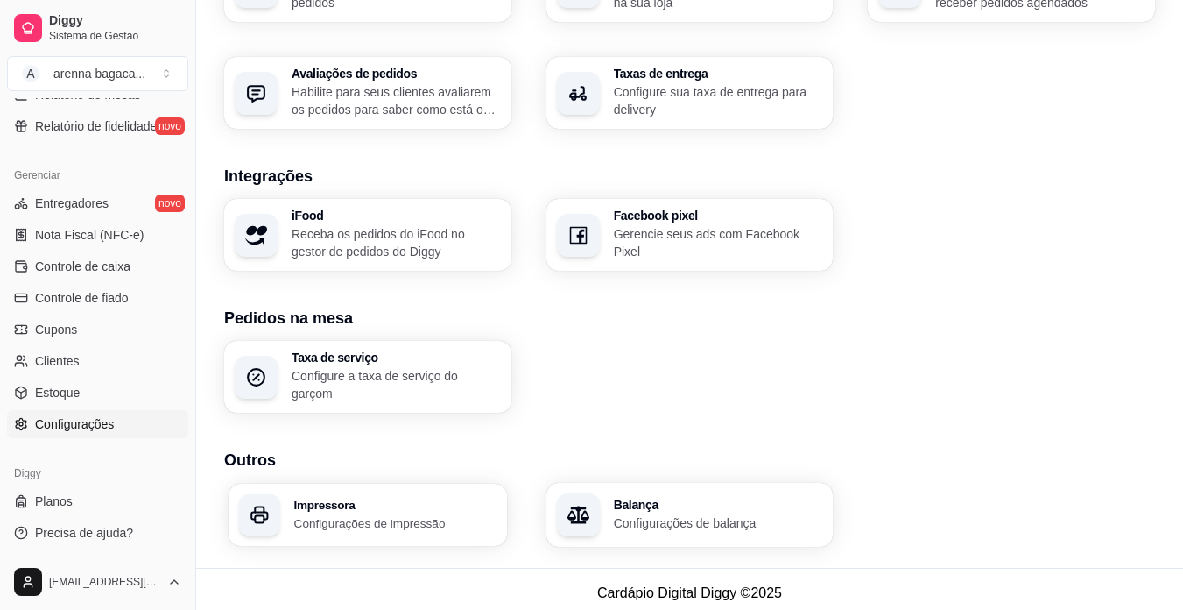
click at [328, 502] on h3 "Impressora" at bounding box center [395, 504] width 202 height 12
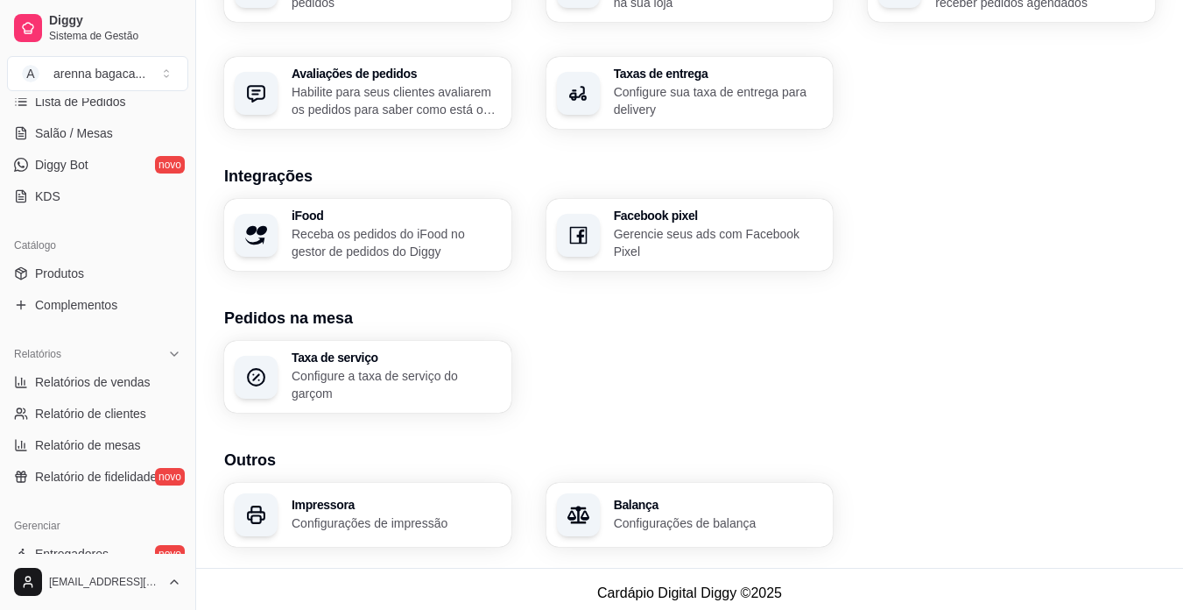
scroll to position [213, 0]
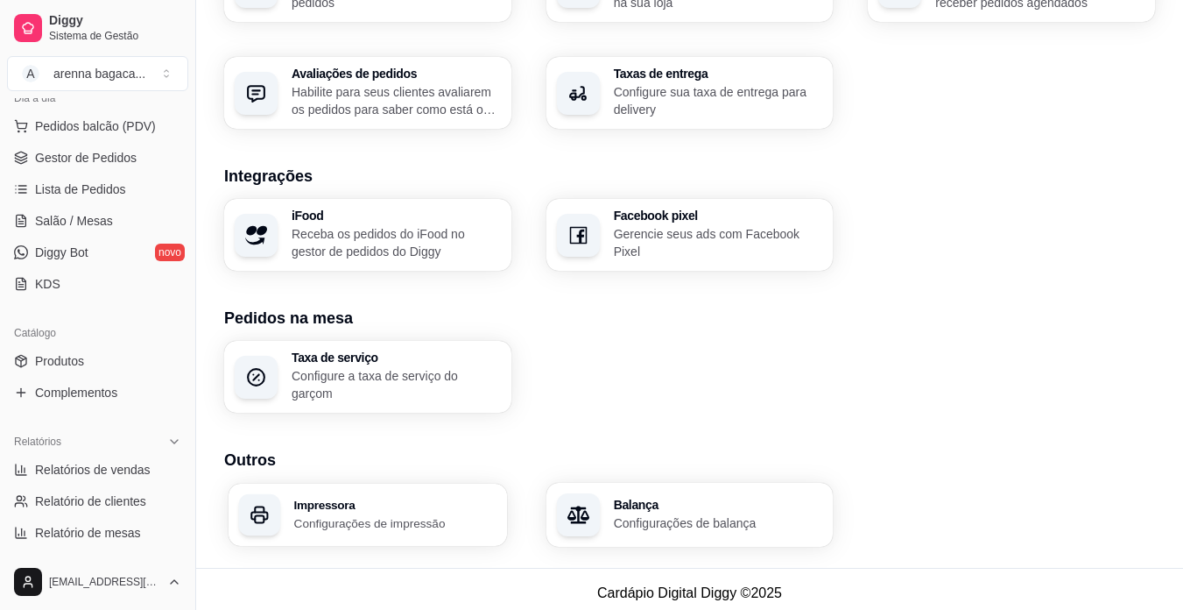
click at [384, 501] on h3 "Impressora" at bounding box center [395, 504] width 202 height 12
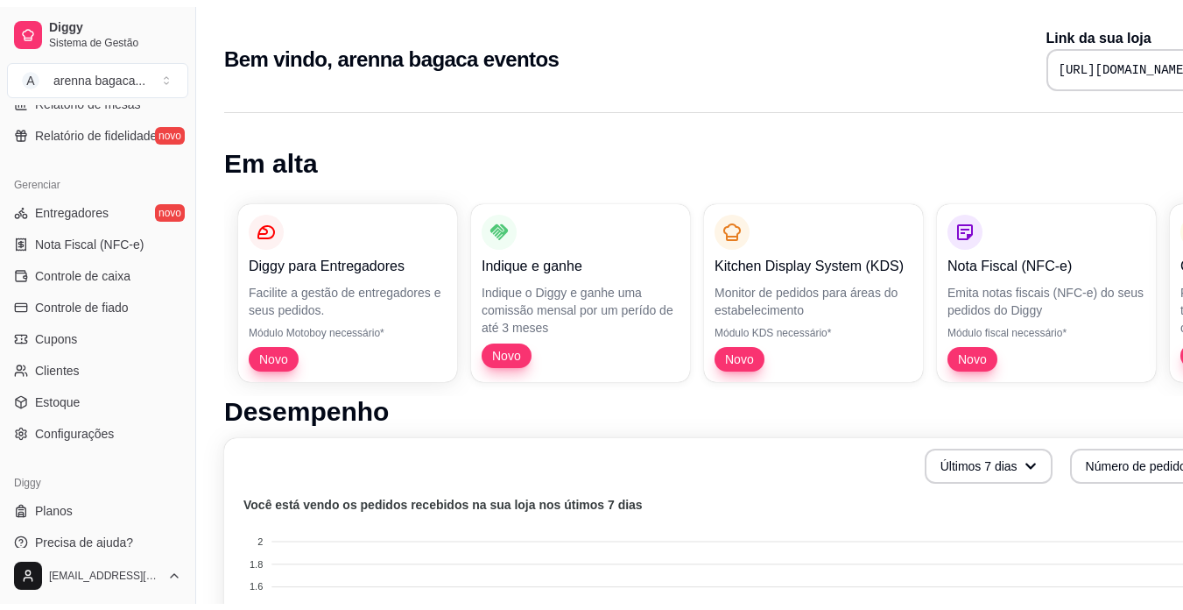
scroll to position [651, 0]
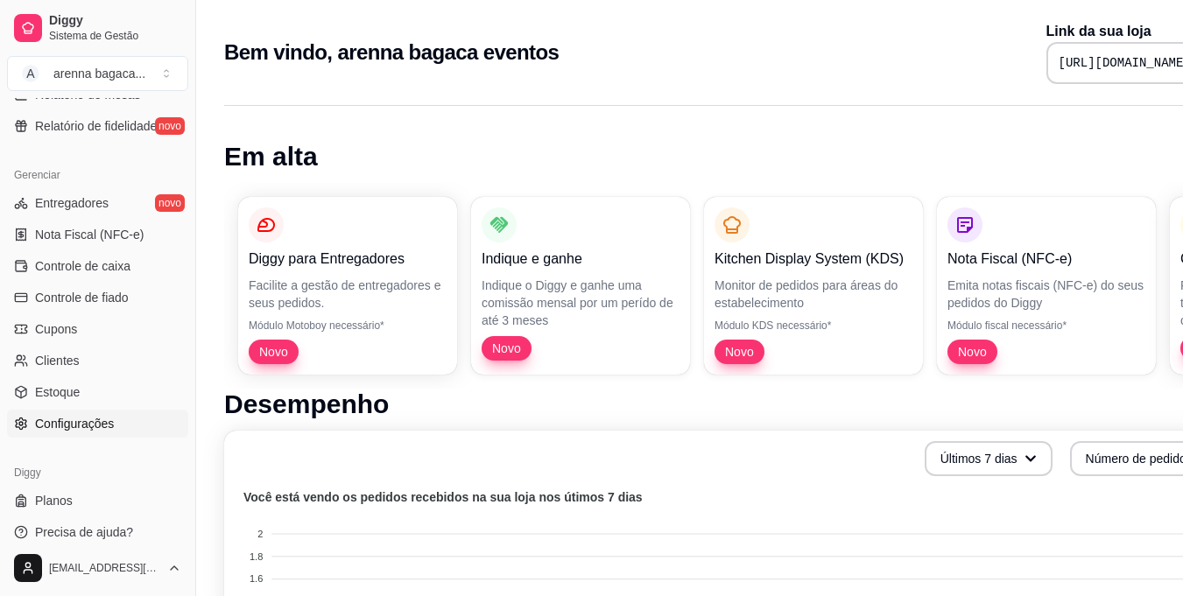
click at [106, 424] on span "Configurações" at bounding box center [74, 424] width 79 height 18
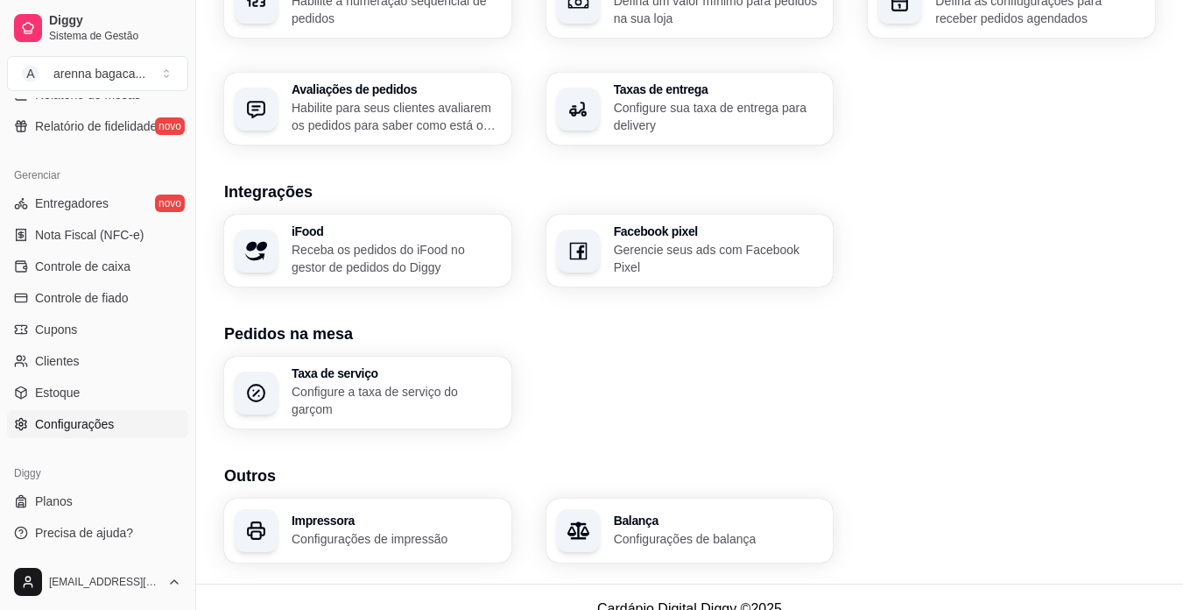
scroll to position [617, 0]
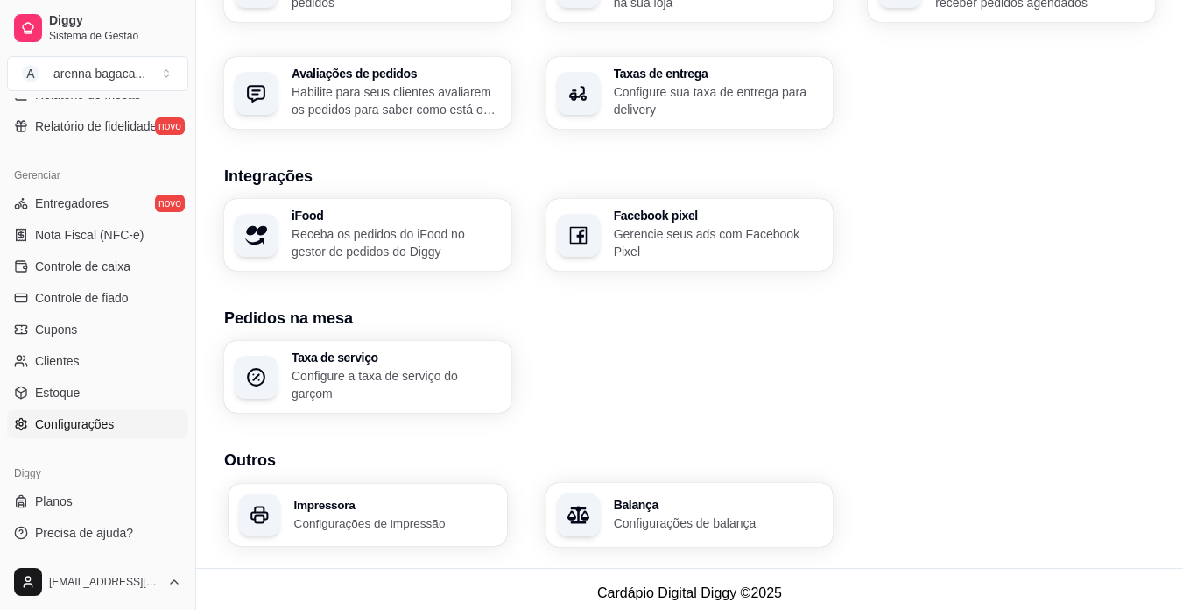
click at [378, 483] on div "Impressora Configurações de impressão" at bounding box center [368, 514] width 279 height 62
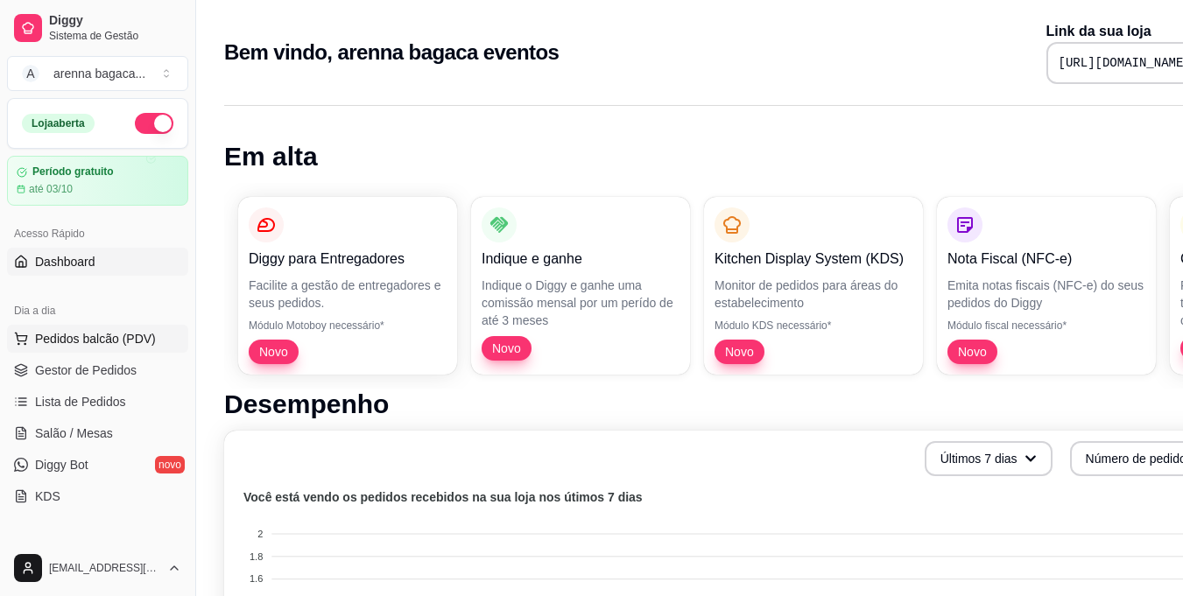
click at [123, 328] on button "Pedidos balcão (PDV)" at bounding box center [97, 339] width 181 height 28
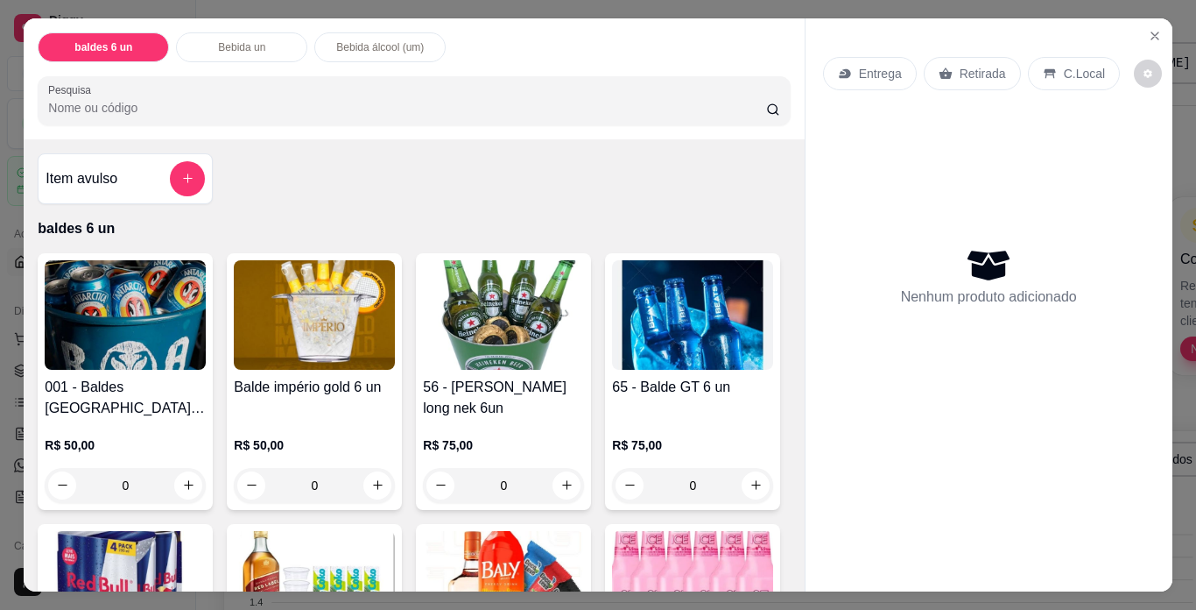
click at [149, 306] on img at bounding box center [125, 314] width 161 height 109
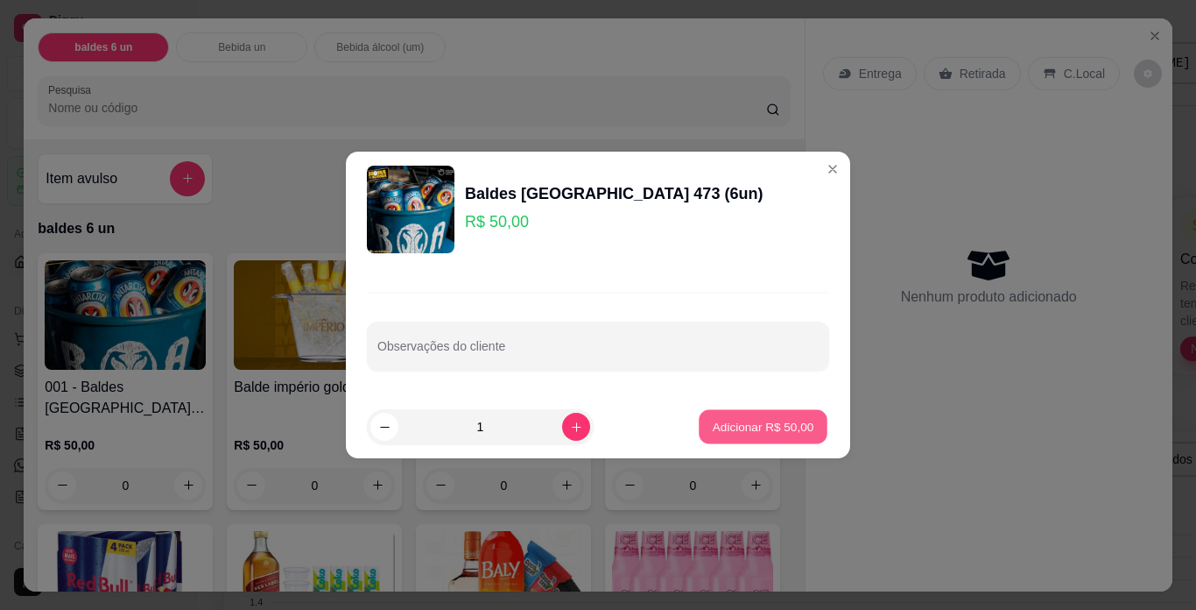
click at [740, 424] on p "Adicionar R$ 50,00" at bounding box center [764, 426] width 102 height 17
type input "1"
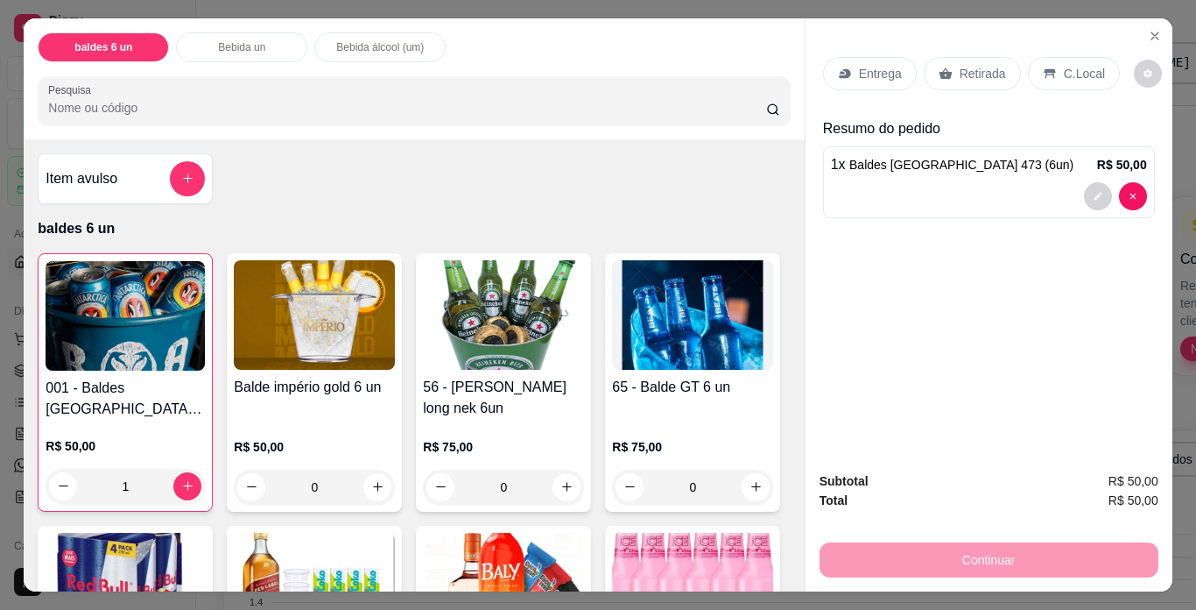
click at [946, 70] on div "Retirada" at bounding box center [972, 73] width 97 height 33
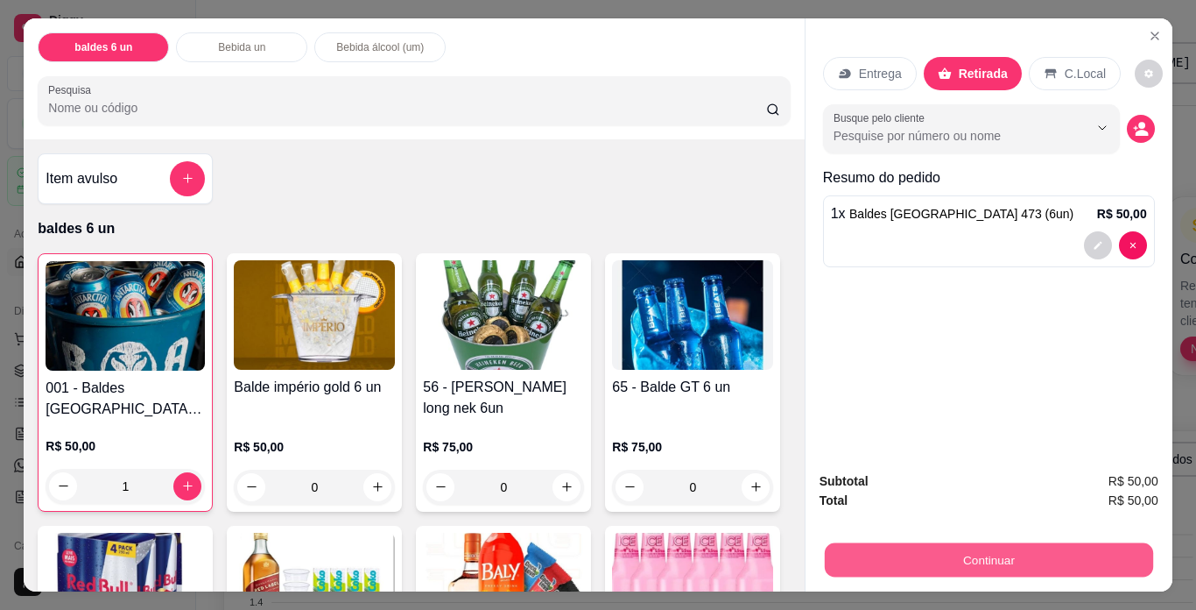
click at [985, 547] on button "Continuar" at bounding box center [988, 560] width 328 height 34
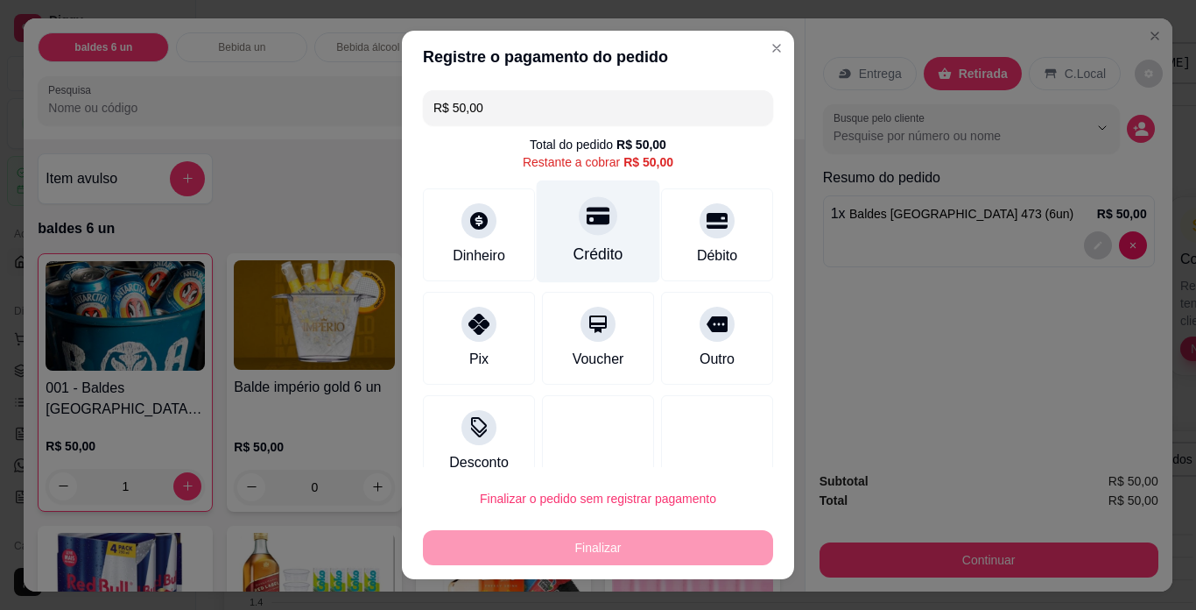
click at [587, 215] on icon at bounding box center [598, 216] width 23 height 18
type input "R$ 0,00"
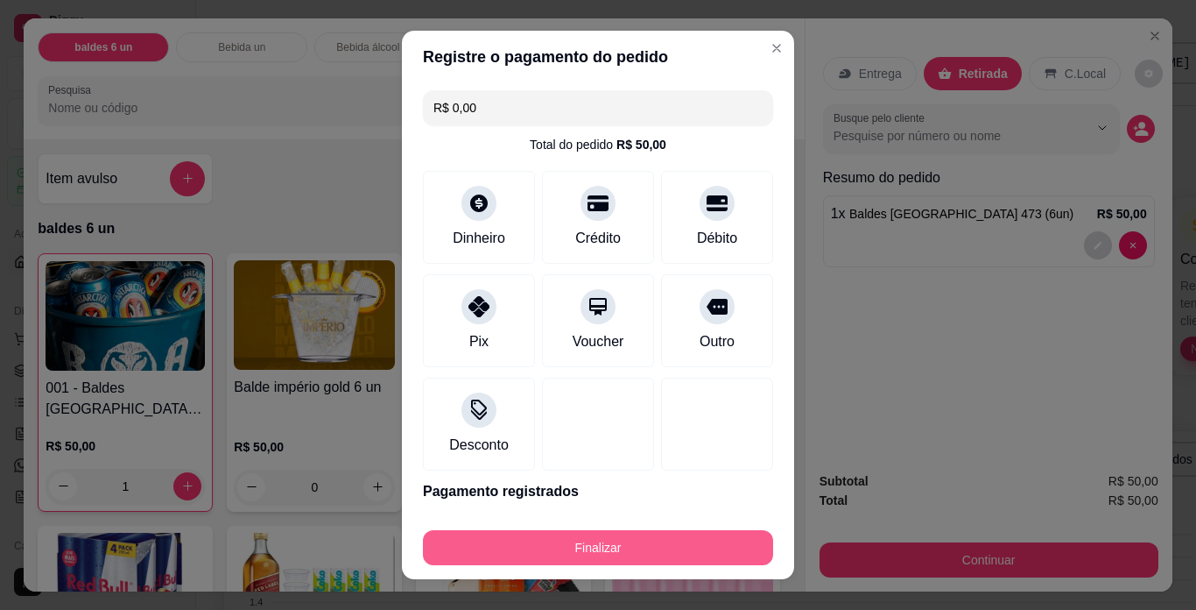
click at [631, 536] on button "Finalizar" at bounding box center [598, 547] width 350 height 35
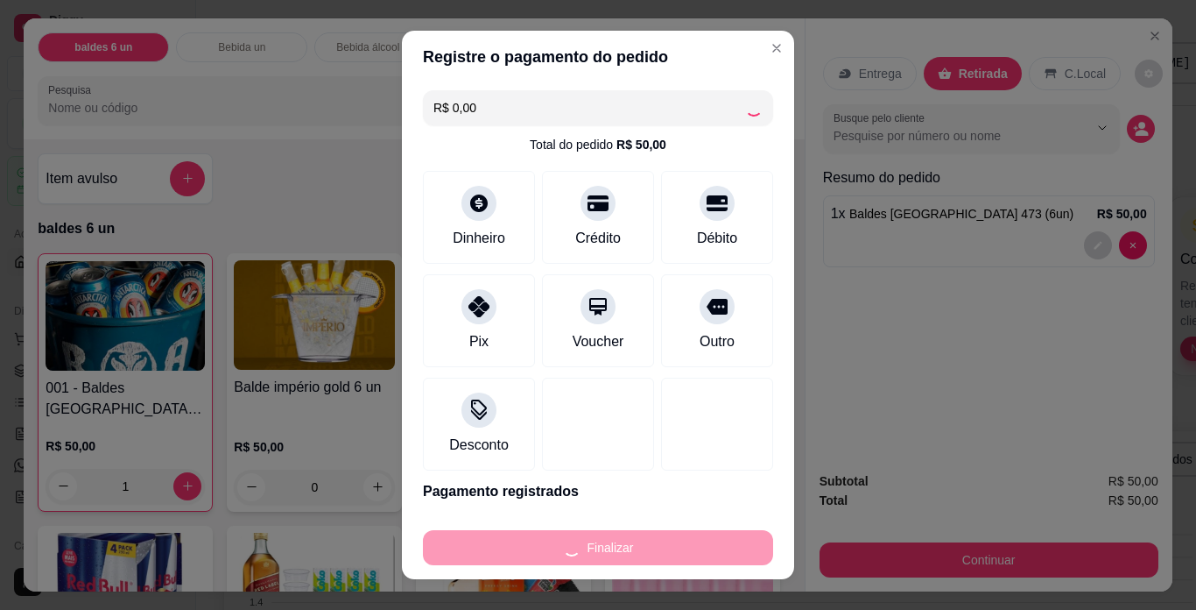
type input "0"
type input "-R$ 50,00"
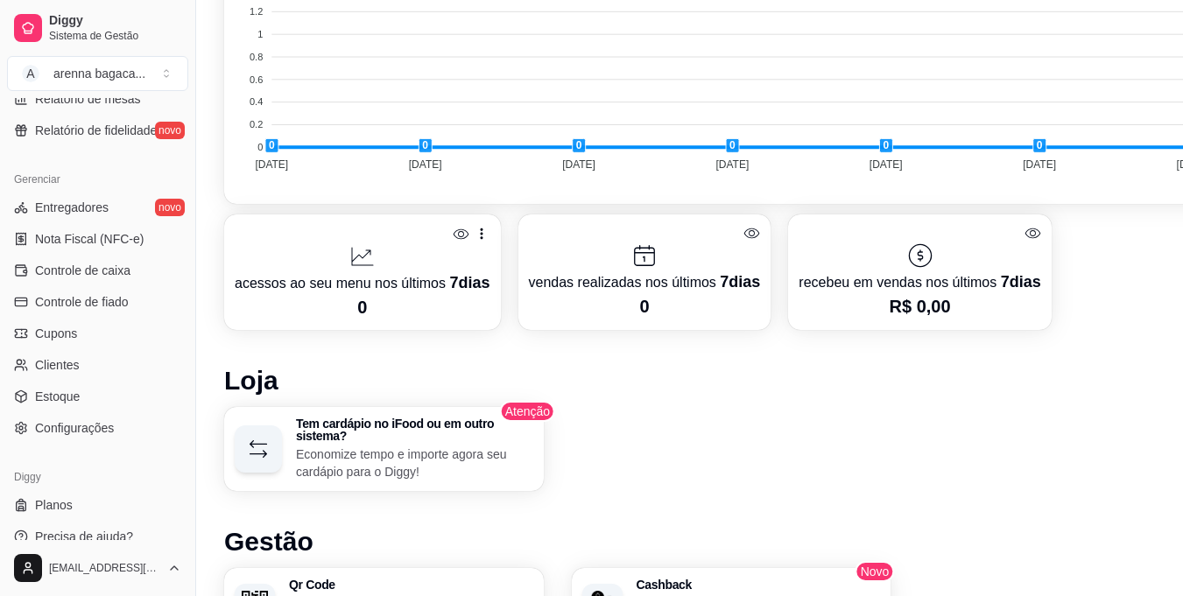
scroll to position [651, 0]
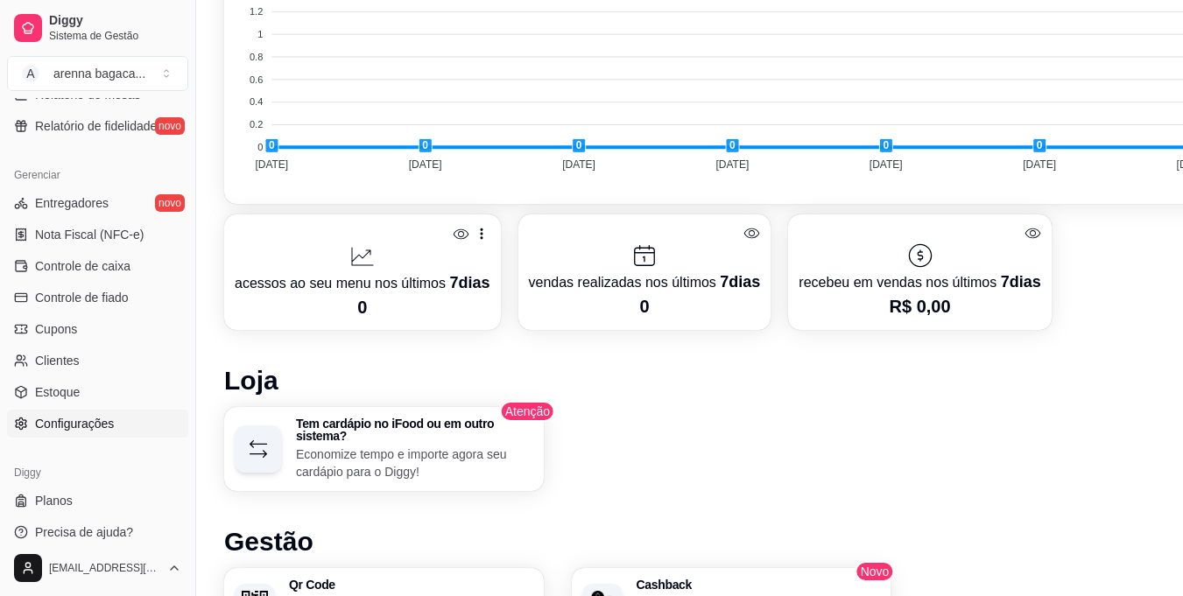
click at [76, 427] on span "Configurações" at bounding box center [74, 424] width 79 height 18
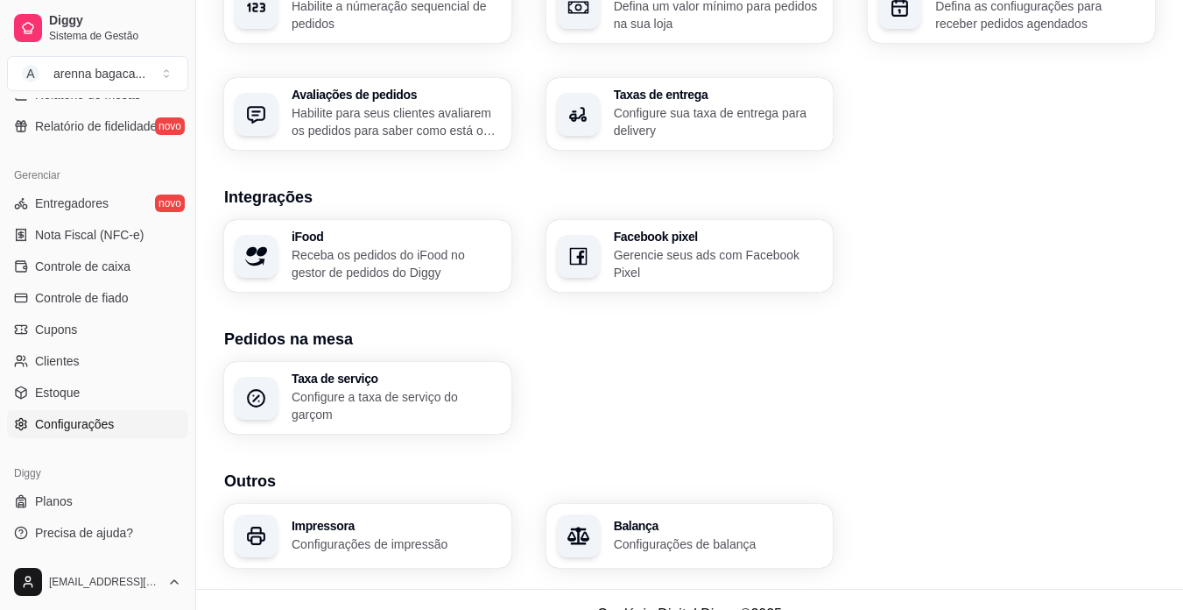
scroll to position [617, 0]
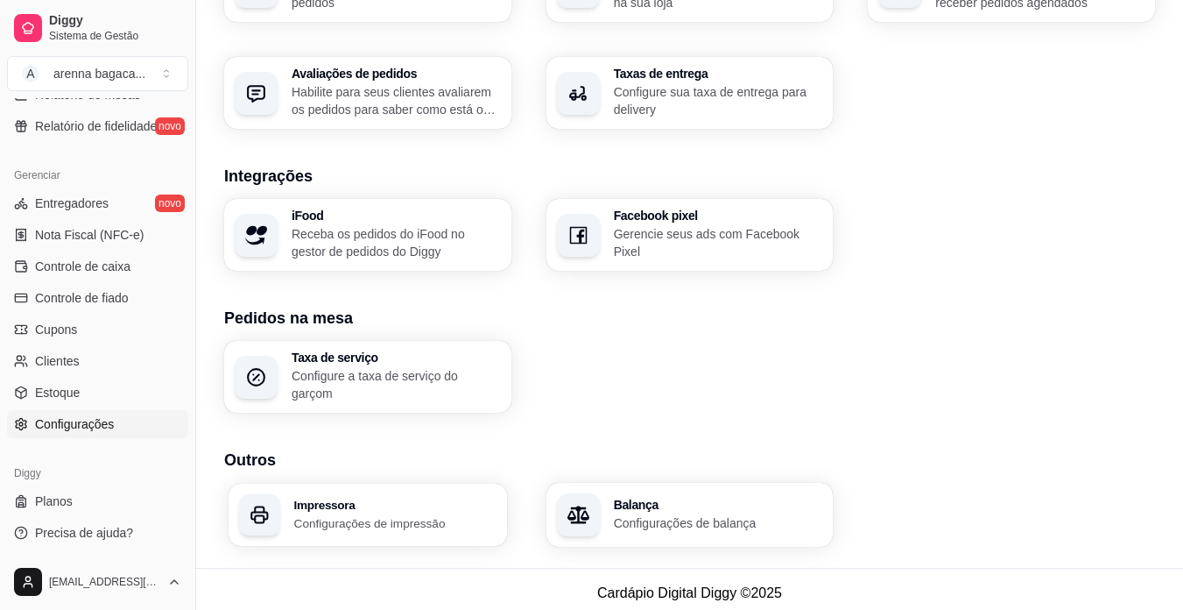
click at [356, 504] on div "Impressora Configurações de impressão" at bounding box center [395, 514] width 202 height 32
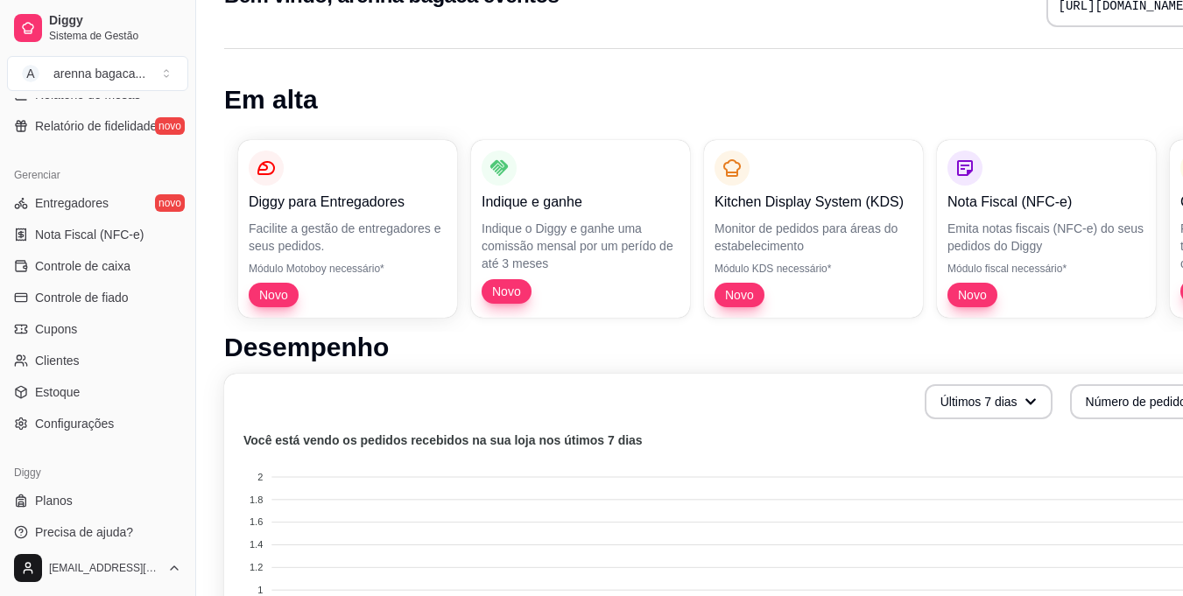
scroll to position [88, 0]
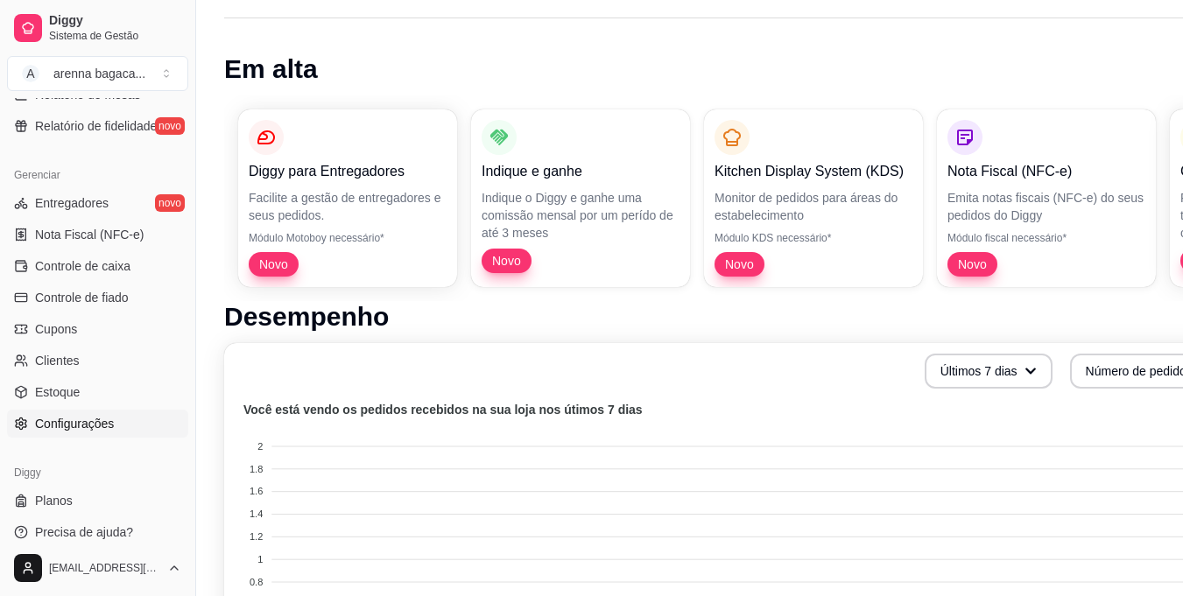
click at [74, 416] on span "Configurações" at bounding box center [74, 424] width 79 height 18
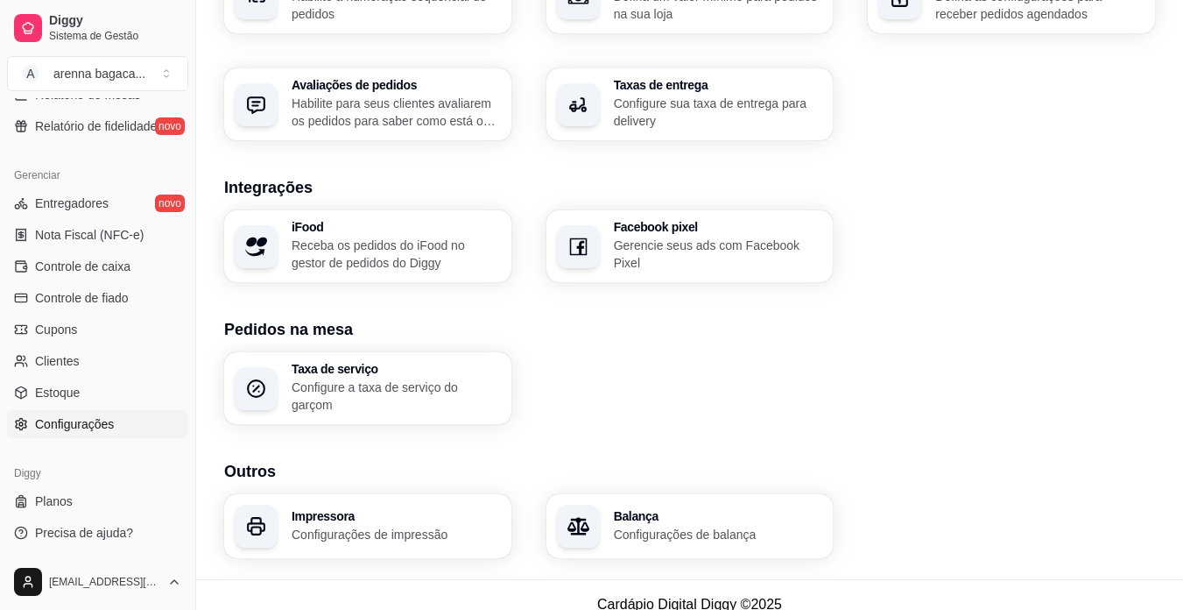
scroll to position [617, 0]
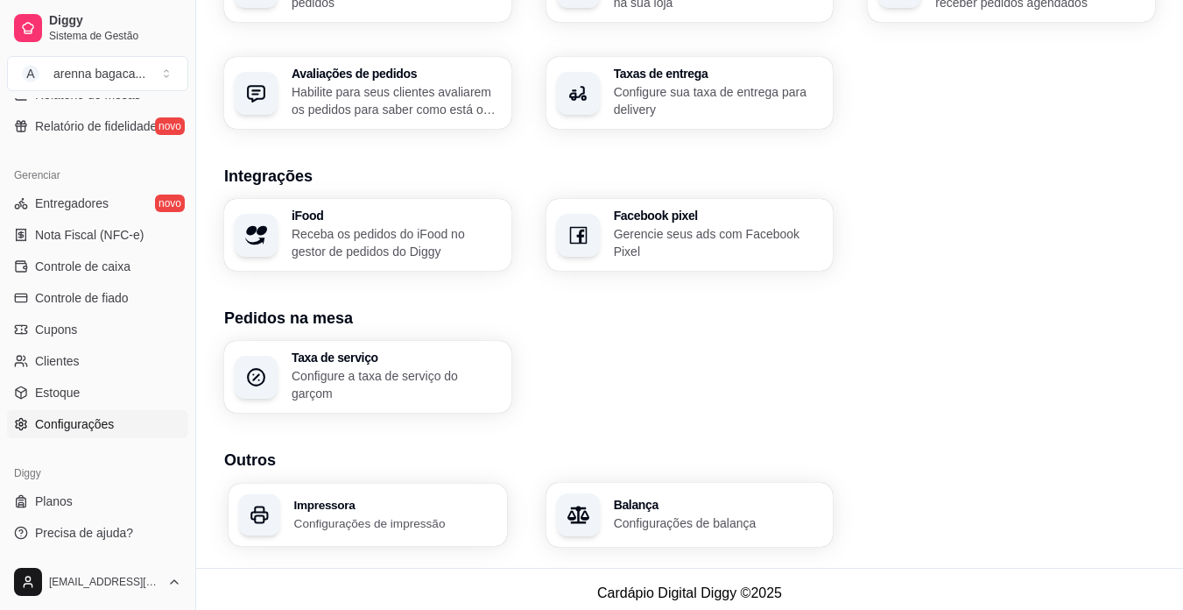
click at [384, 514] on p "Configurações de impressão" at bounding box center [395, 522] width 202 height 17
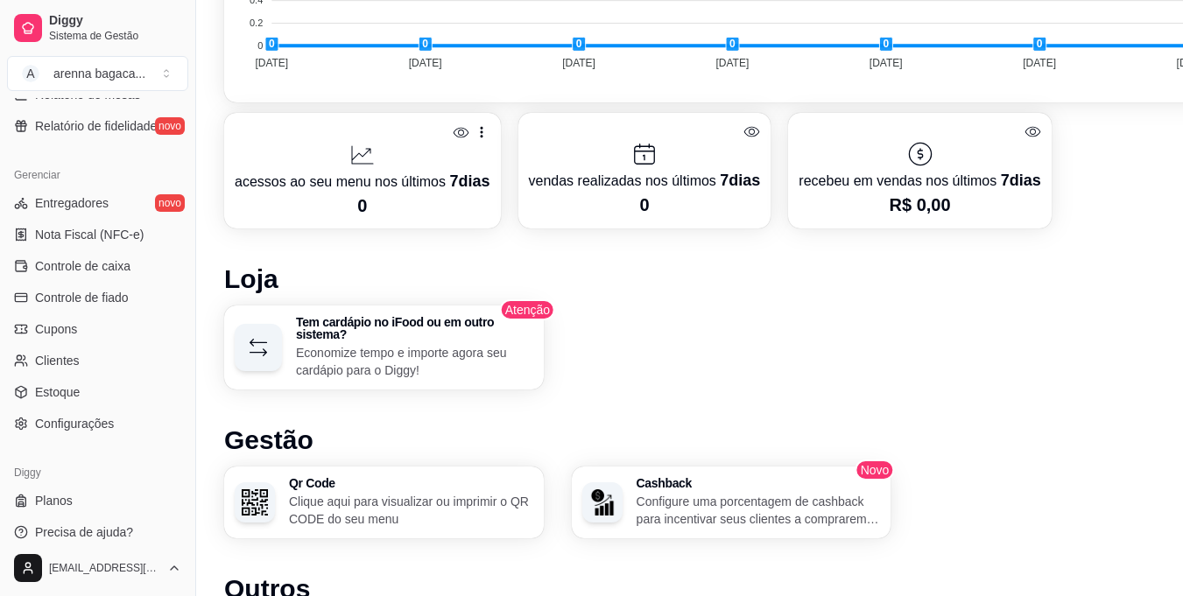
scroll to position [788, 0]
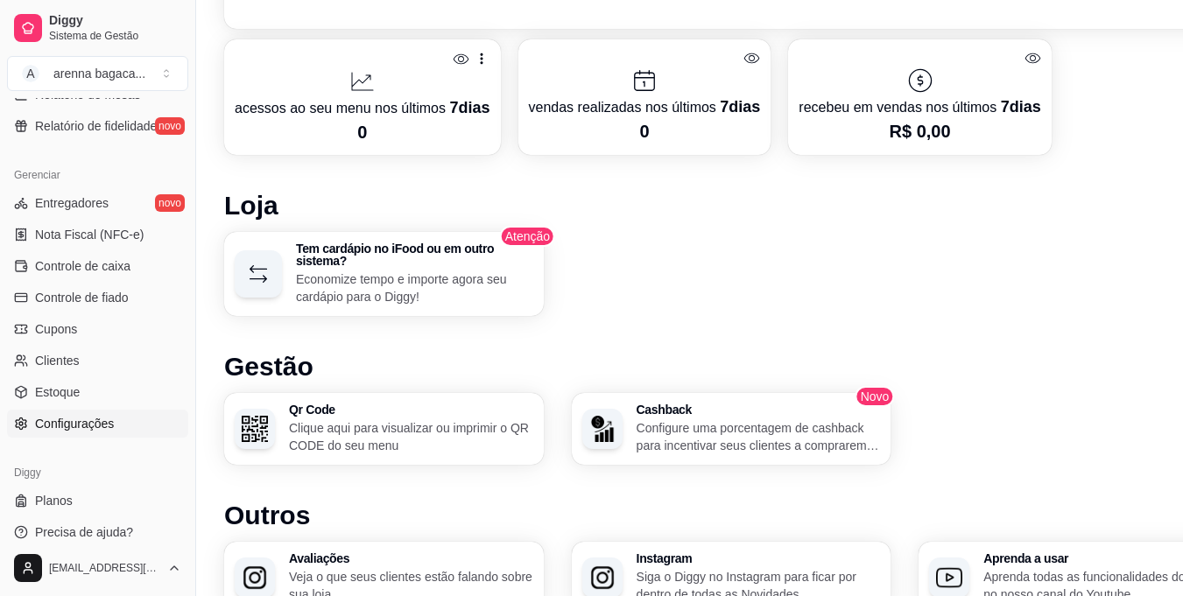
click at [74, 417] on span "Configurações" at bounding box center [74, 424] width 79 height 18
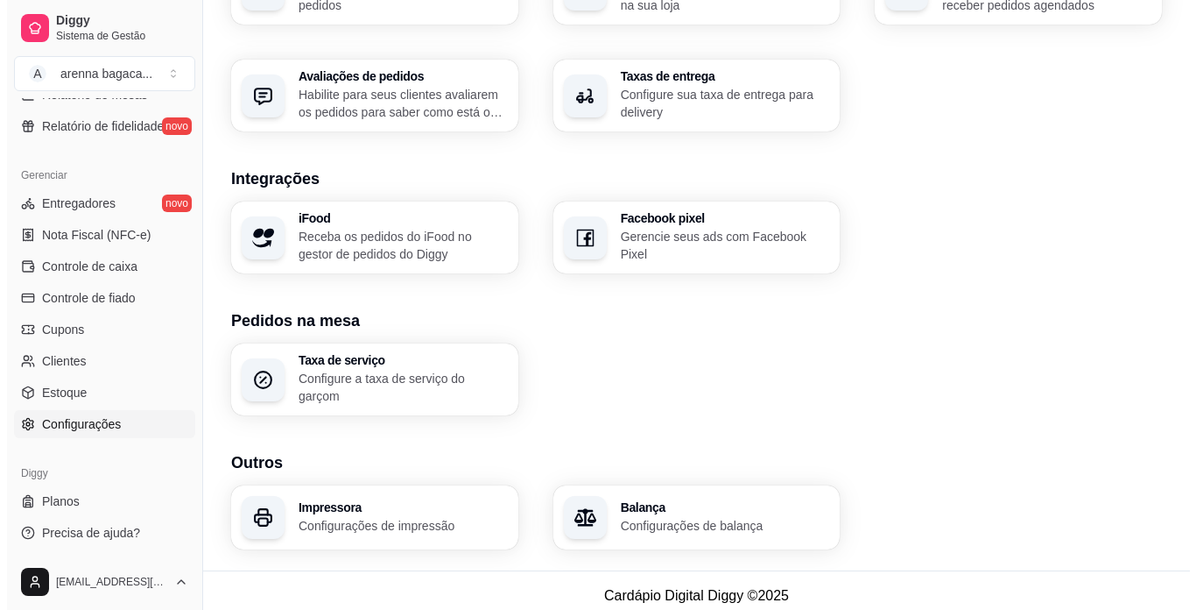
scroll to position [617, 0]
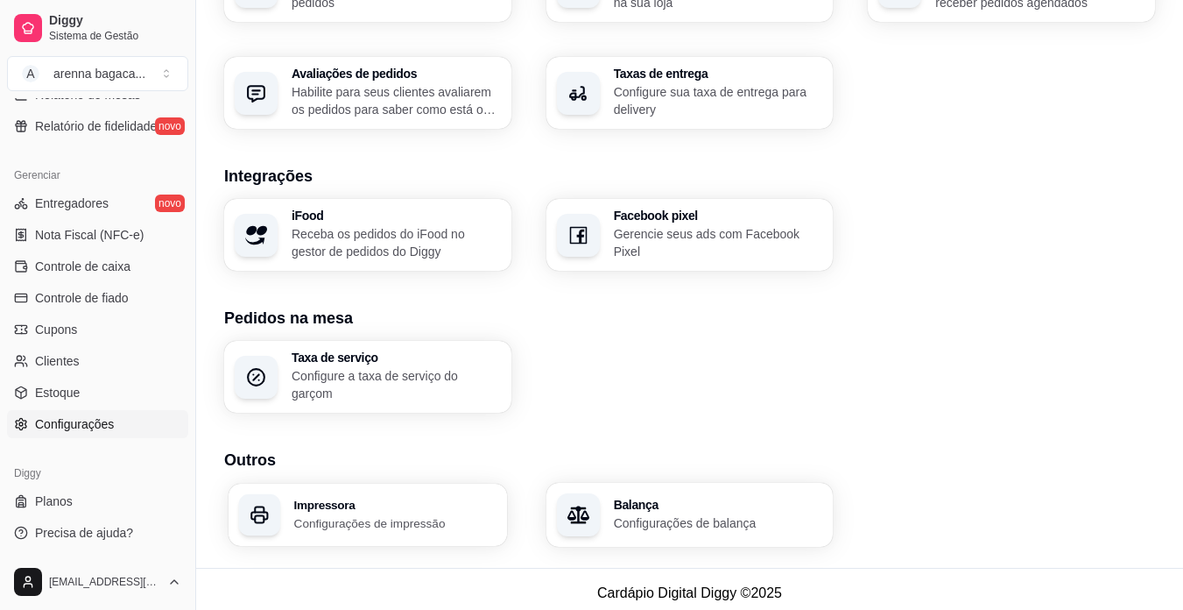
click at [398, 514] on p "Configurações de impressão" at bounding box center [395, 522] width 202 height 17
click at [375, 504] on div "Impressora Configurações de impressão" at bounding box center [395, 514] width 202 height 32
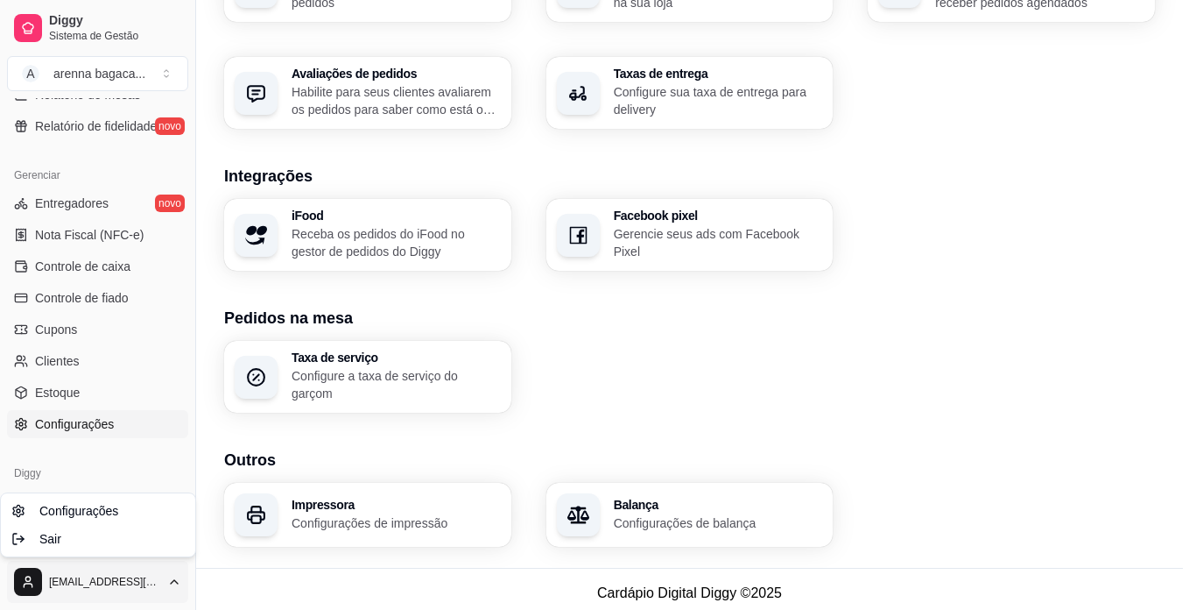
click at [53, 547] on div "Sair" at bounding box center [97, 539] width 187 height 28
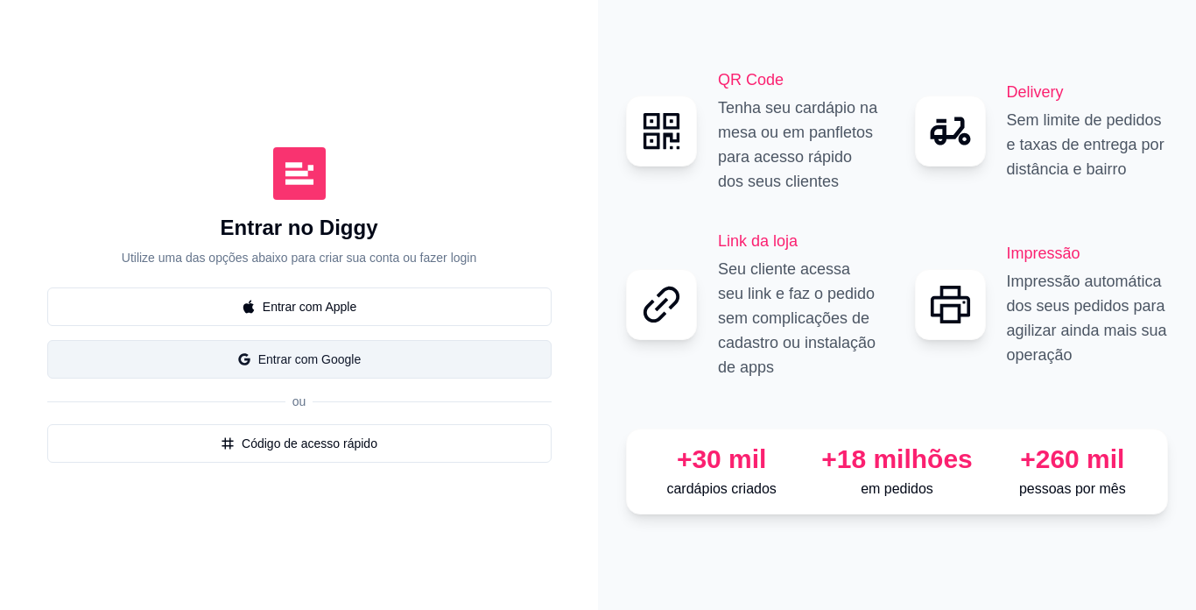
click at [384, 360] on button "Entrar com Google" at bounding box center [299, 359] width 504 height 39
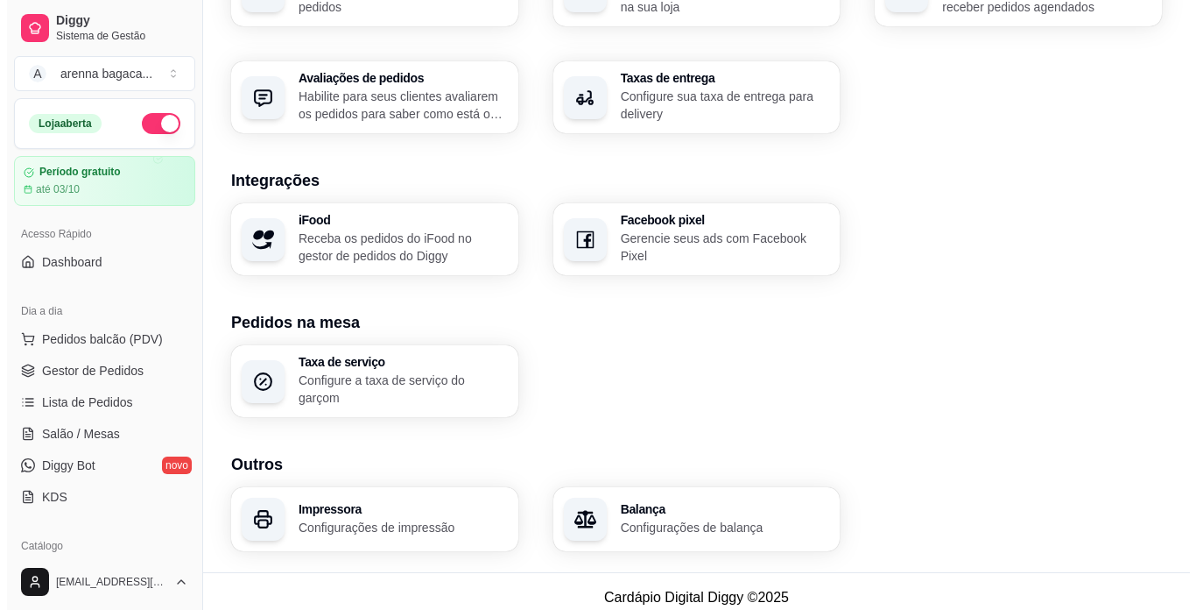
scroll to position [617, 0]
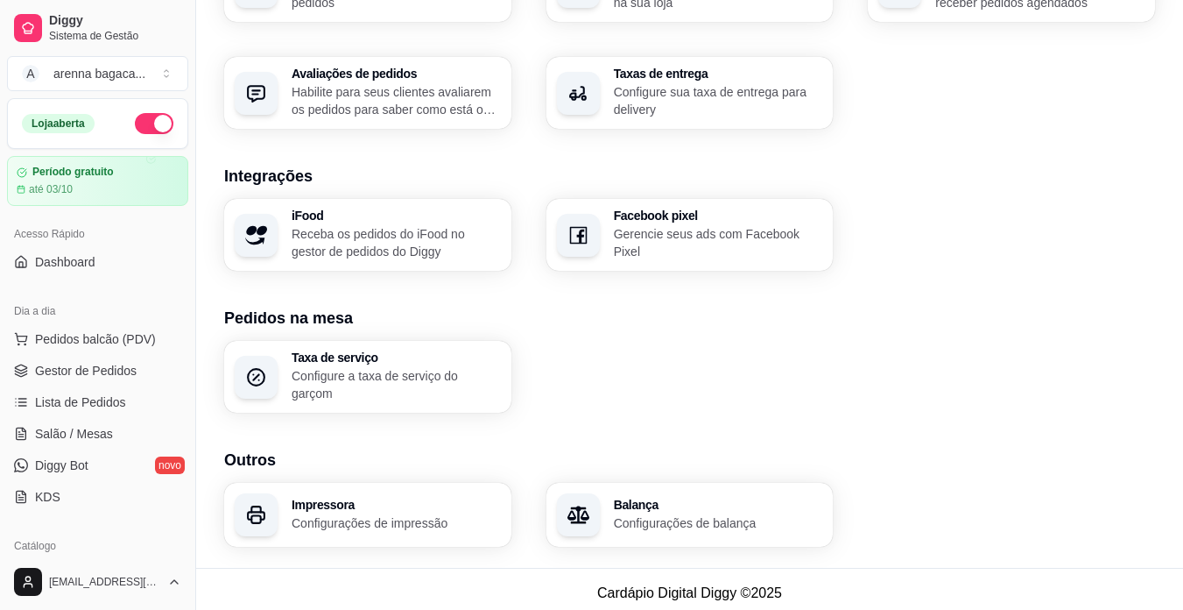
click at [420, 503] on div "Impressora Configurações de impressão" at bounding box center [396, 514] width 209 height 33
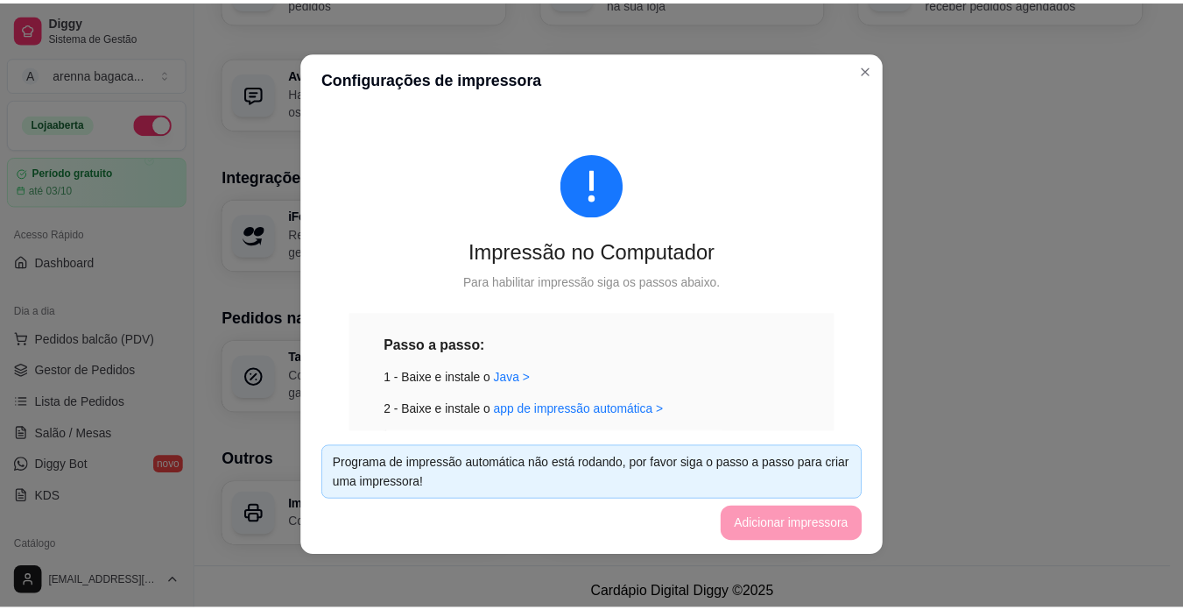
scroll to position [0, 0]
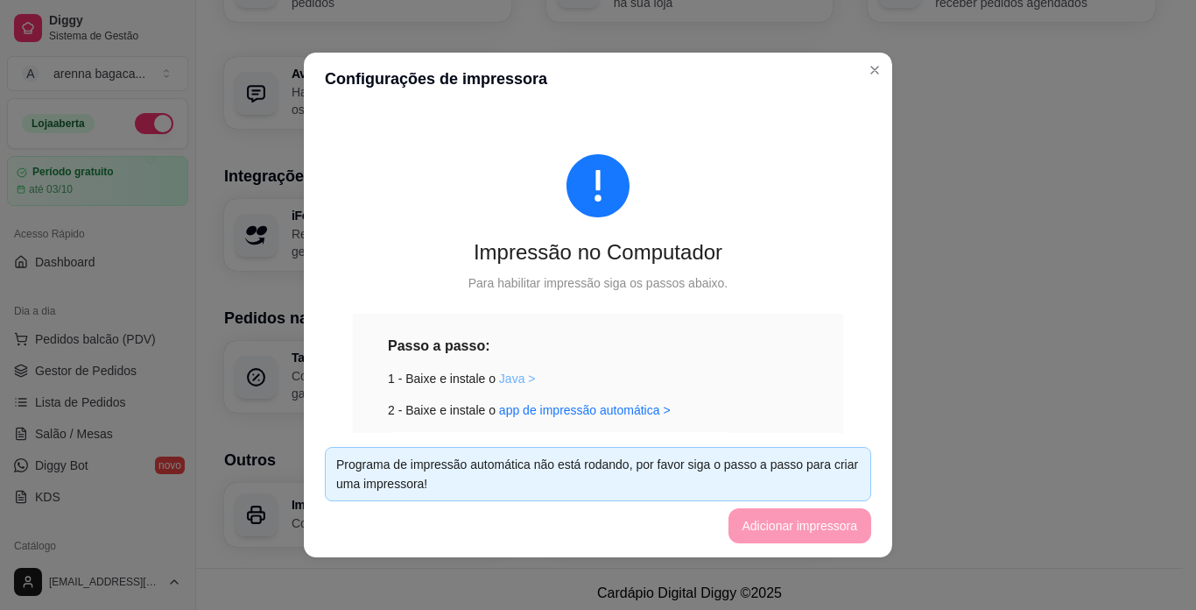
click at [504, 377] on link "Java >" at bounding box center [517, 378] width 37 height 14
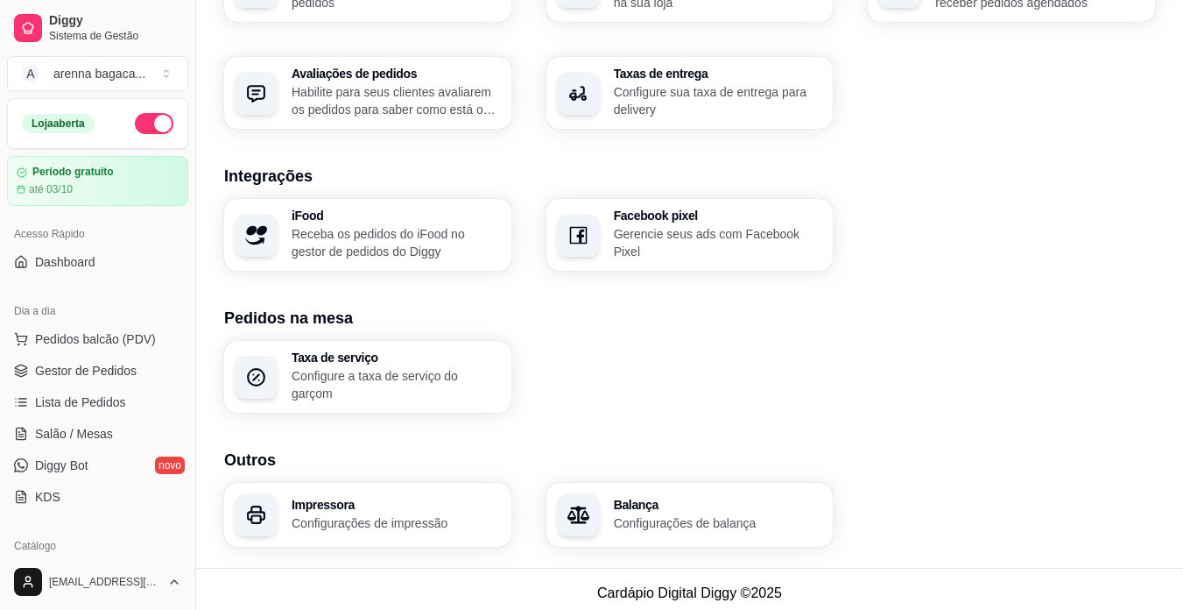
click at [314, 514] on p "Configurações de impressão" at bounding box center [396, 523] width 209 height 18
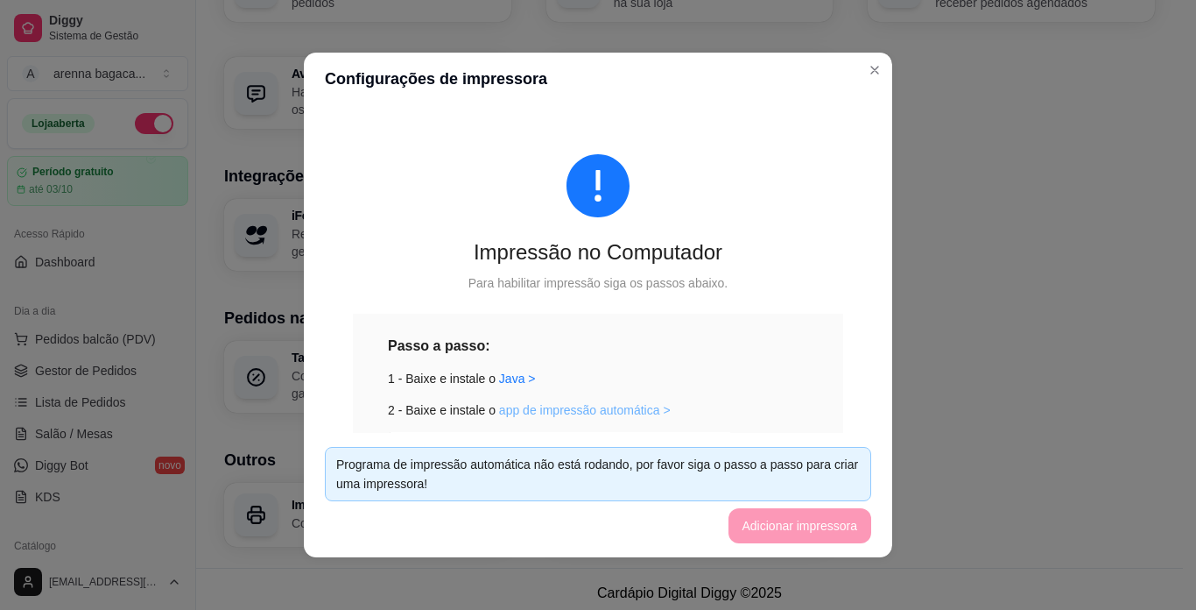
click at [578, 417] on link "app de impressão automática >" at bounding box center [585, 410] width 172 height 14
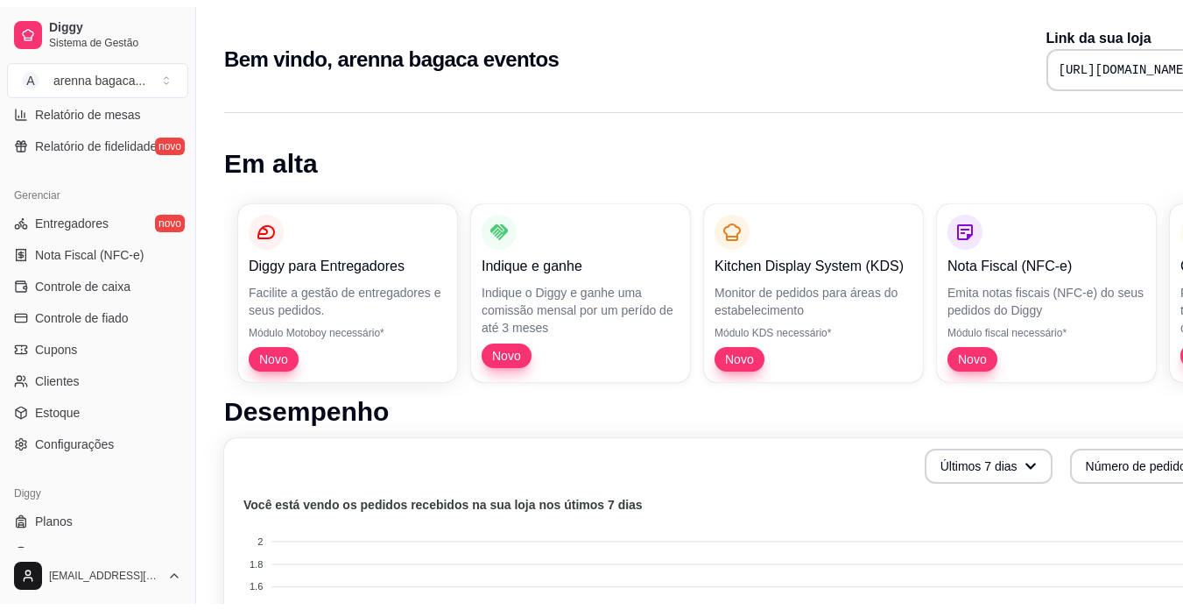
scroll to position [651, 0]
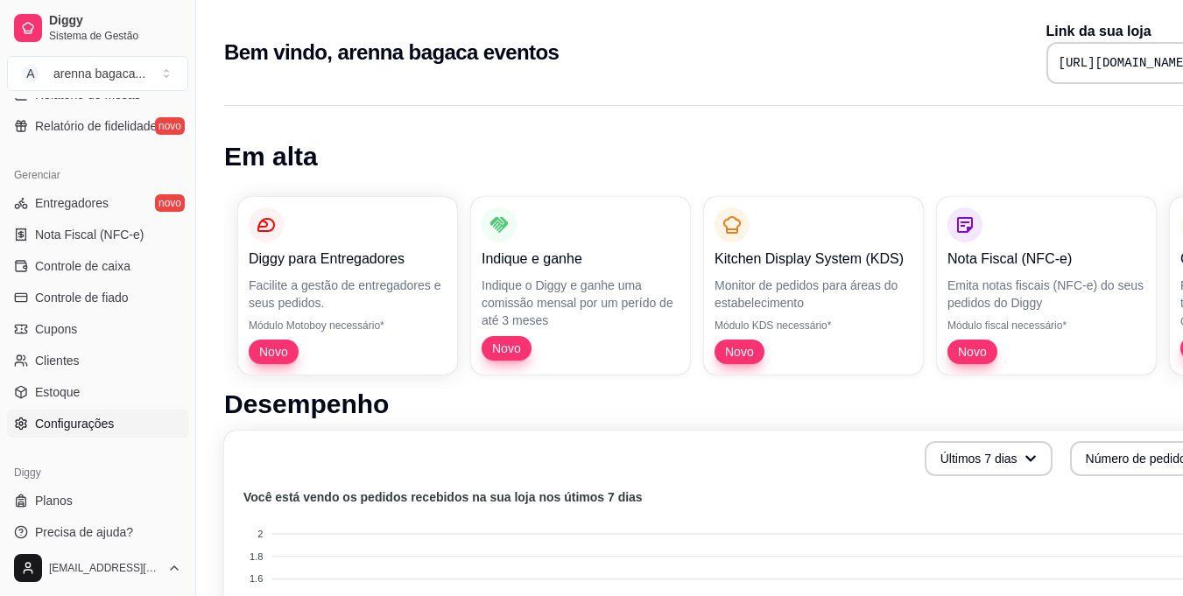
click at [74, 420] on span "Configurações" at bounding box center [74, 424] width 79 height 18
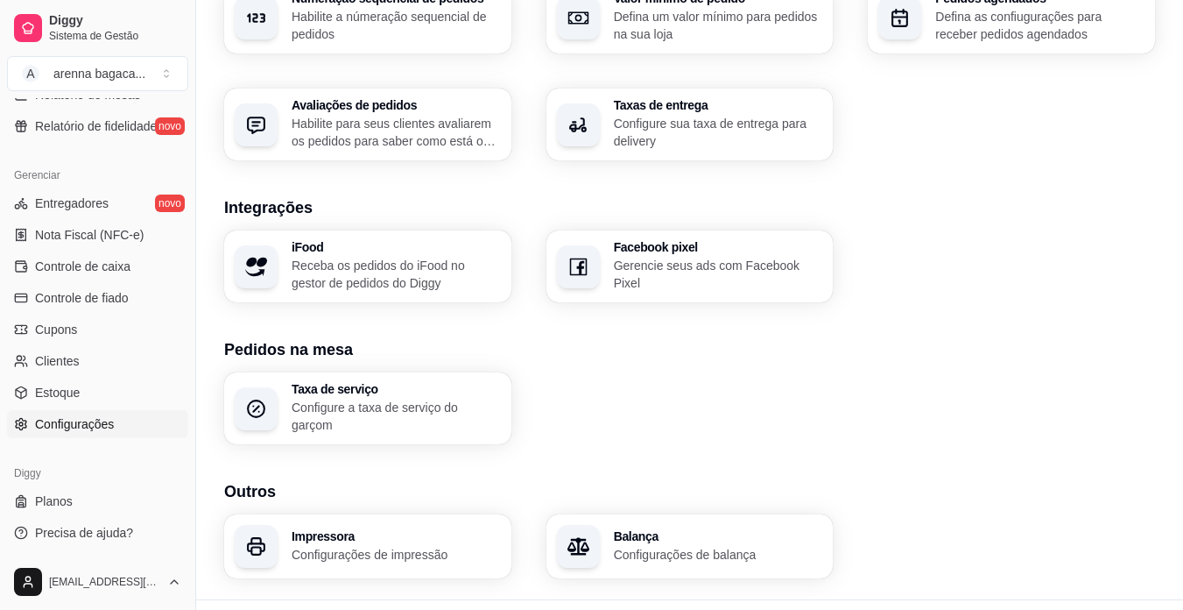
scroll to position [617, 0]
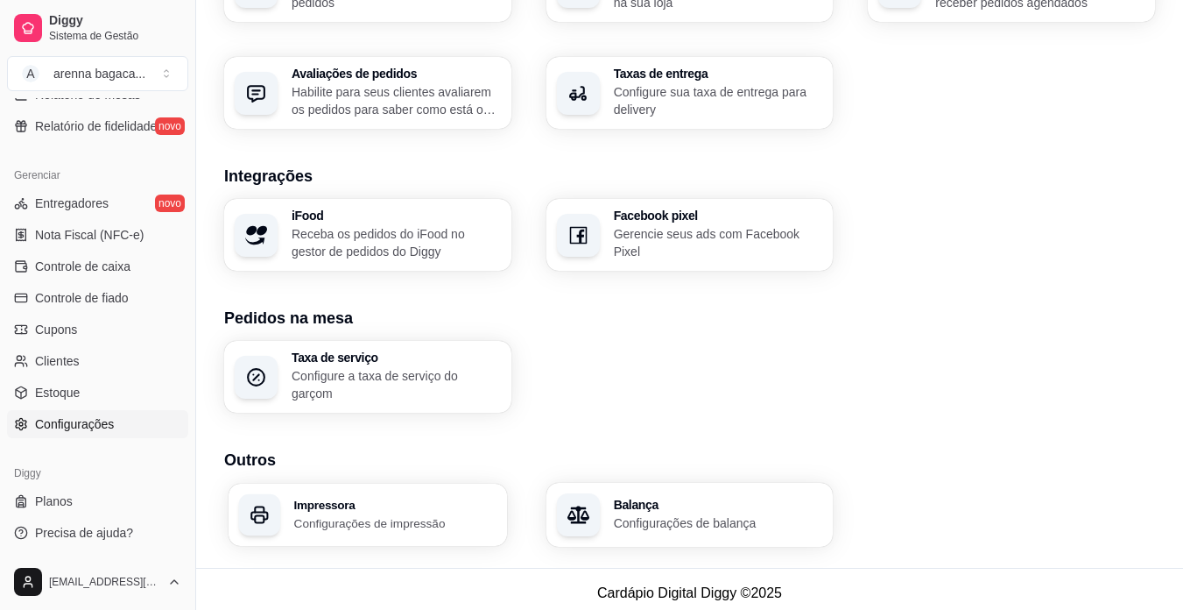
click at [444, 515] on p "Configurações de impressão" at bounding box center [395, 522] width 202 height 17
click at [348, 518] on p "Configurações de impressão" at bounding box center [396, 523] width 209 height 18
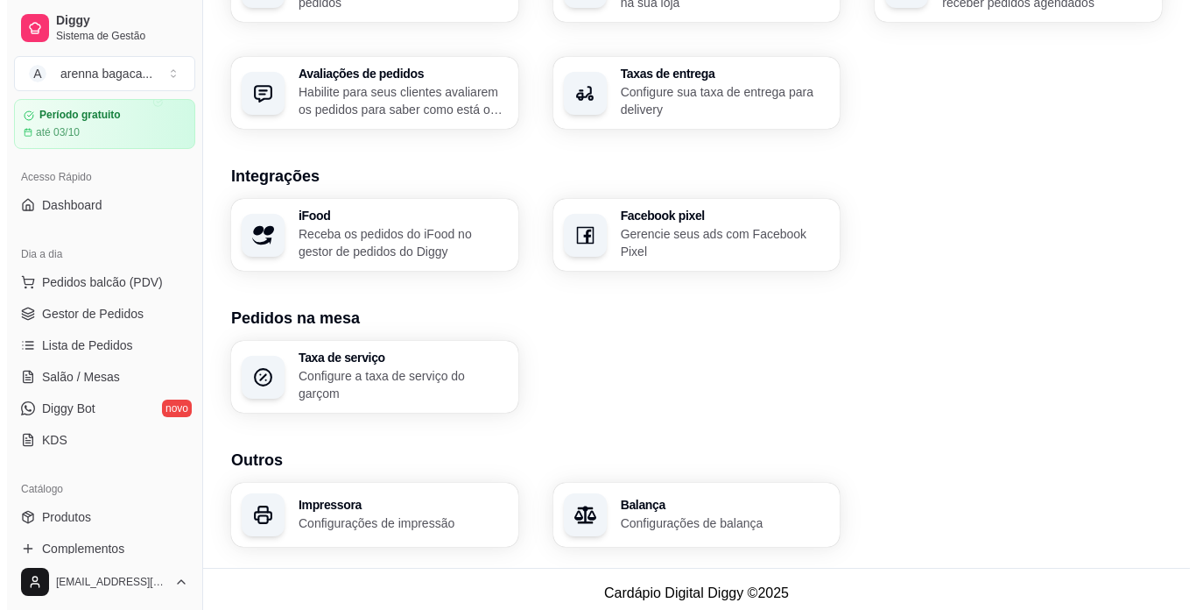
scroll to position [88, 0]
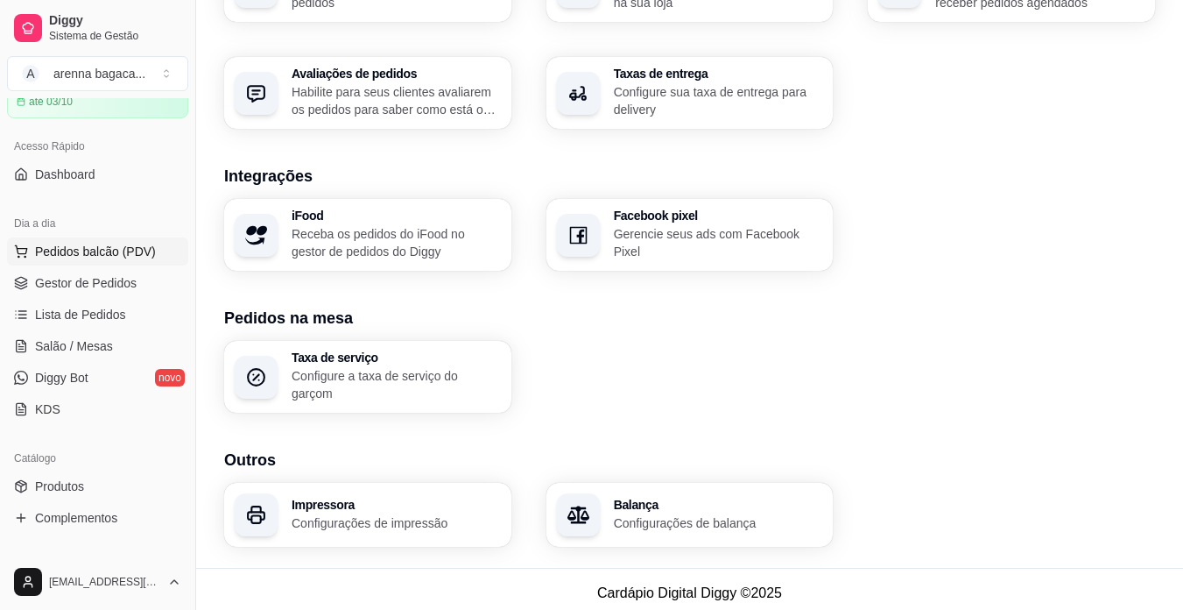
click at [69, 247] on span "Pedidos balcão (PDV)" at bounding box center [95, 252] width 121 height 18
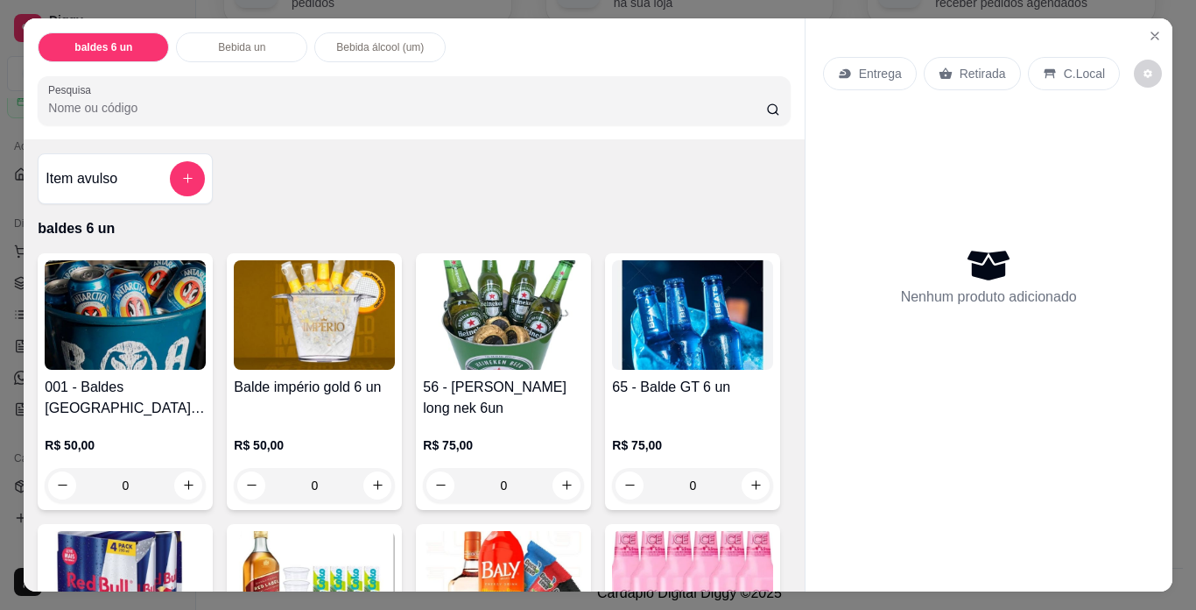
click at [134, 280] on img at bounding box center [125, 314] width 161 height 109
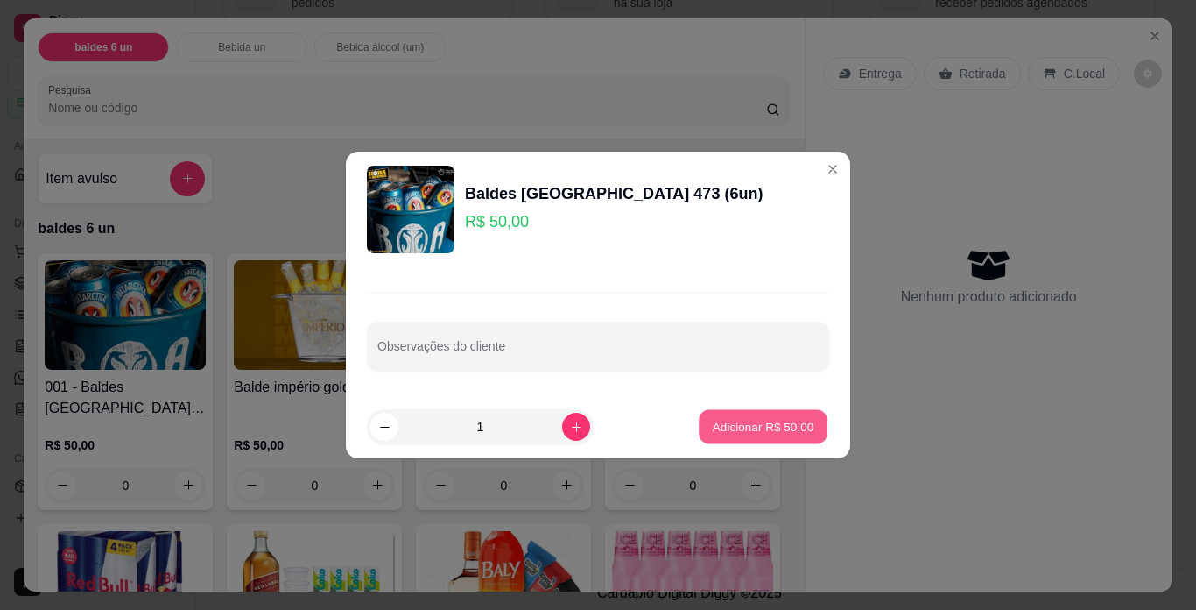
click at [734, 417] on button "Adicionar R$ 50,00" at bounding box center [763, 427] width 129 height 34
type input "1"
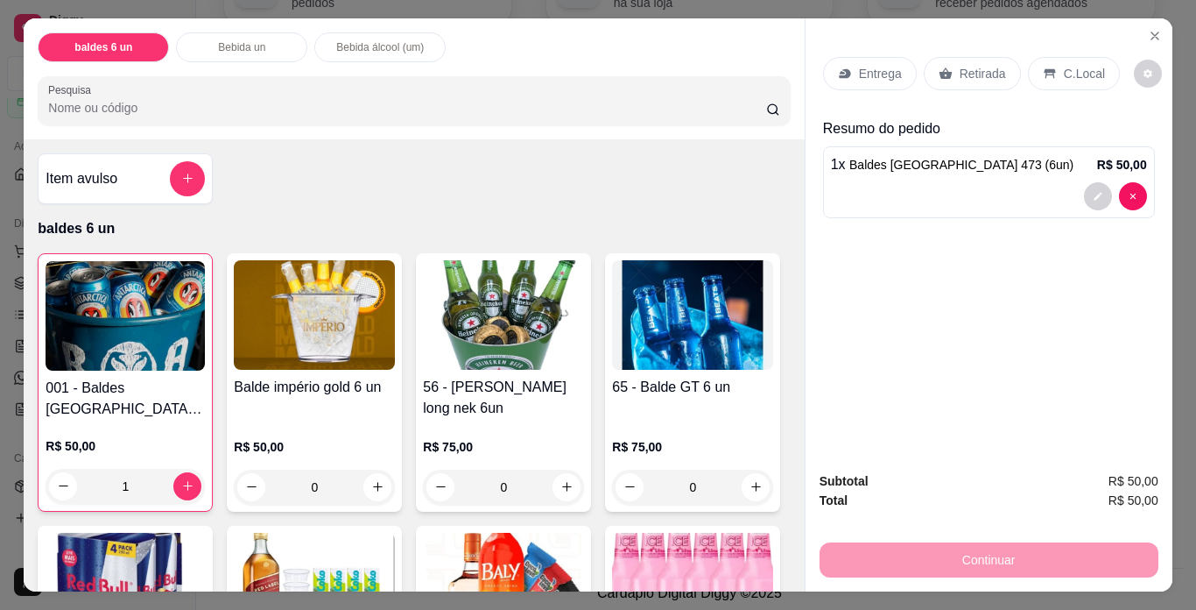
click at [991, 73] on p "Retirada" at bounding box center [983, 74] width 46 height 18
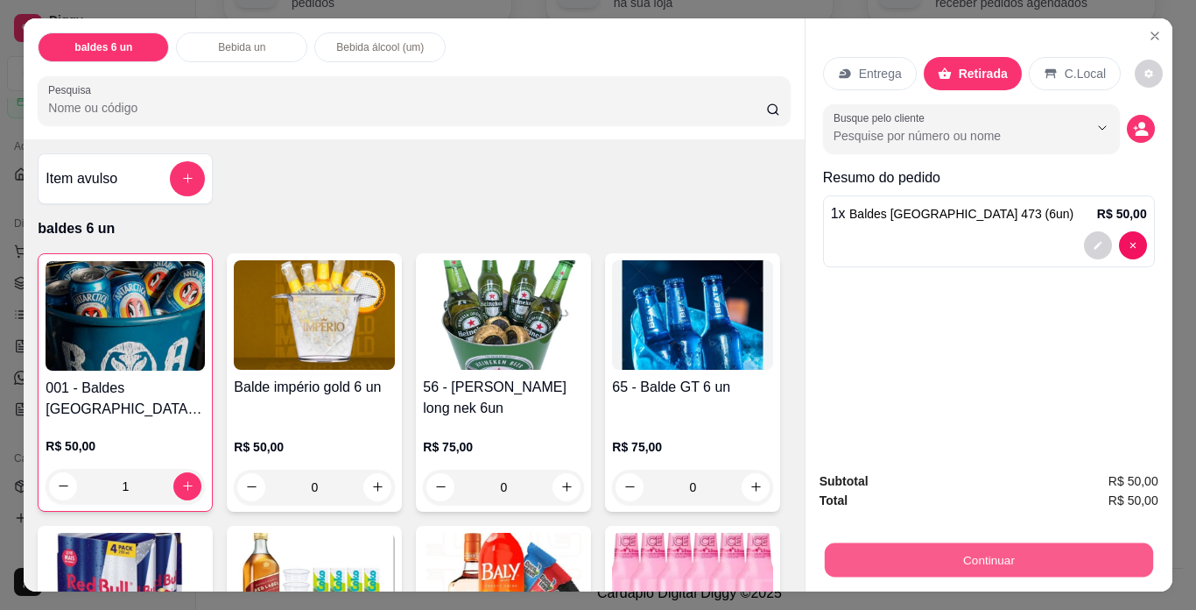
click at [938, 546] on button "Continuar" at bounding box center [988, 560] width 328 height 34
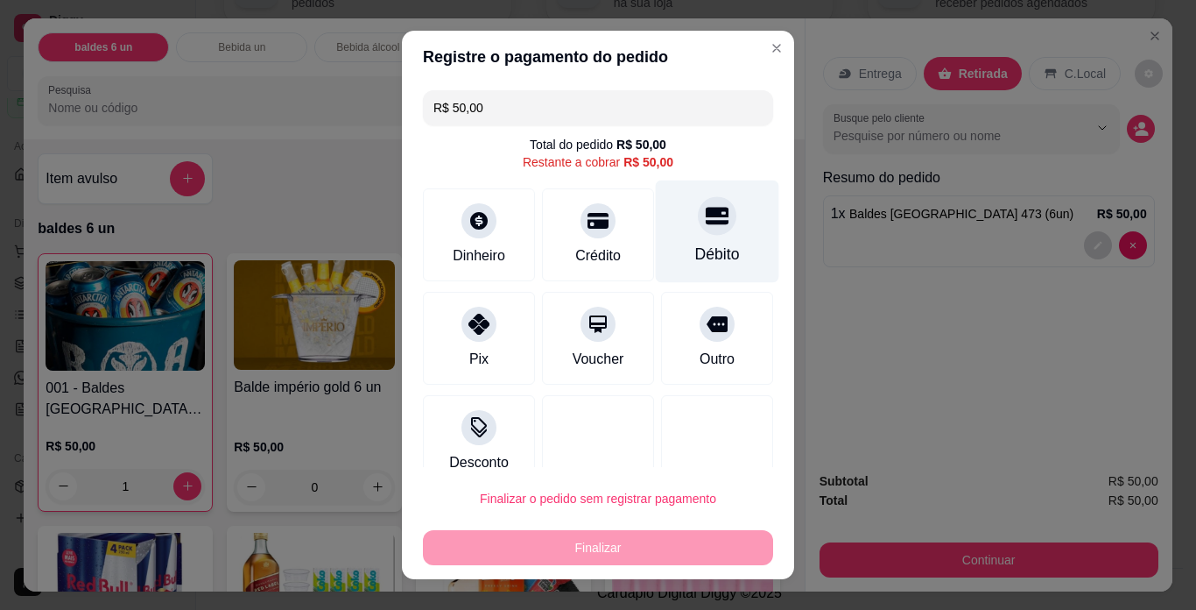
click at [702, 239] on div "Débito" at bounding box center [717, 231] width 123 height 102
type input "R$ 0,00"
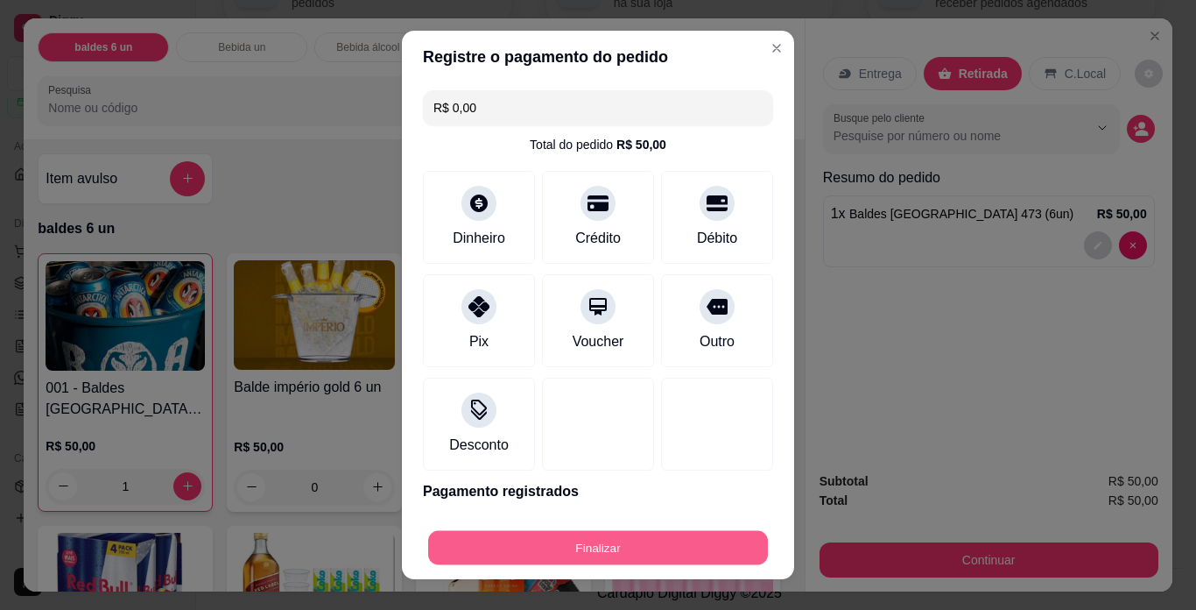
click at [606, 551] on button "Finalizar" at bounding box center [598, 548] width 340 height 34
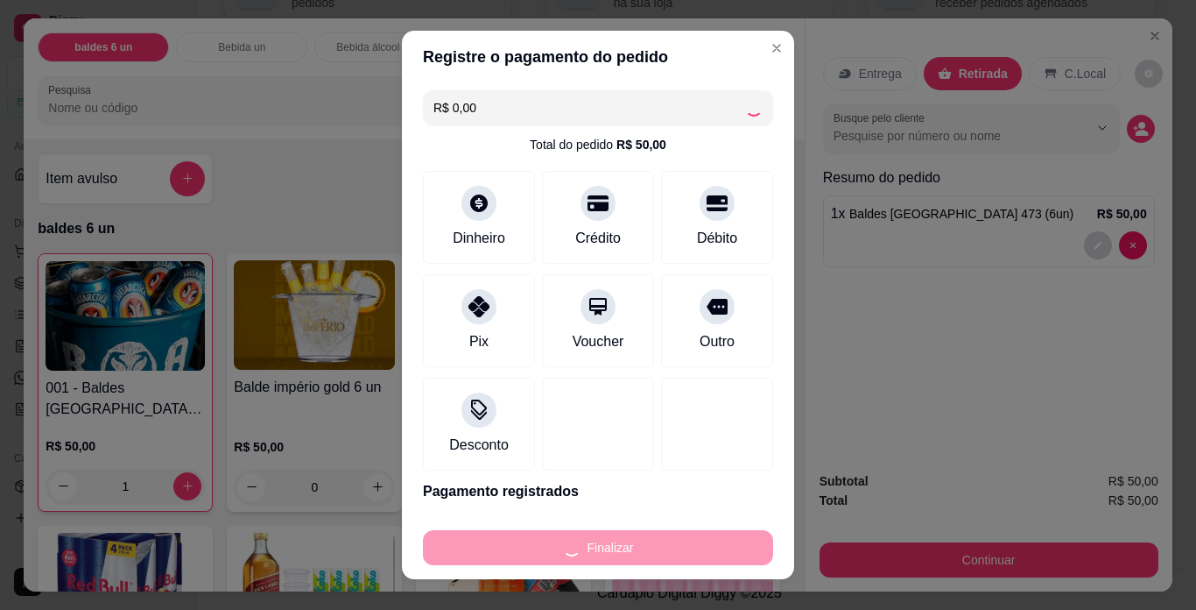
type input "0"
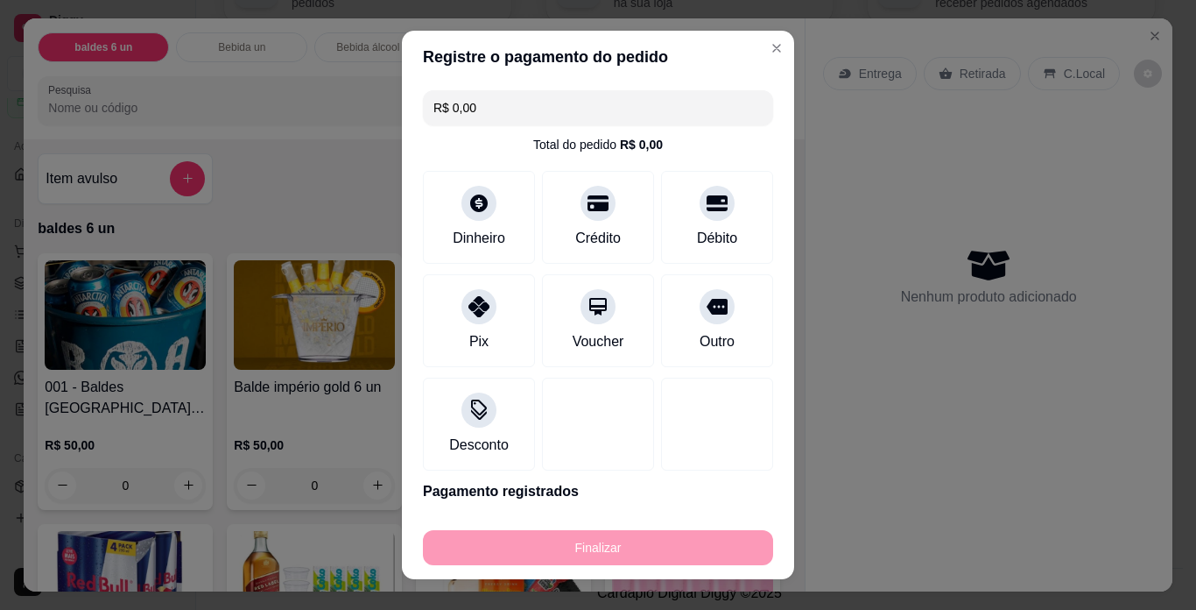
type input "-R$ 50,00"
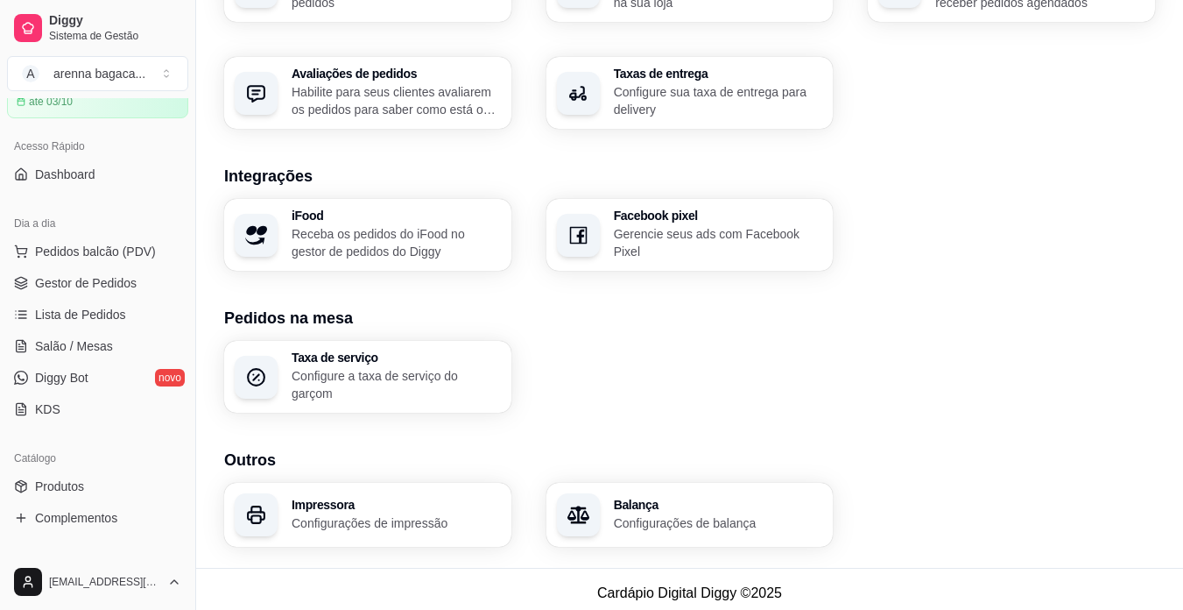
click at [417, 514] on p "Configurações de impressão" at bounding box center [396, 523] width 209 height 18
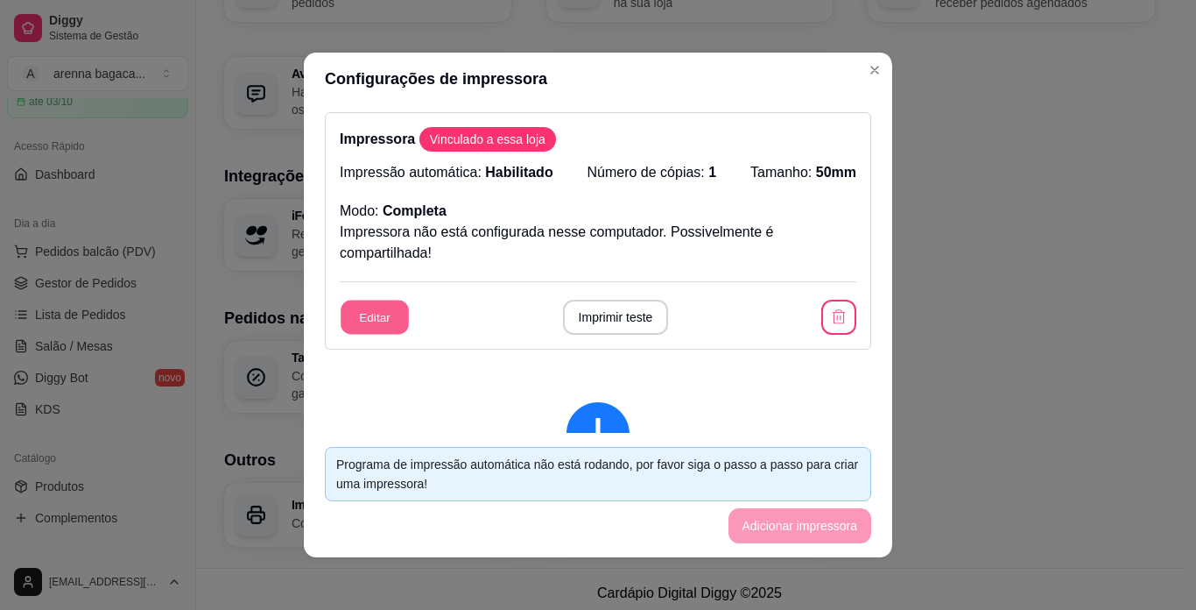
click at [403, 326] on div "Editar Imprimir teste" at bounding box center [598, 317] width 517 height 35
click at [616, 320] on button "Imprimir teste" at bounding box center [615, 317] width 102 height 34
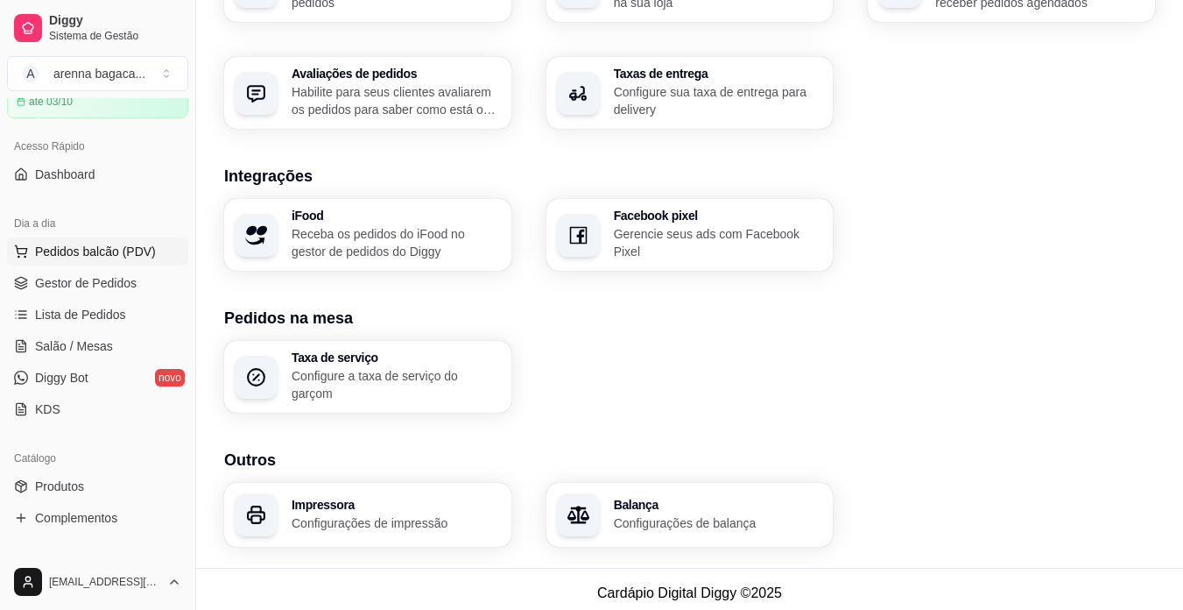
click at [93, 257] on span "Pedidos balcão (PDV)" at bounding box center [95, 252] width 121 height 18
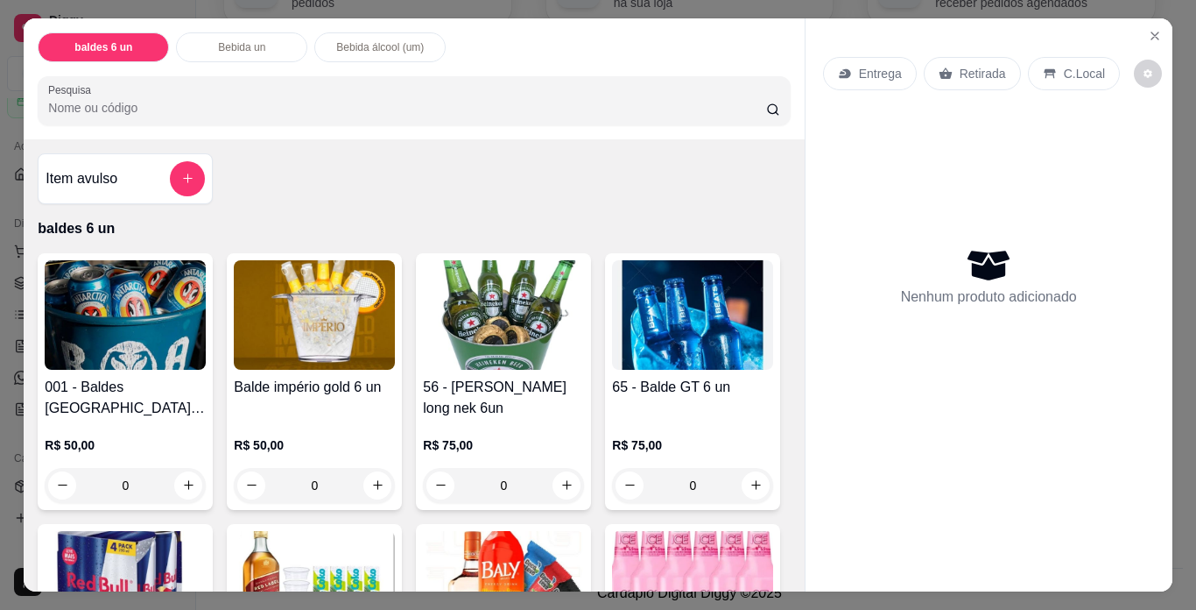
click at [145, 294] on img at bounding box center [125, 314] width 161 height 109
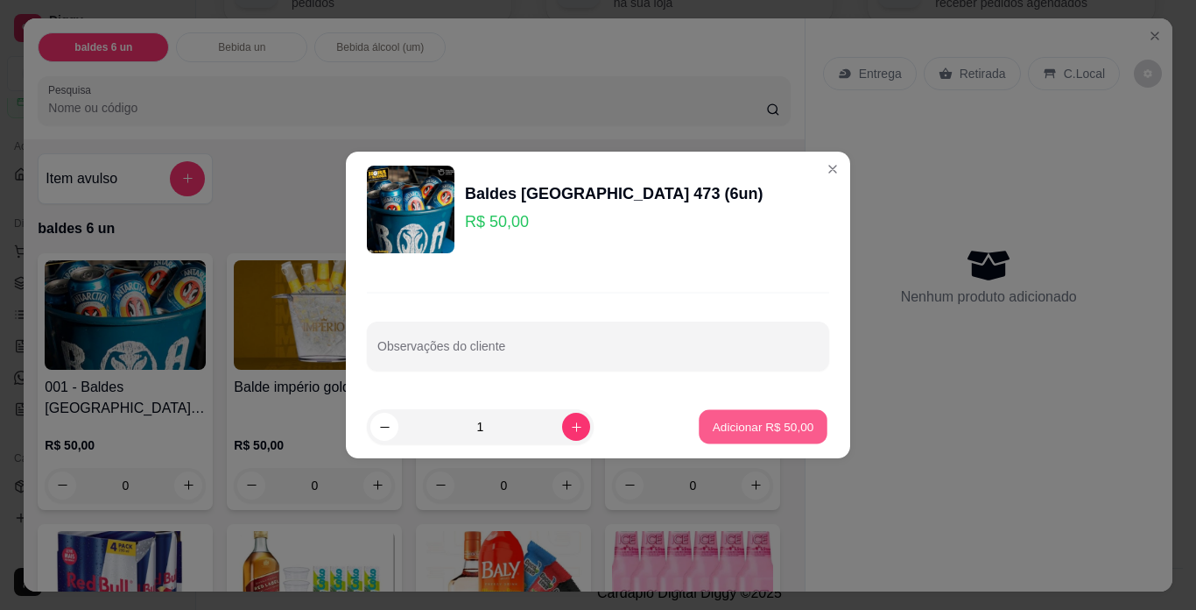
click at [709, 416] on button "Adicionar R$ 50,00" at bounding box center [763, 427] width 129 height 34
type input "1"
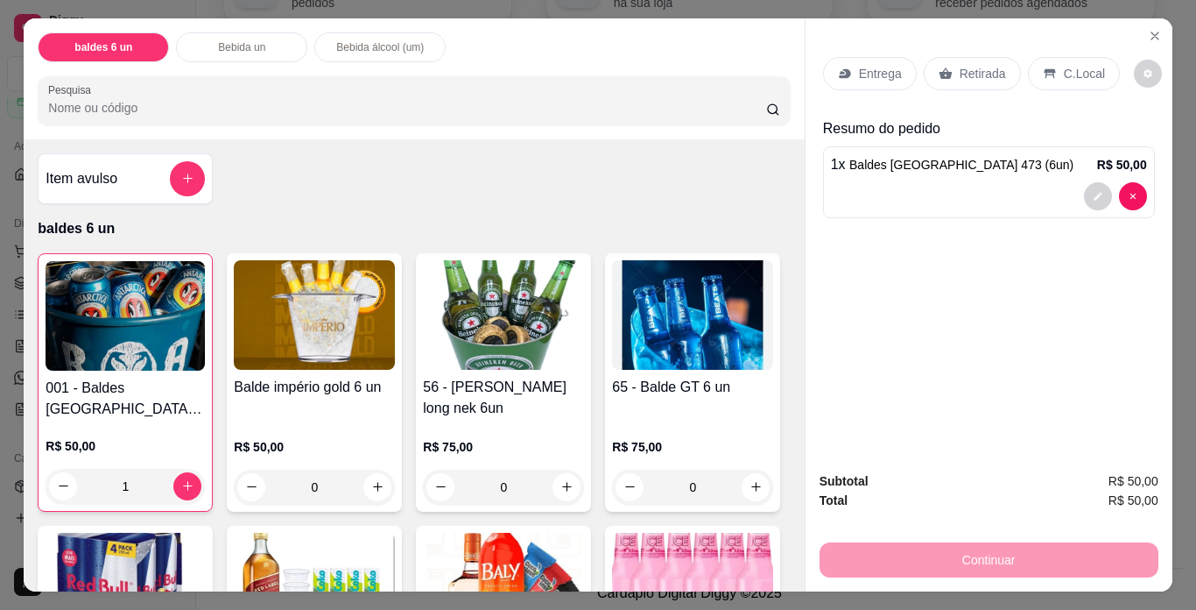
click at [975, 66] on p "Retirada" at bounding box center [983, 74] width 46 height 18
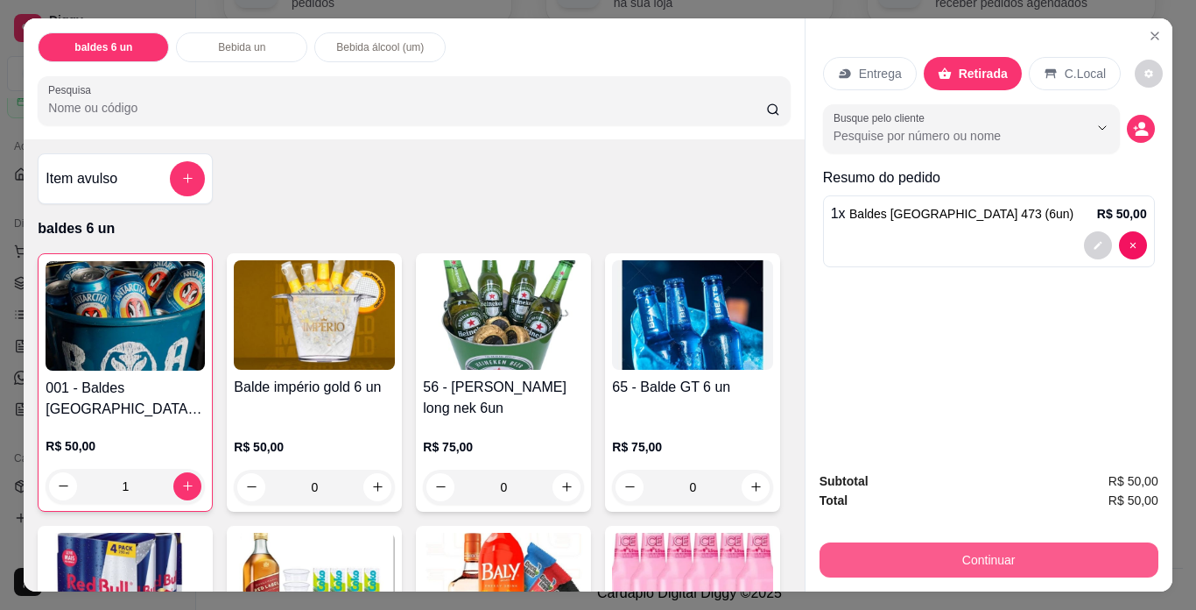
click at [1015, 547] on button "Continuar" at bounding box center [989, 559] width 339 height 35
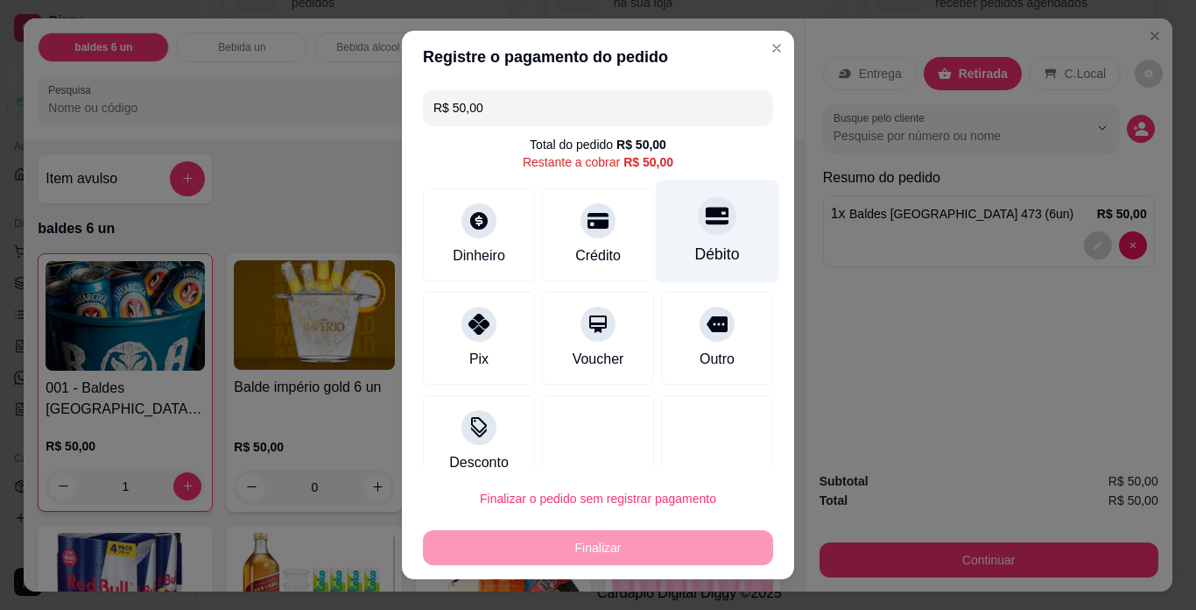
click at [706, 225] on icon at bounding box center [717, 215] width 23 height 23
type input "R$ 0,00"
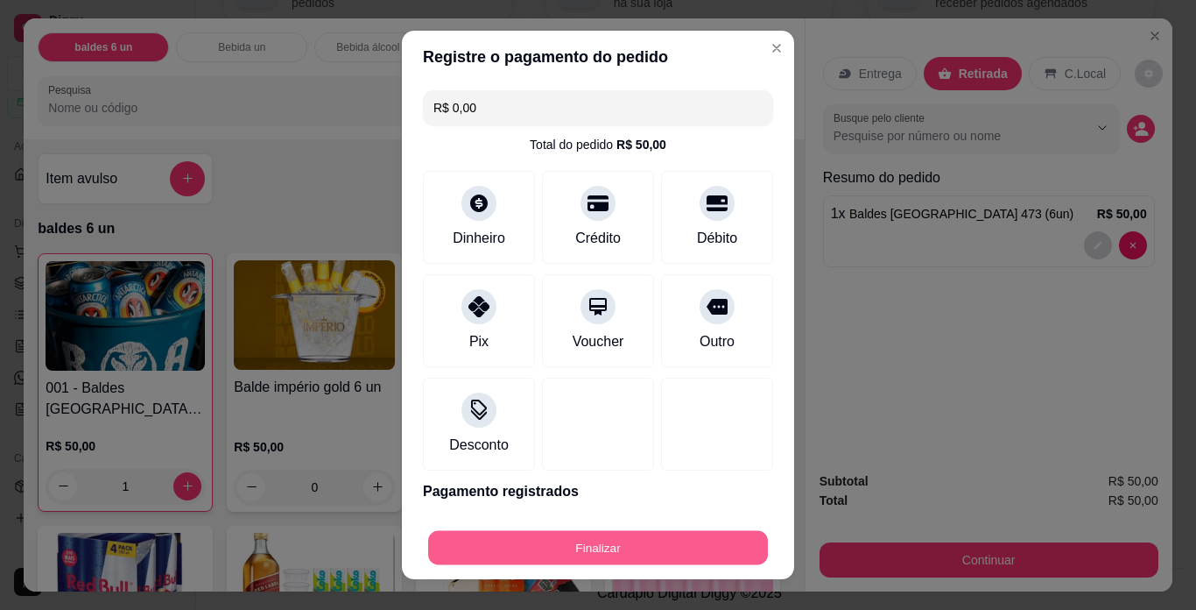
click at [574, 540] on button "Finalizar" at bounding box center [598, 548] width 340 height 34
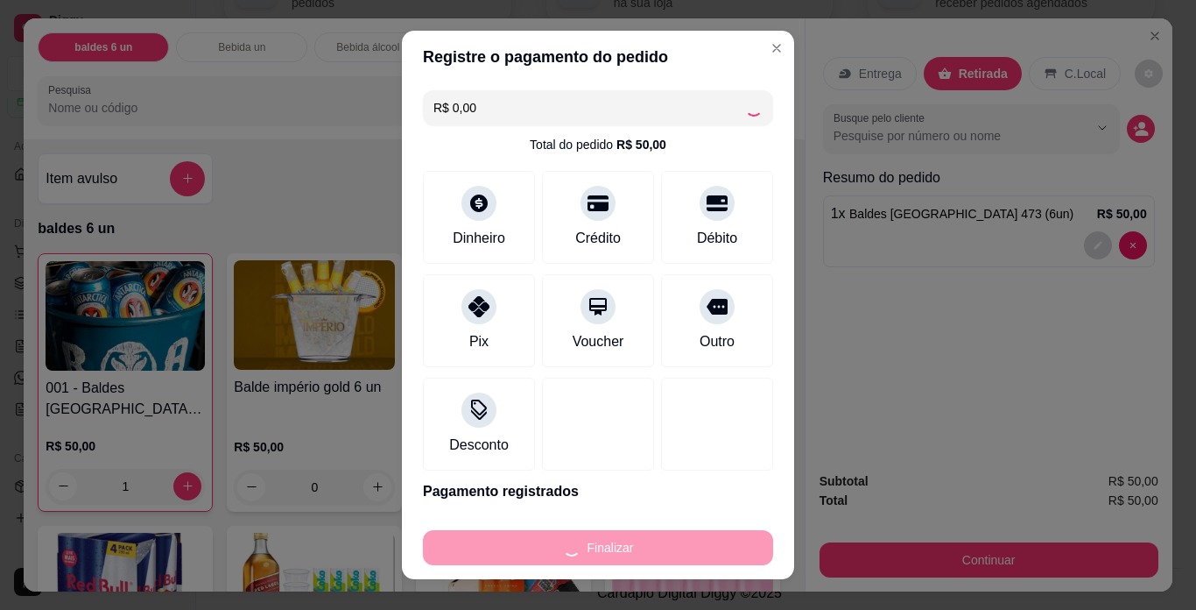
type input "0"
type input "-R$ 50,00"
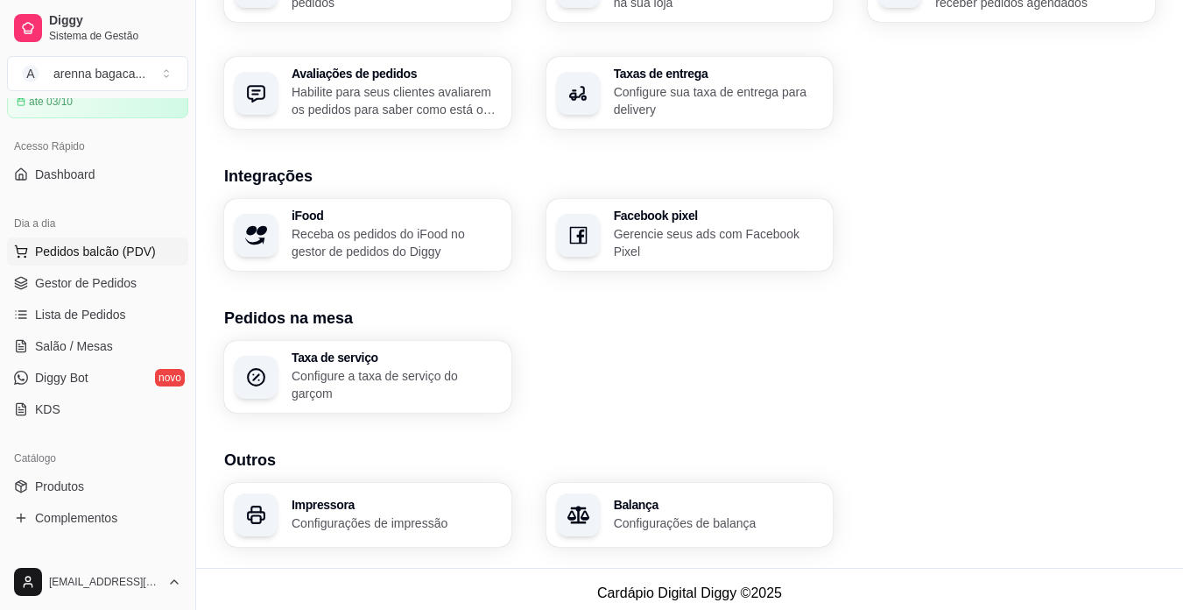
click at [81, 248] on span "Pedidos balcão (PDV)" at bounding box center [95, 252] width 121 height 18
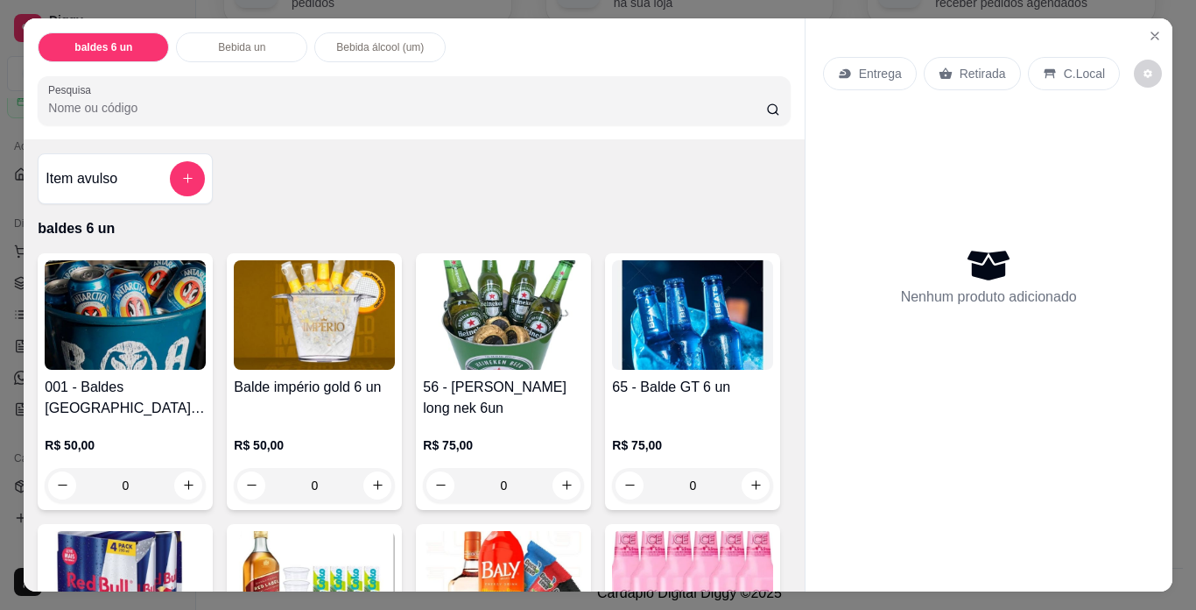
click at [102, 302] on img at bounding box center [125, 314] width 161 height 109
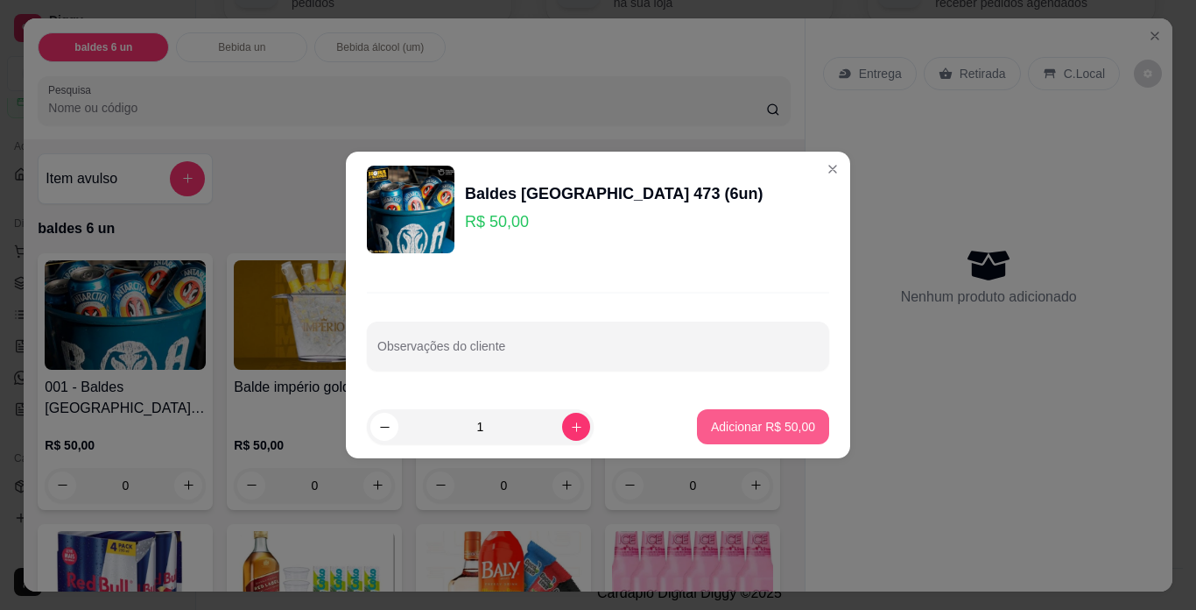
click at [743, 426] on p "Adicionar R$ 50,00" at bounding box center [763, 427] width 104 height 18
type input "1"
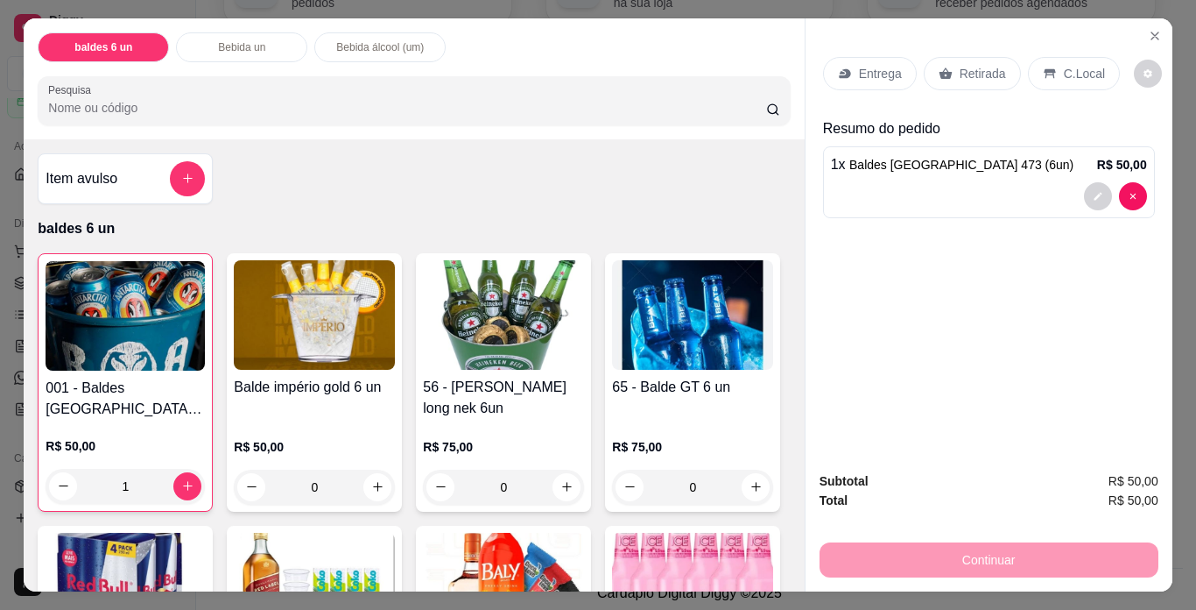
click at [973, 65] on p "Retirada" at bounding box center [983, 74] width 46 height 18
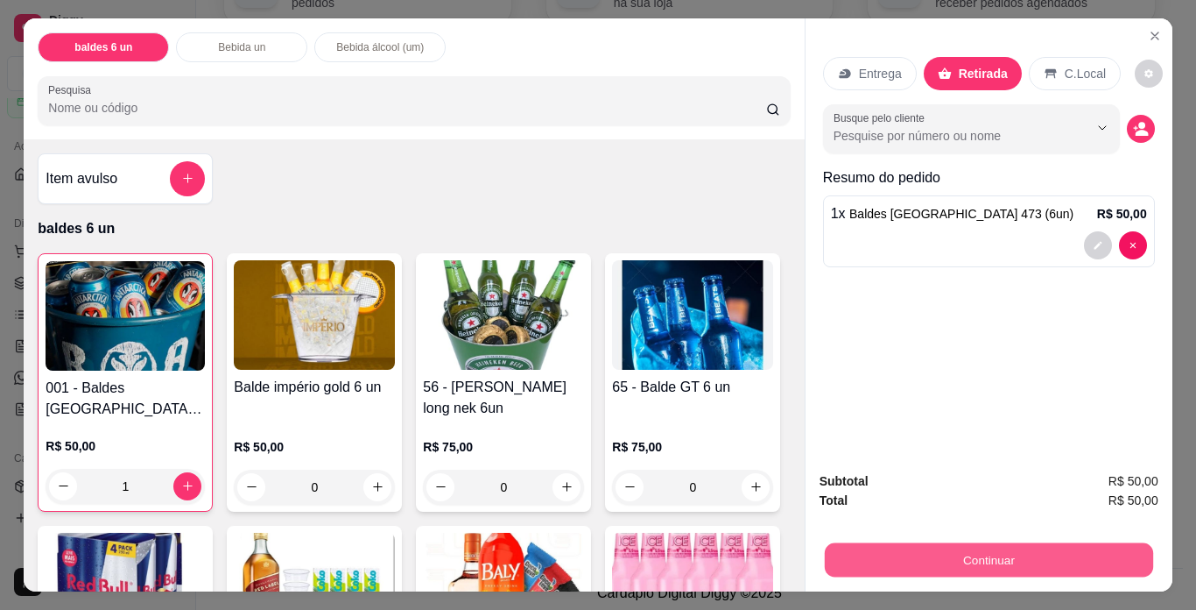
click at [985, 550] on button "Continuar" at bounding box center [988, 560] width 328 height 34
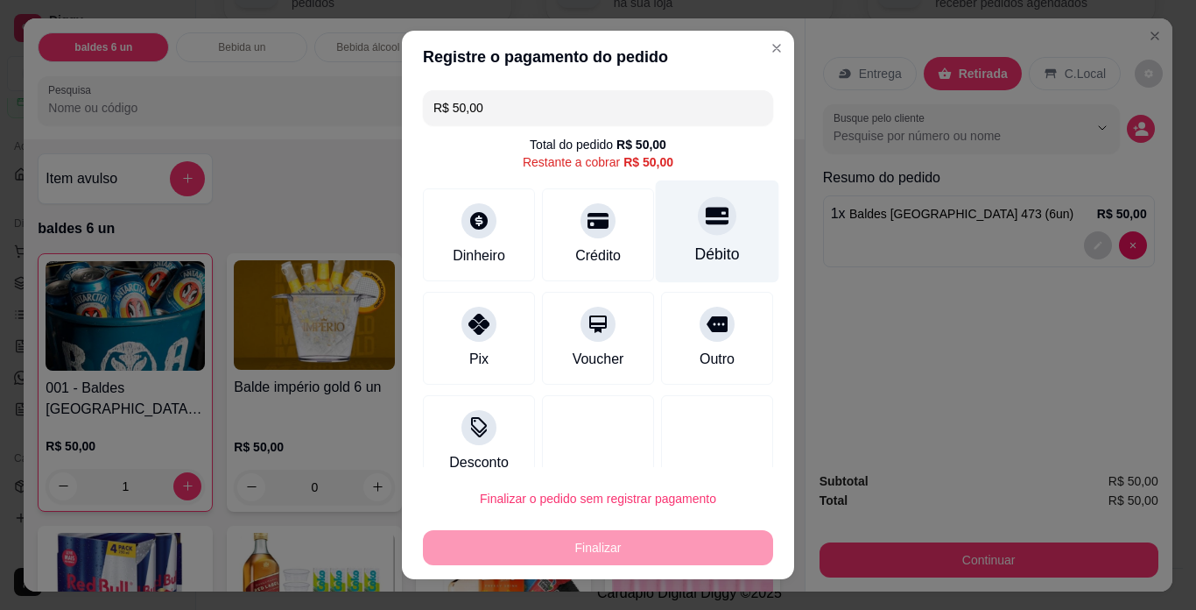
click at [698, 259] on div "Débito" at bounding box center [717, 254] width 45 height 23
type input "R$ 0,00"
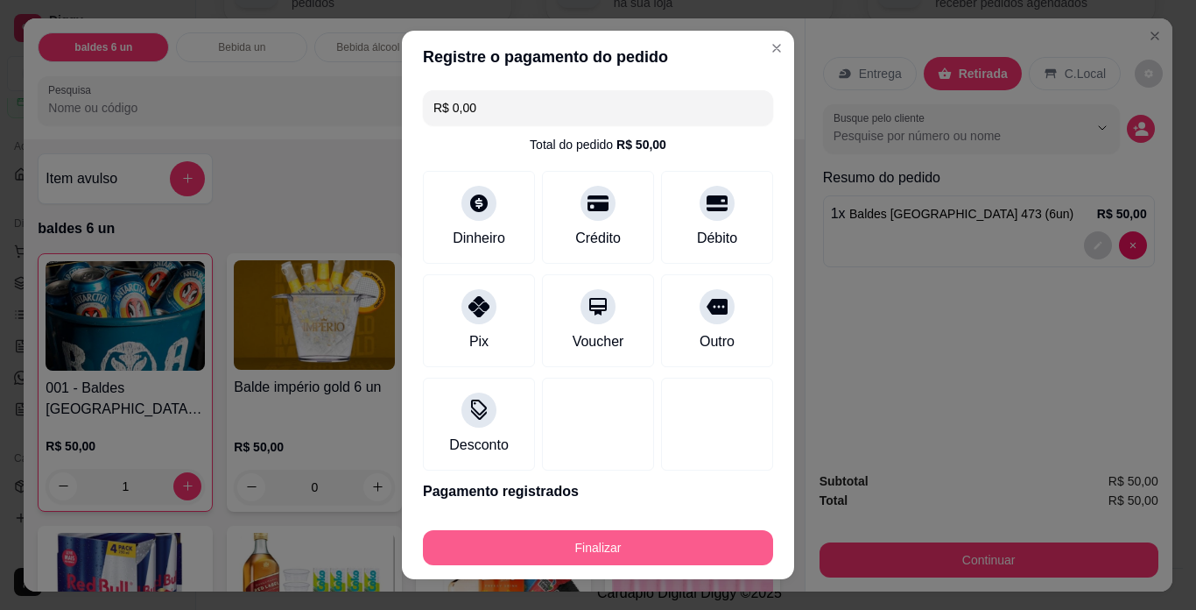
click at [664, 547] on button "Finalizar" at bounding box center [598, 547] width 350 height 35
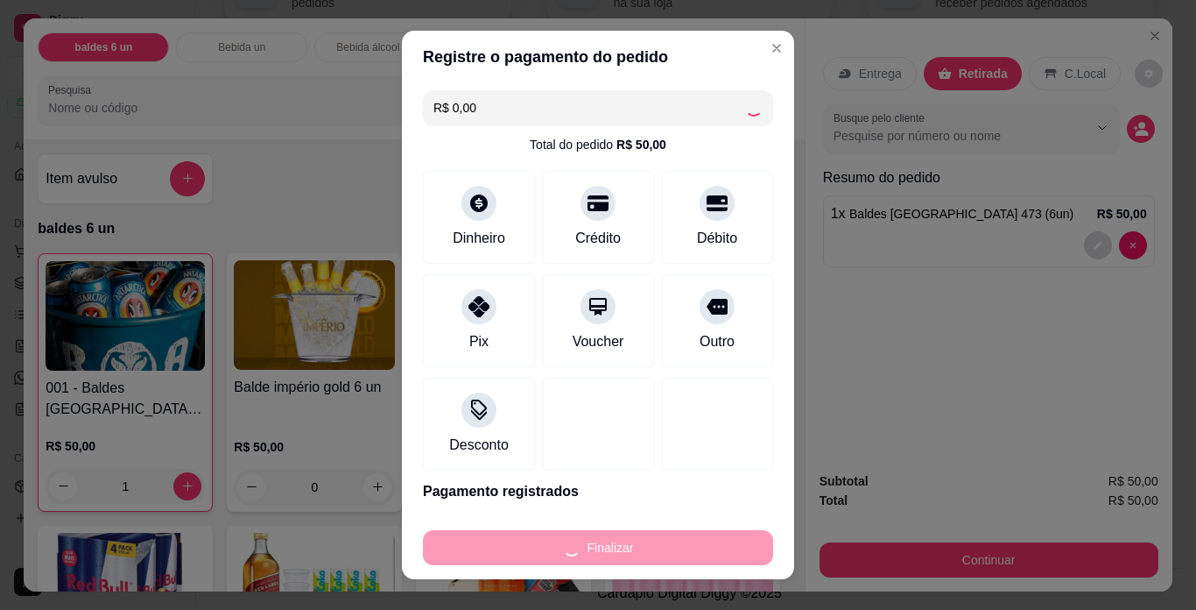
type input "0"
type input "-R$ 50,00"
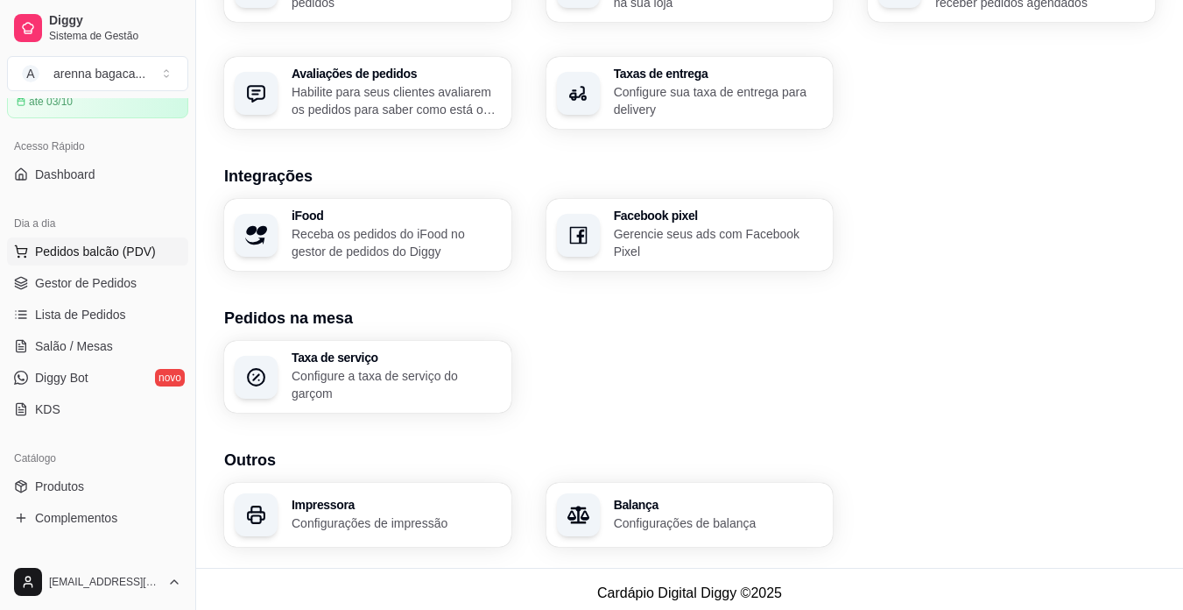
click at [72, 244] on span "Pedidos balcão (PDV)" at bounding box center [95, 252] width 121 height 18
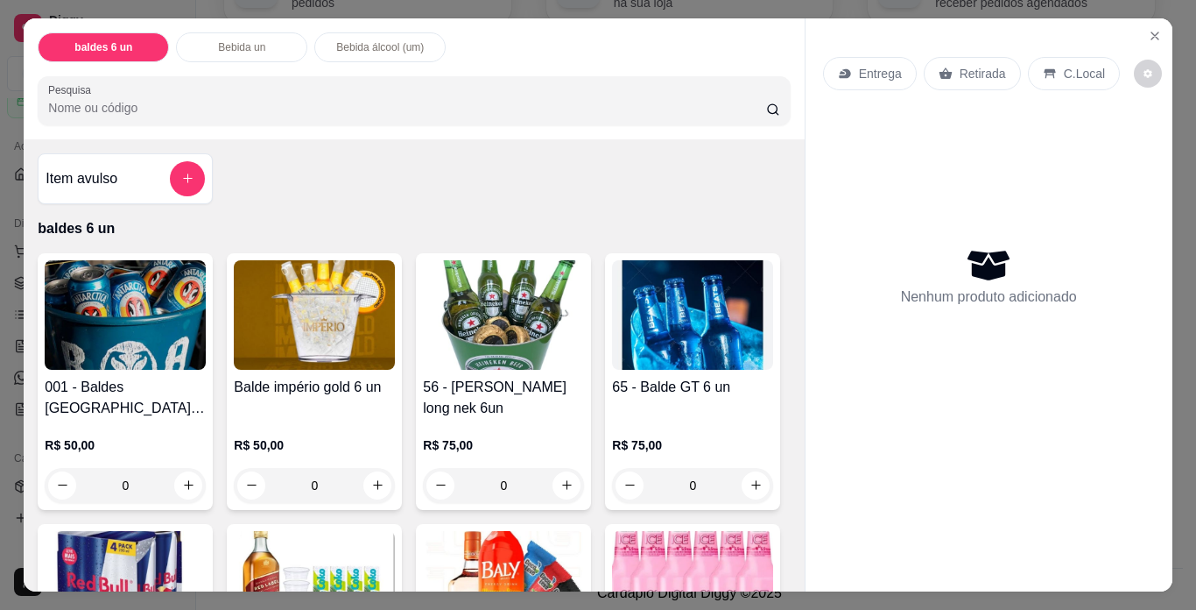
click at [306, 260] on img at bounding box center [314, 314] width 161 height 109
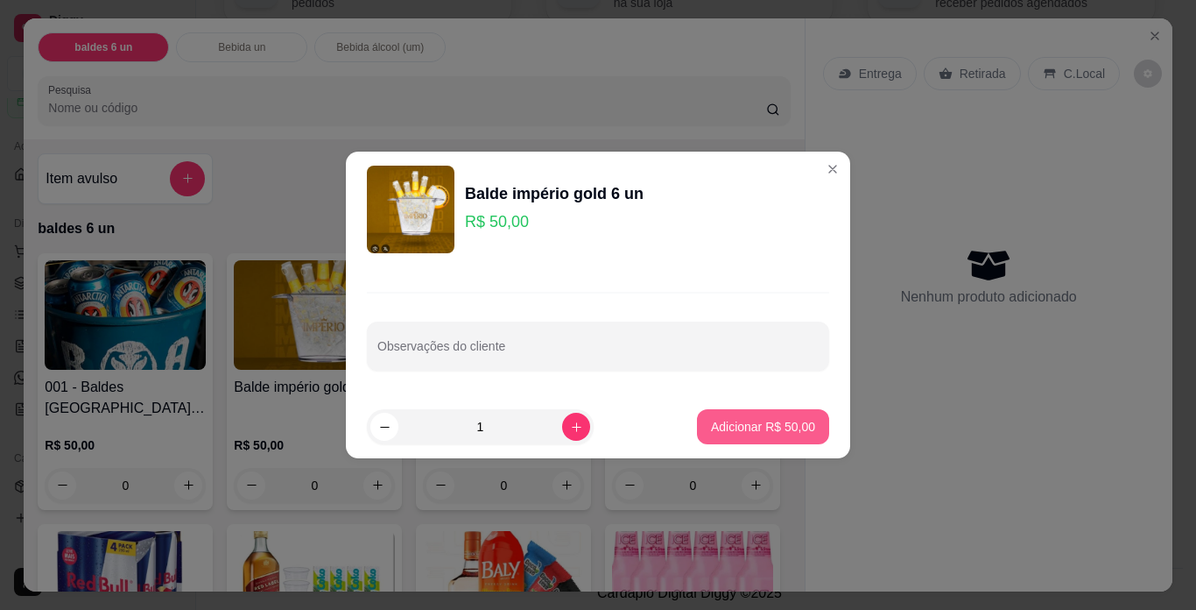
click at [746, 422] on p "Adicionar R$ 50,00" at bounding box center [763, 427] width 104 height 18
type input "1"
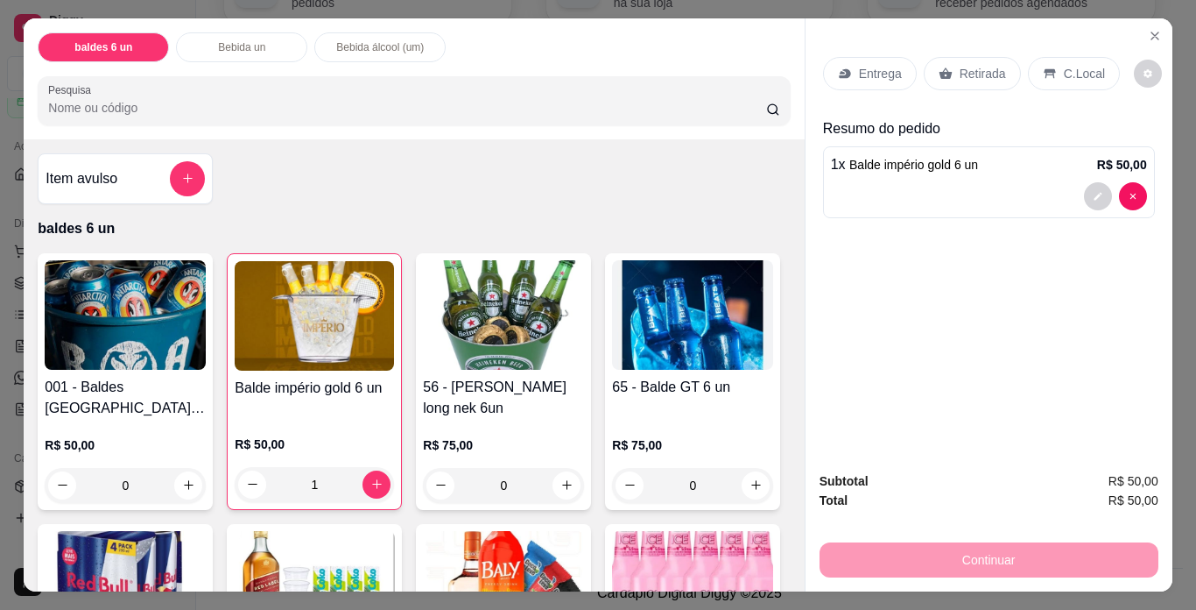
click at [983, 65] on p "Retirada" at bounding box center [983, 74] width 46 height 18
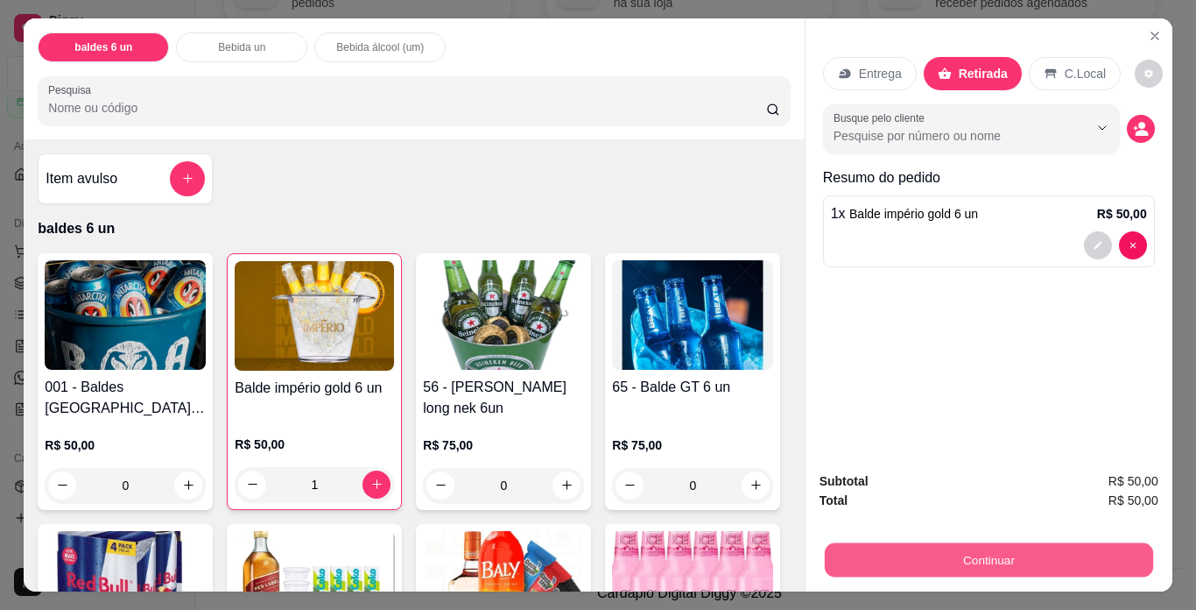
click at [1041, 569] on button "Continuar" at bounding box center [988, 560] width 328 height 34
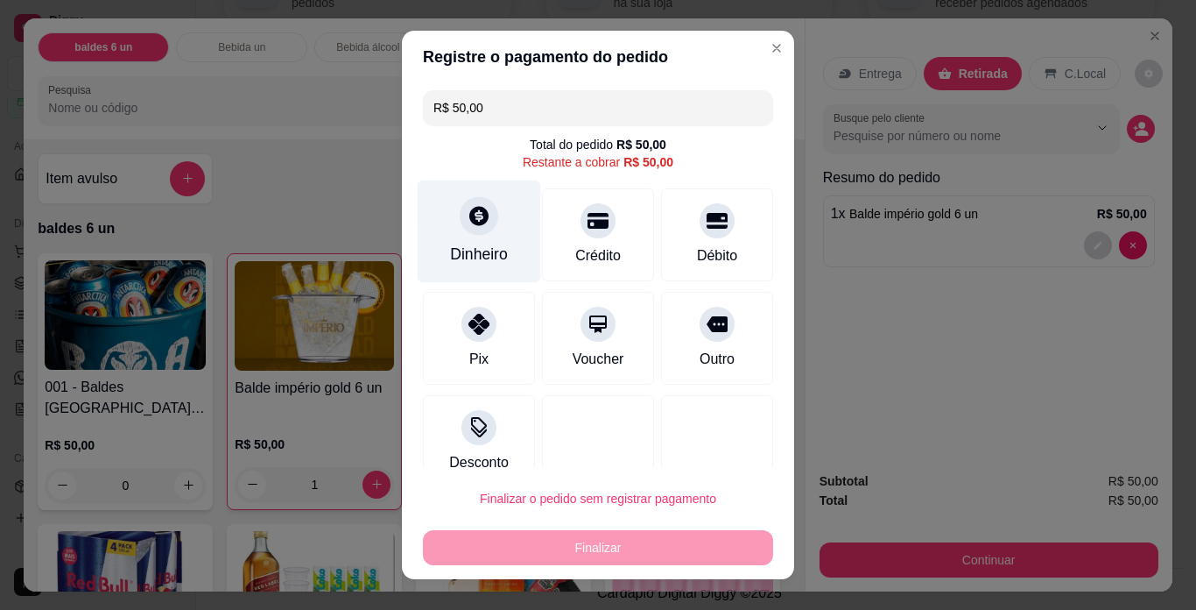
click at [490, 208] on div "Dinheiro" at bounding box center [479, 231] width 123 height 102
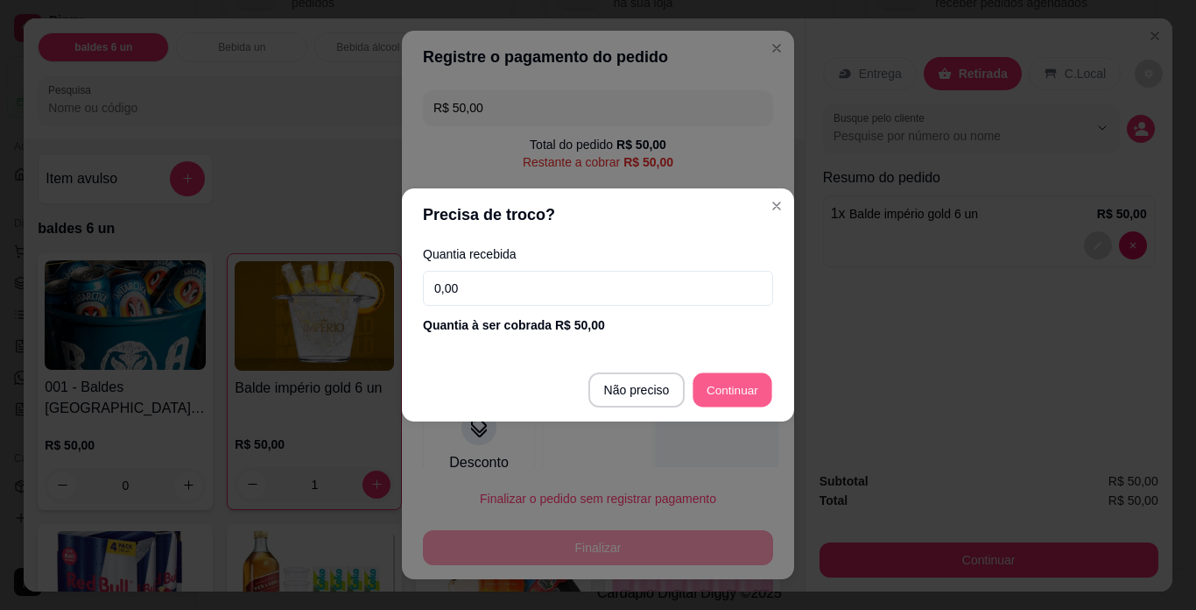
type input "R$ 0,00"
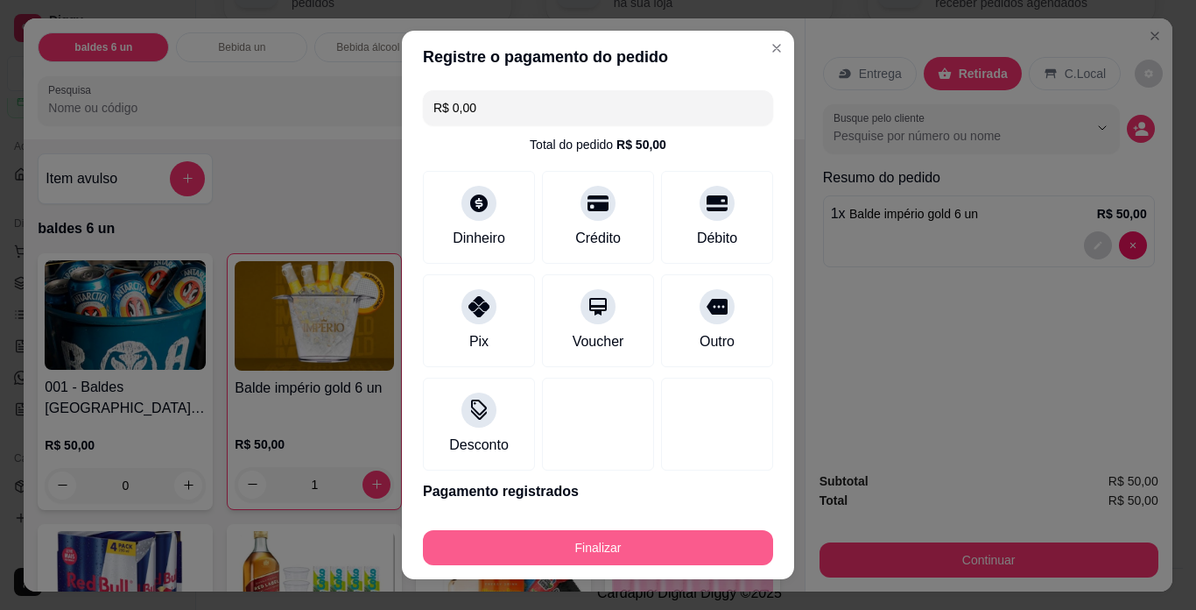
click at [597, 553] on button "Finalizar" at bounding box center [598, 547] width 350 height 35
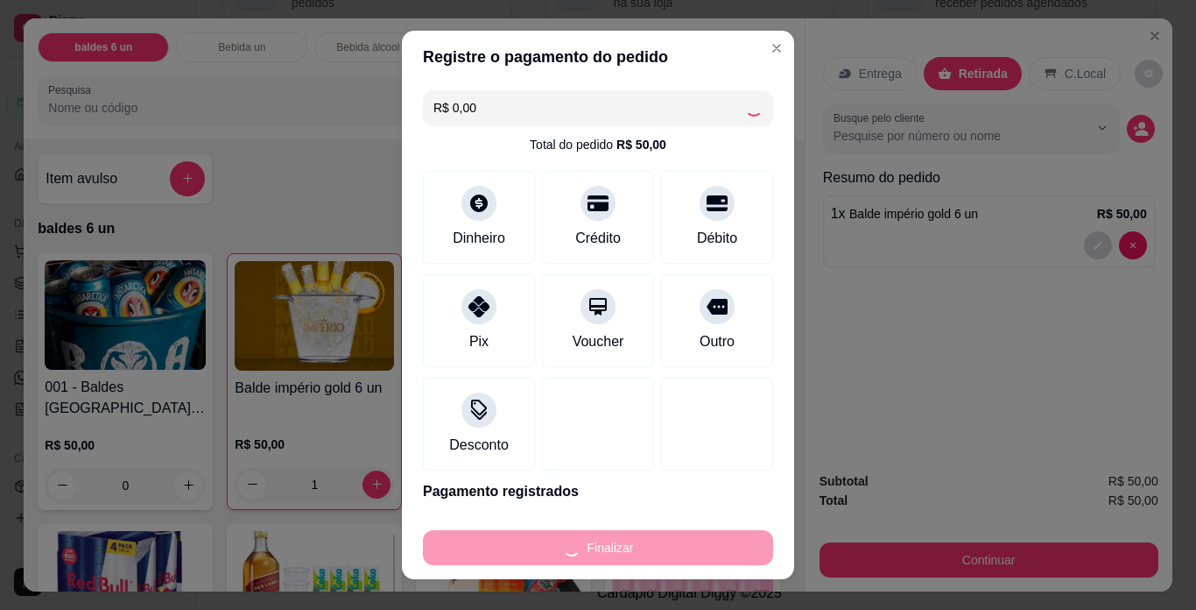
type input "0"
type input "-R$ 50,00"
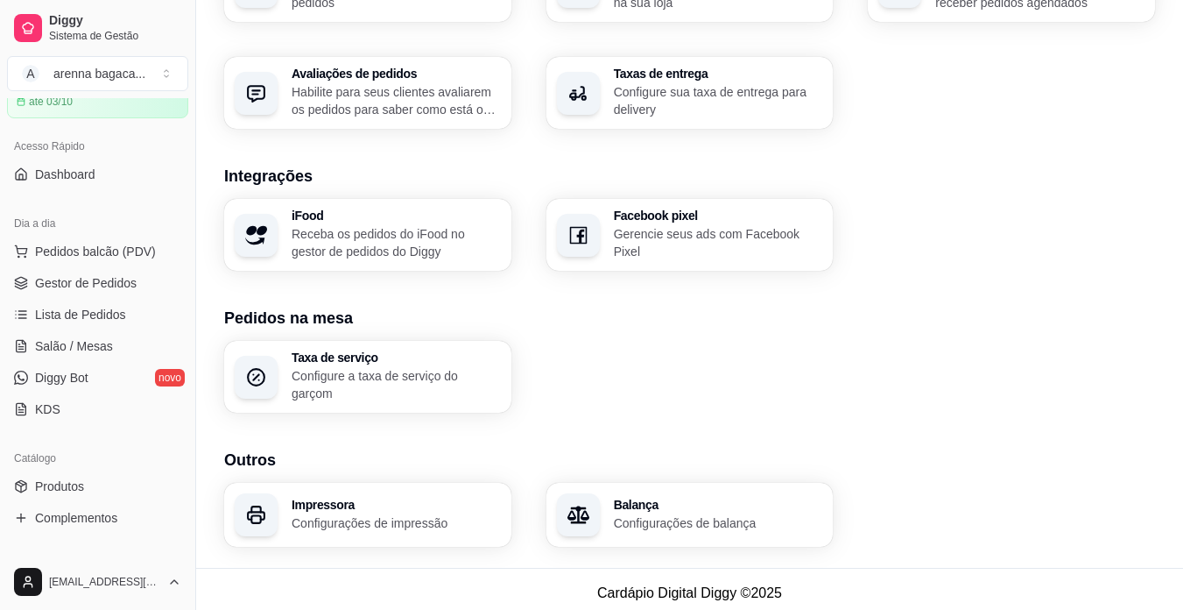
click at [597, 553] on div "Loja Informações da loja Principais informações da sua loja como endereço, nome…" at bounding box center [689, 4] width 987 height 1125
drag, startPoint x: 573, startPoint y: 551, endPoint x: 549, endPoint y: 557, distance: 24.4
click at [563, 557] on div "Loja Informações da loja Principais informações da sua loja como endereço, nome…" at bounding box center [689, 4] width 987 height 1125
click at [65, 249] on span "Pedidos balcão (PDV)" at bounding box center [95, 252] width 121 height 18
